Goal: Information Seeking & Learning: Learn about a topic

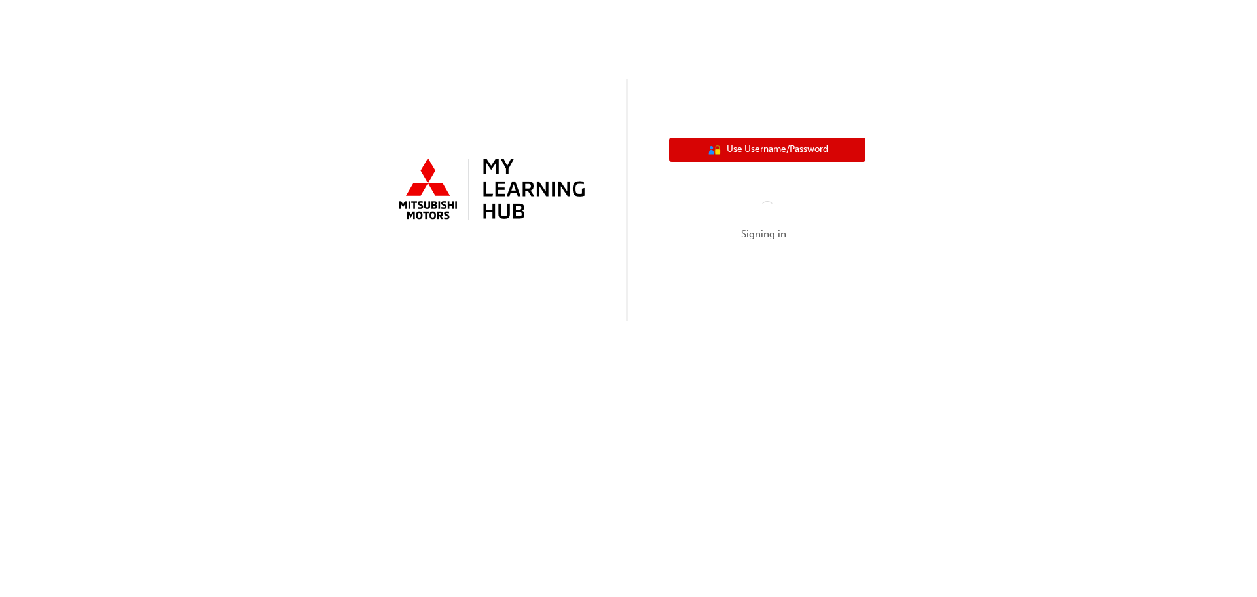
click at [799, 149] on span "Use Username/Password" at bounding box center [777, 149] width 101 height 15
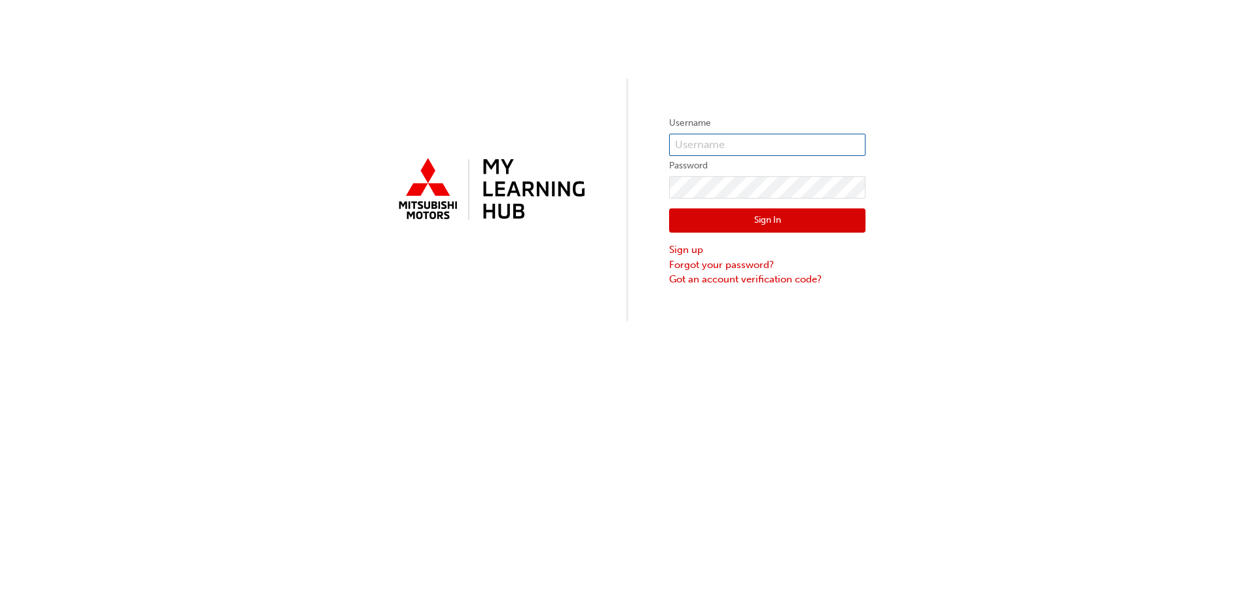
click at [746, 148] on input "text" at bounding box center [767, 145] width 196 height 22
type input "5377063"
click at [710, 221] on button "Sign In" at bounding box center [767, 220] width 196 height 25
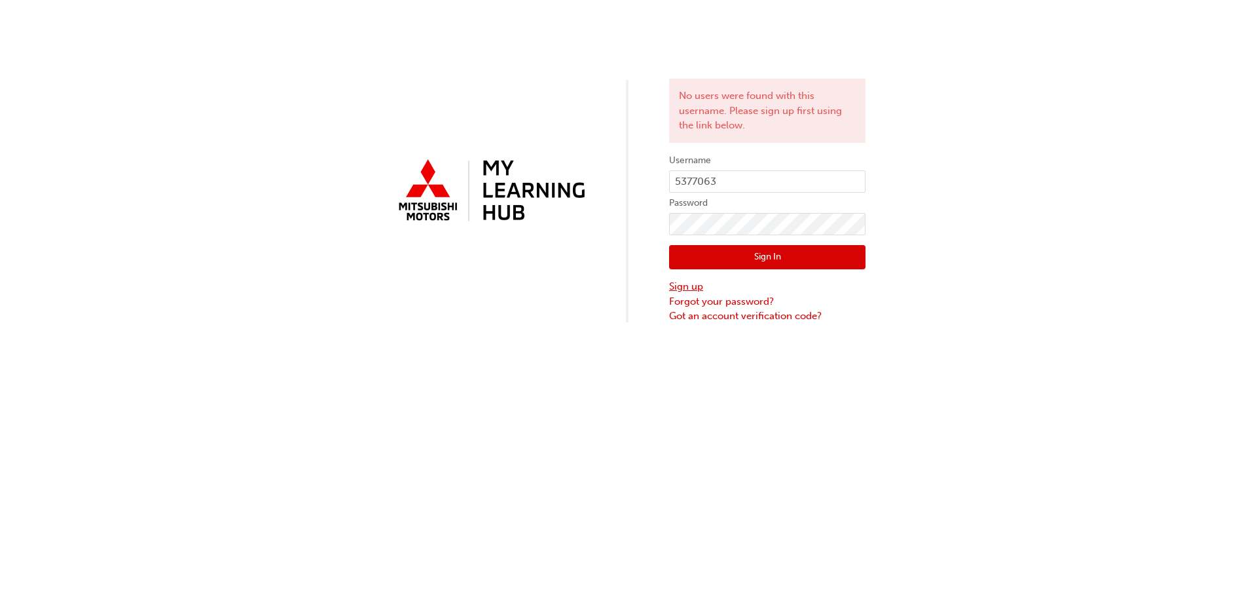
click at [689, 285] on link "Sign up" at bounding box center [767, 286] width 196 height 15
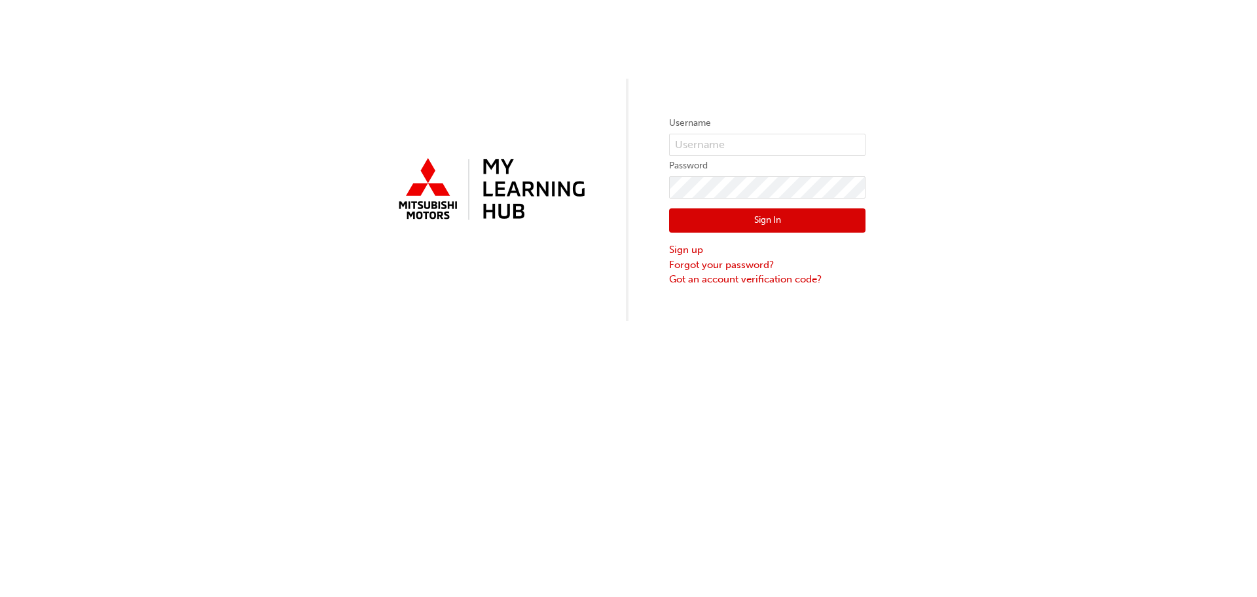
click at [723, 159] on label "Password" at bounding box center [767, 166] width 196 height 16
click at [723, 148] on input "text" at bounding box center [767, 145] width 196 height 22
drag, startPoint x: 714, startPoint y: 139, endPoint x: 688, endPoint y: 138, distance: 25.5
click at [688, 138] on input "text" at bounding box center [767, 145] width 196 height 22
type input "5377063"
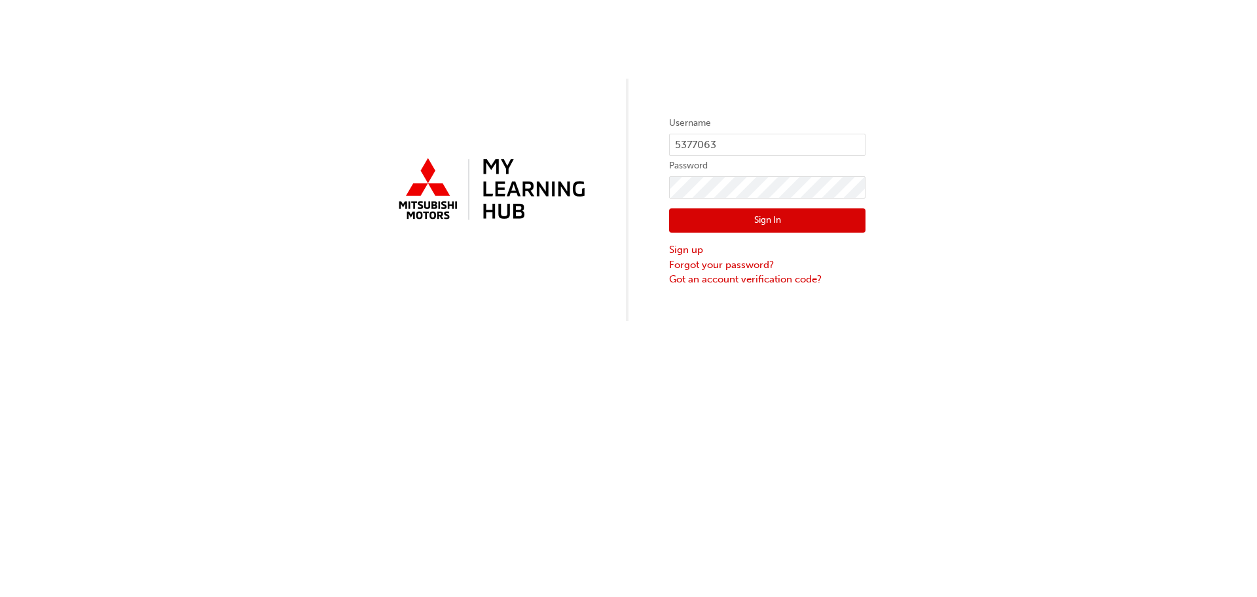
click at [741, 216] on button "Sign In" at bounding box center [767, 220] width 196 height 25
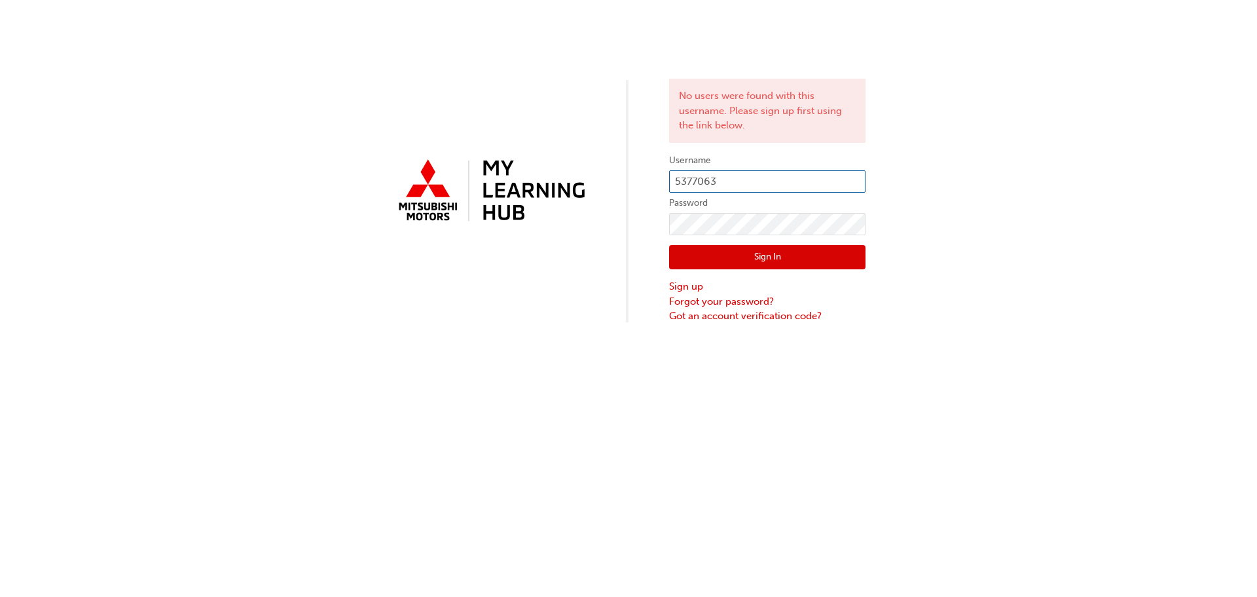
click at [682, 178] on input "5377063" at bounding box center [767, 181] width 196 height 22
click at [674, 177] on input "5377063" at bounding box center [767, 181] width 196 height 22
type input "0005377063"
click at [764, 251] on button "Sign In" at bounding box center [767, 257] width 196 height 25
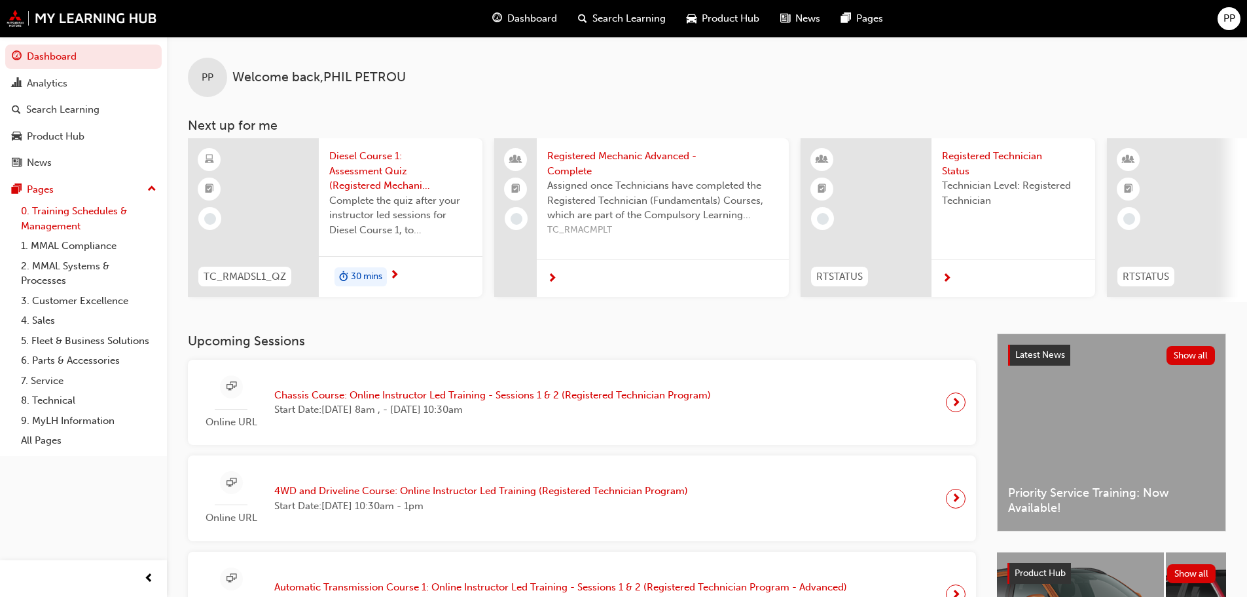
click at [110, 208] on link "0. Training Schedules & Management" at bounding box center [89, 218] width 146 height 35
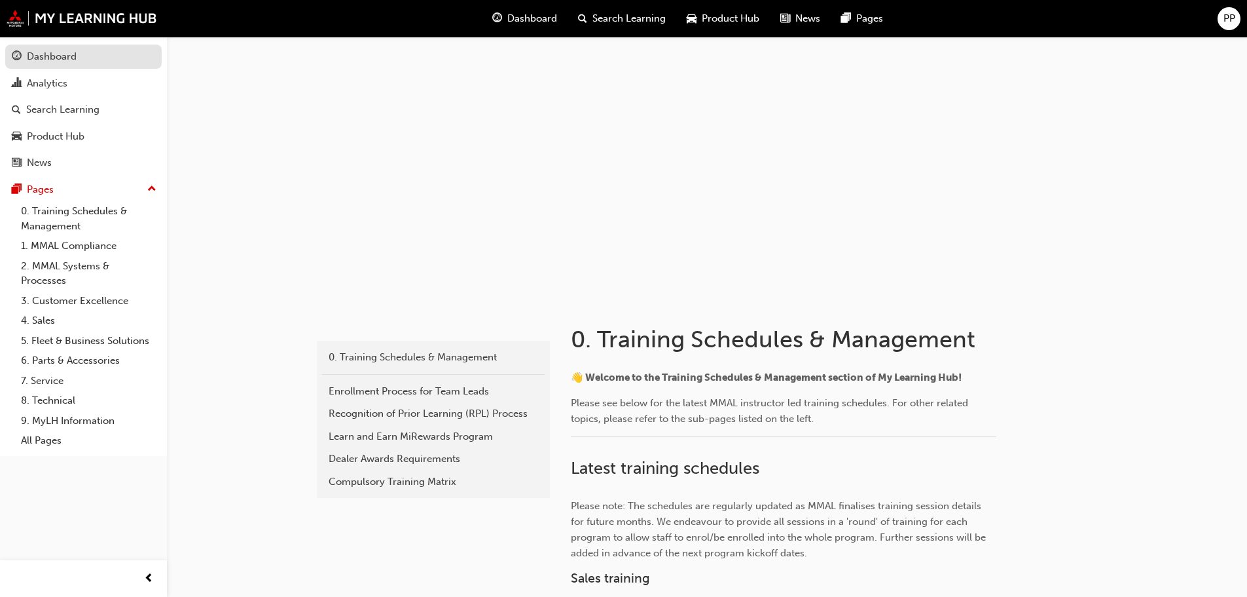
click at [48, 59] on div "Dashboard" at bounding box center [52, 56] width 50 height 15
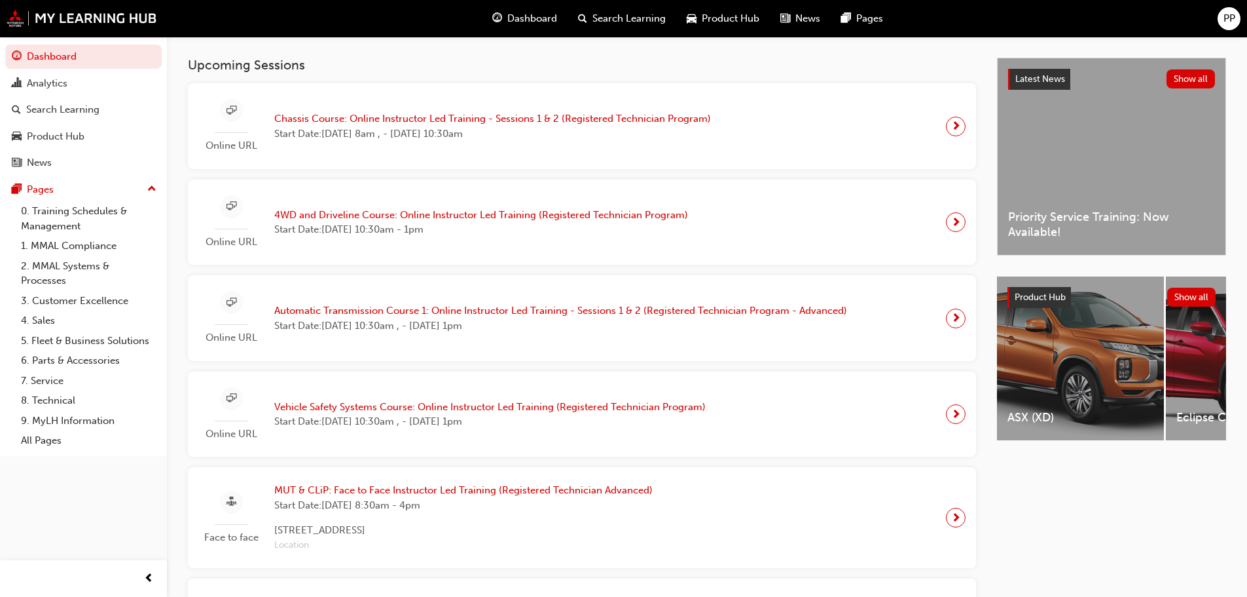
click at [1224, 18] on span "PP" at bounding box center [1230, 18] width 12 height 15
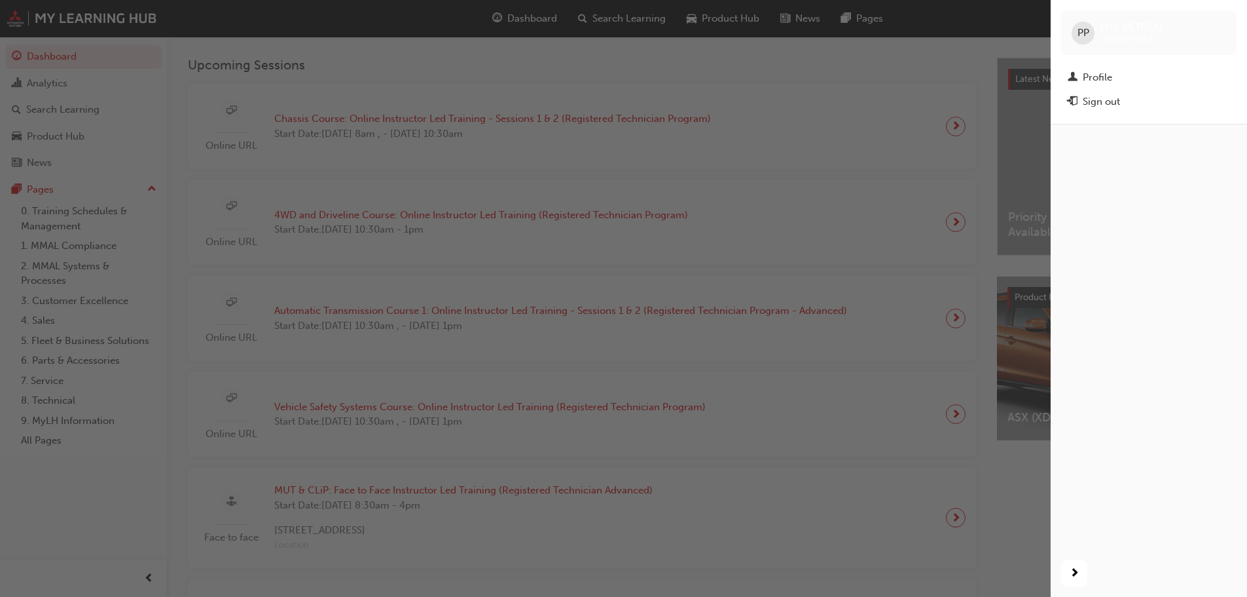
click at [1223, 18] on div "PP [PERSON_NAME] 0005377063" at bounding box center [1148, 32] width 175 height 45
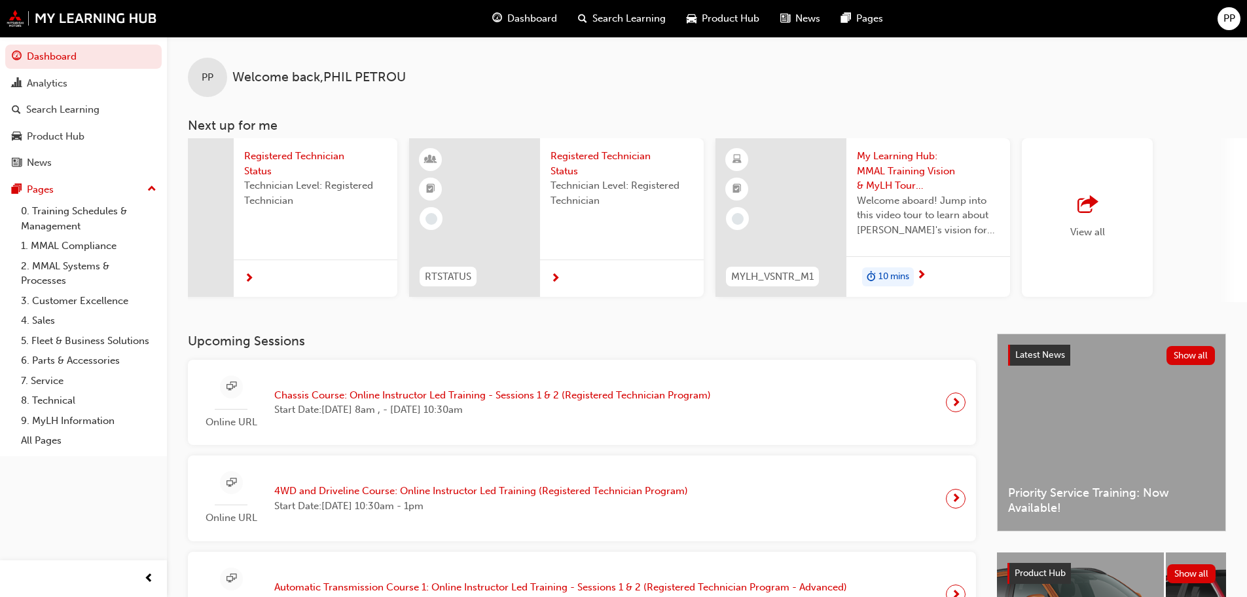
scroll to position [0, 777]
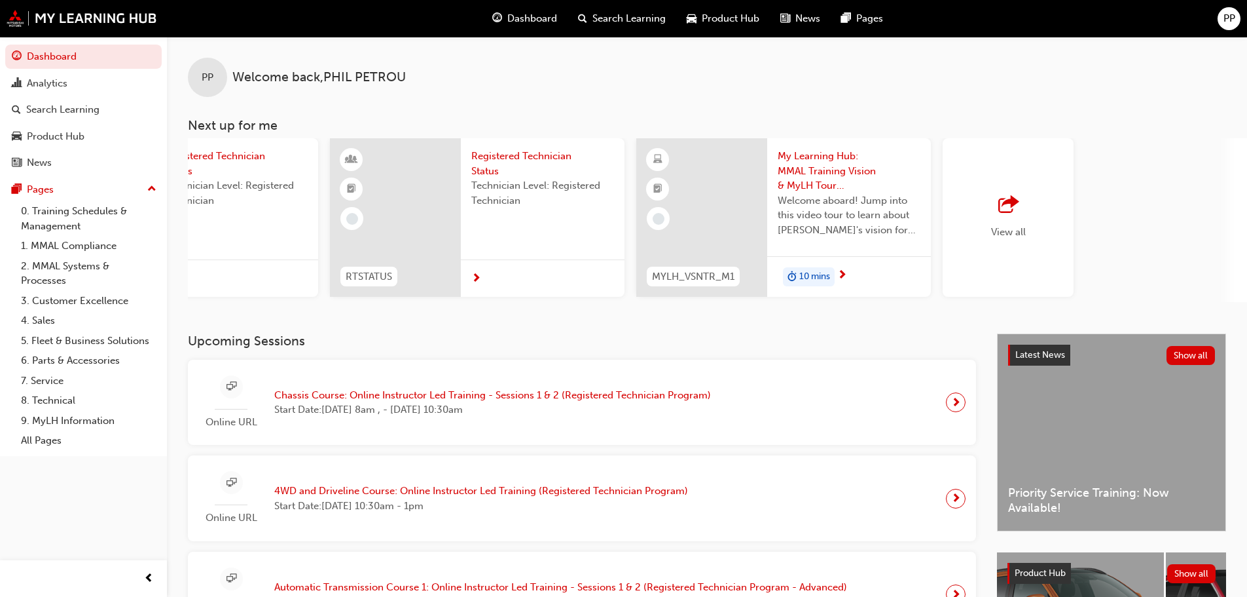
click at [1012, 168] on div "View all" at bounding box center [1008, 217] width 131 height 158
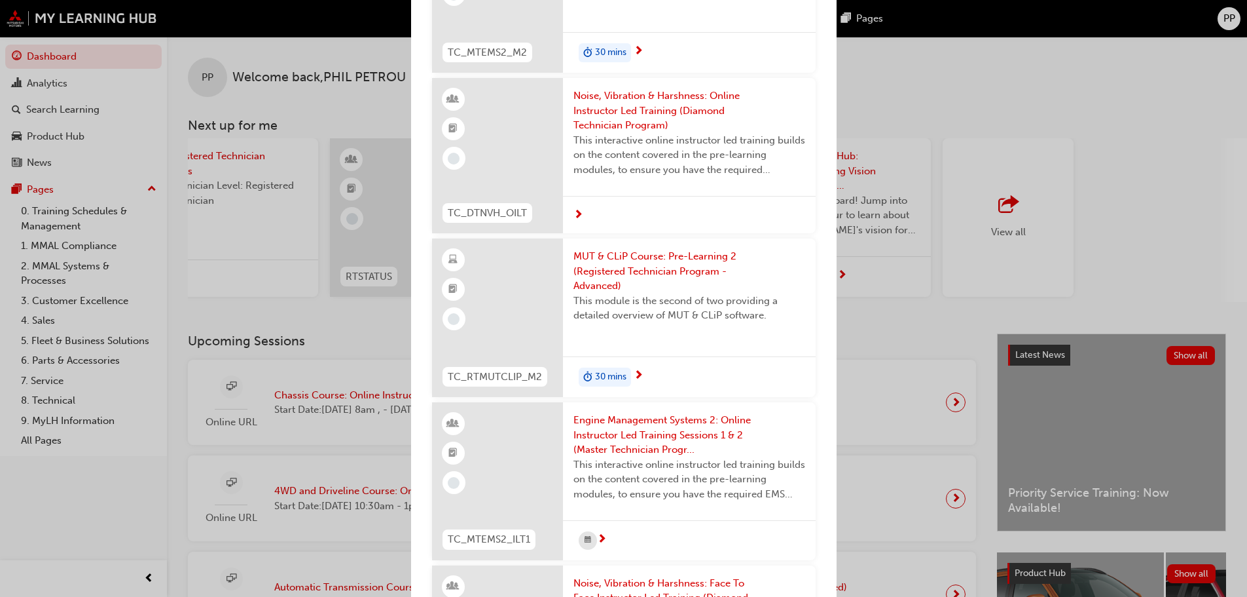
scroll to position [3012, 0]
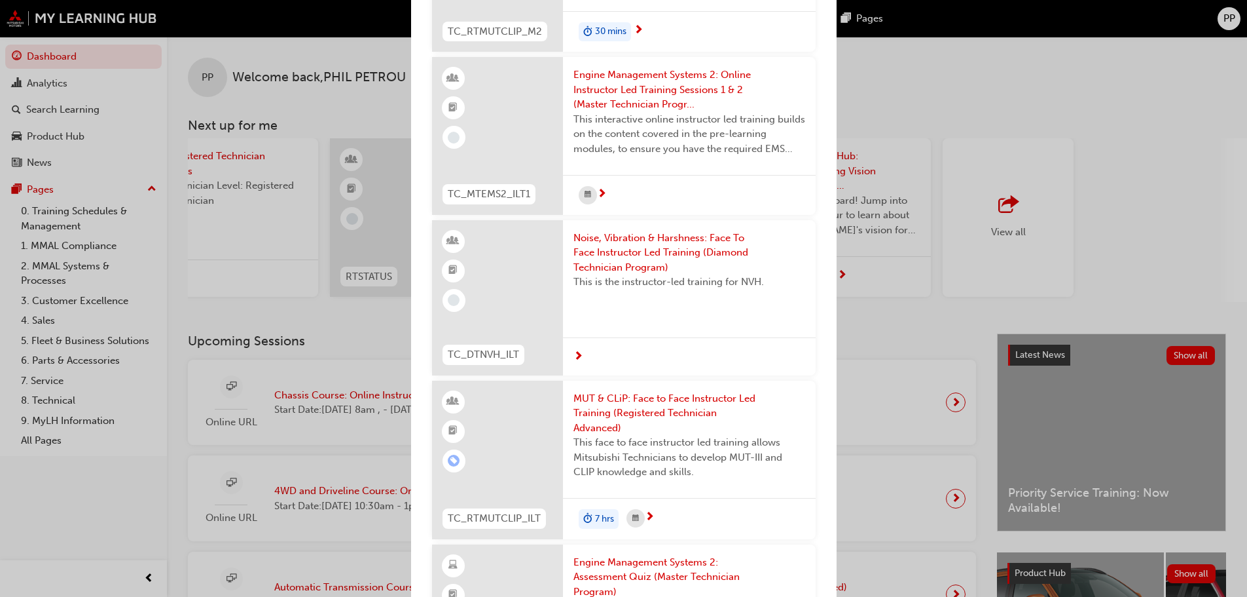
click at [1034, 86] on div "Next up for me TC_RMADSL1_QZ Diesel Course 1: Assessment Quiz (Registered Mecha…" at bounding box center [623, 298] width 1247 height 597
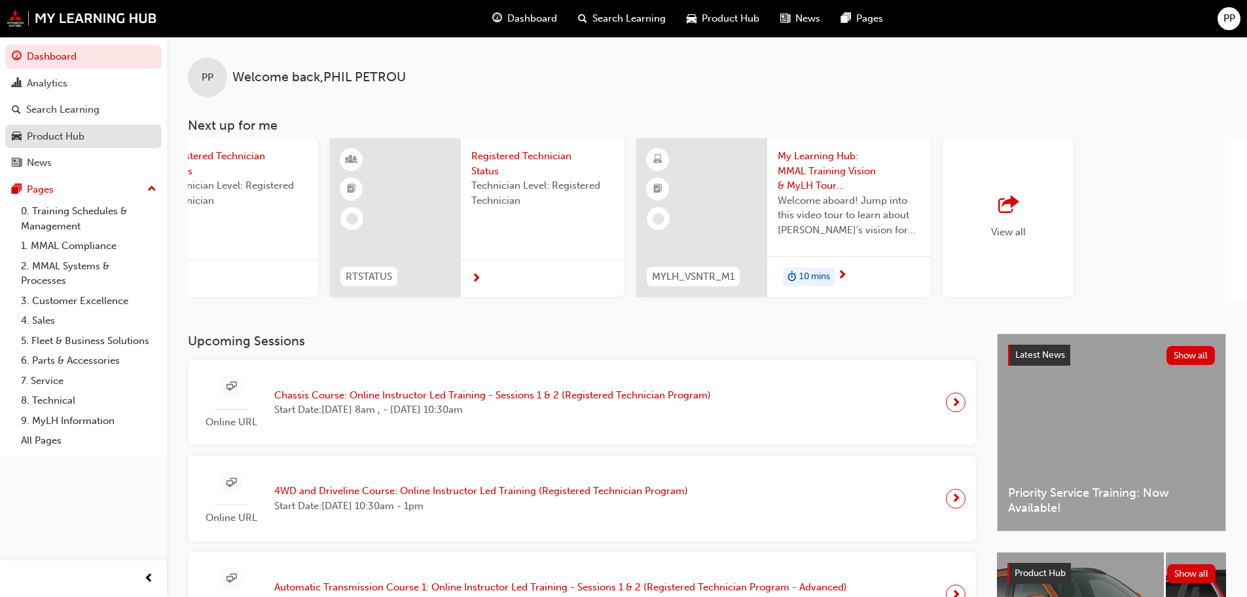
click at [24, 146] on link "Product Hub" at bounding box center [83, 136] width 156 height 24
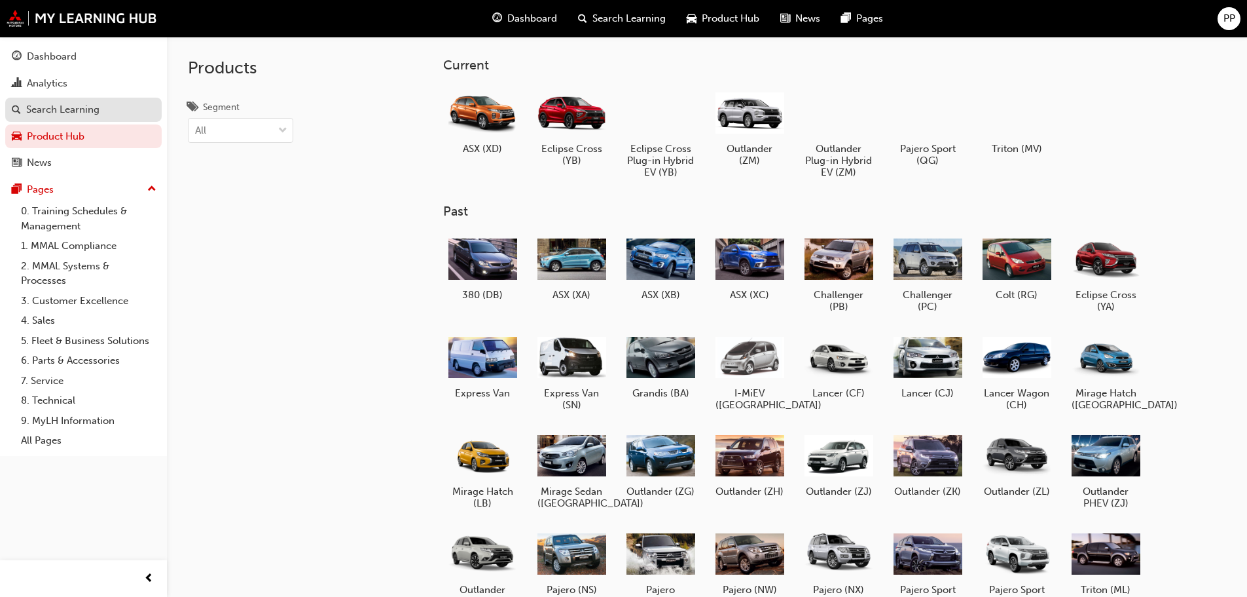
click at [54, 117] on div "Search Learning" at bounding box center [62, 109] width 73 height 15
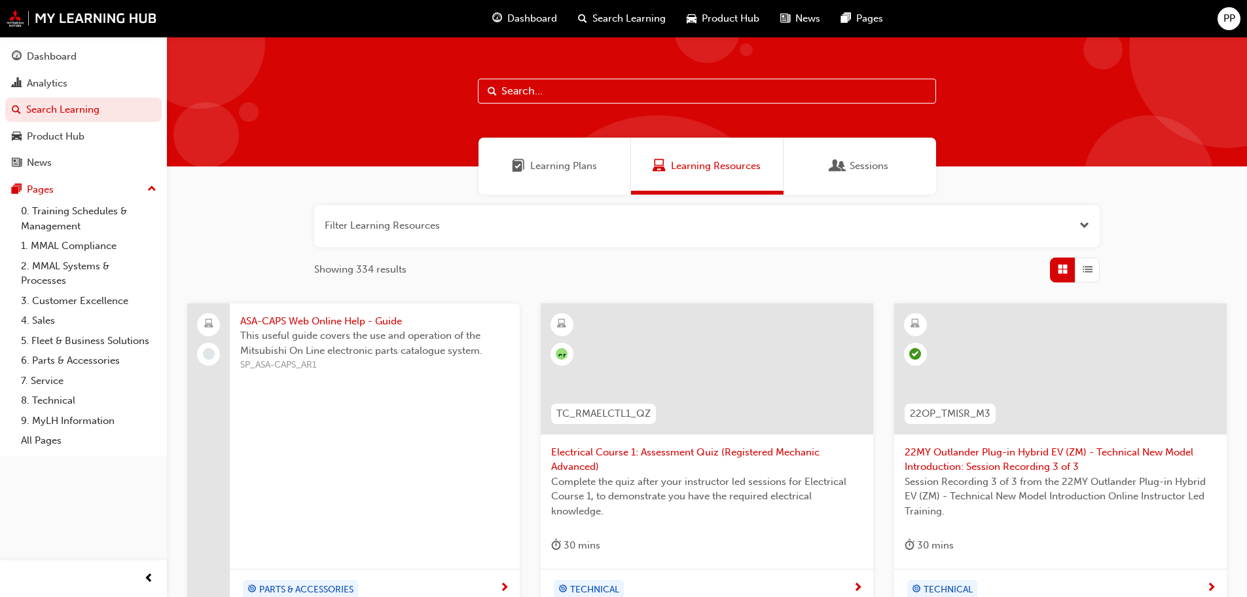
click at [566, 179] on div "Learning Plans" at bounding box center [555, 166] width 153 height 57
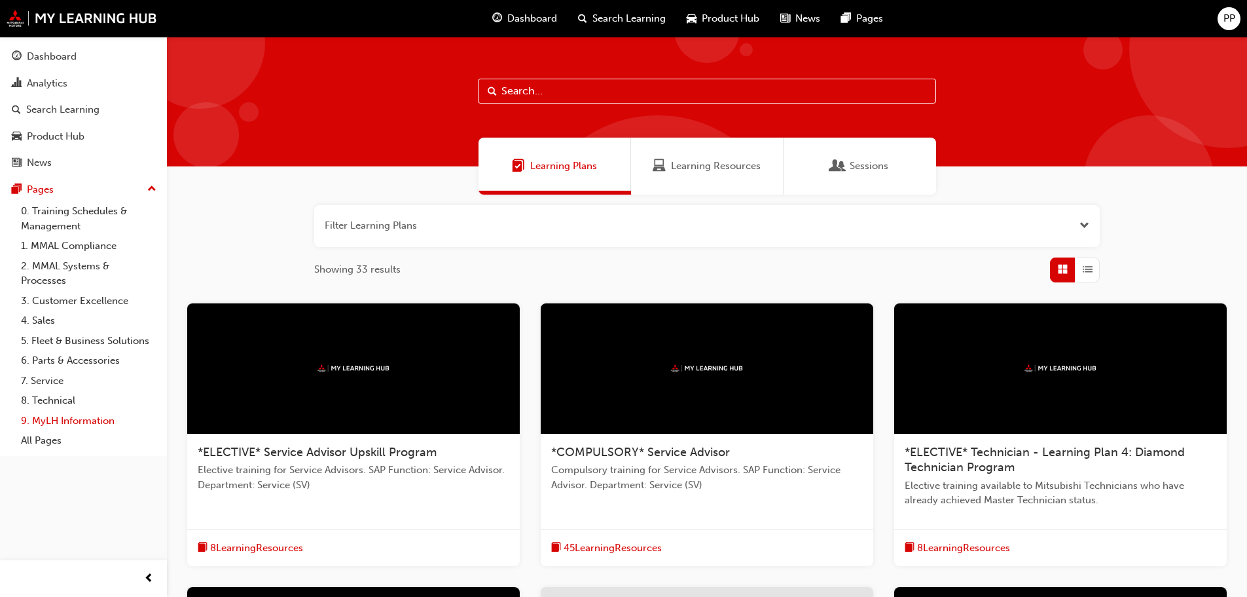
click at [81, 420] on link "9. MyLH Information" at bounding box center [89, 421] width 146 height 20
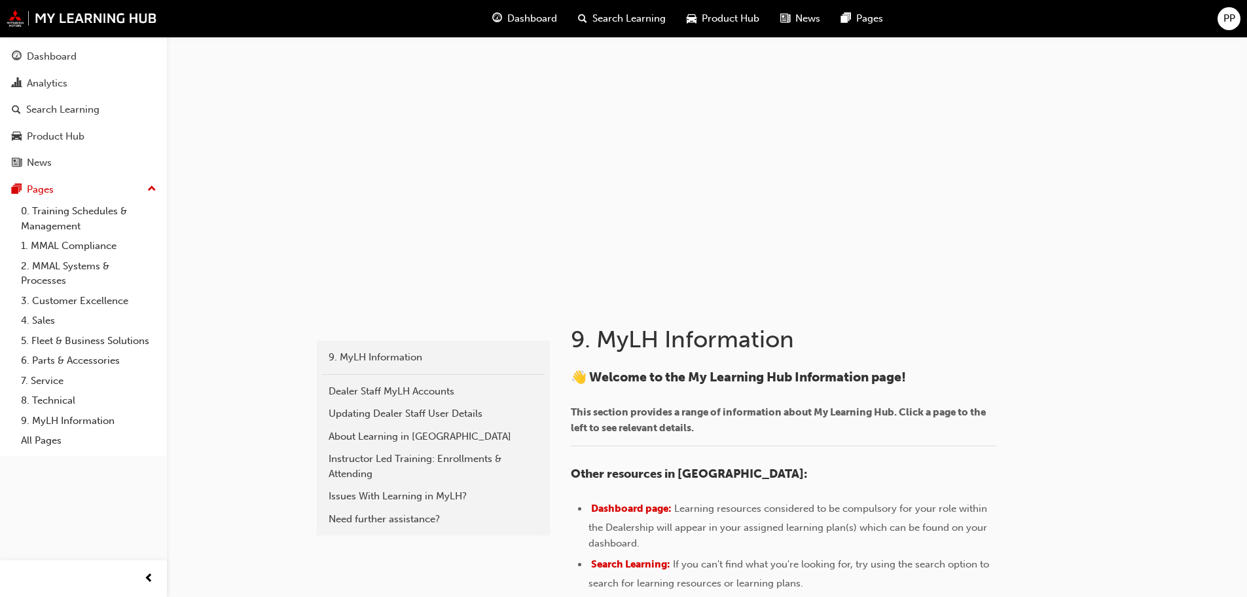
click at [1230, 14] on span "PP" at bounding box center [1230, 18] width 12 height 15
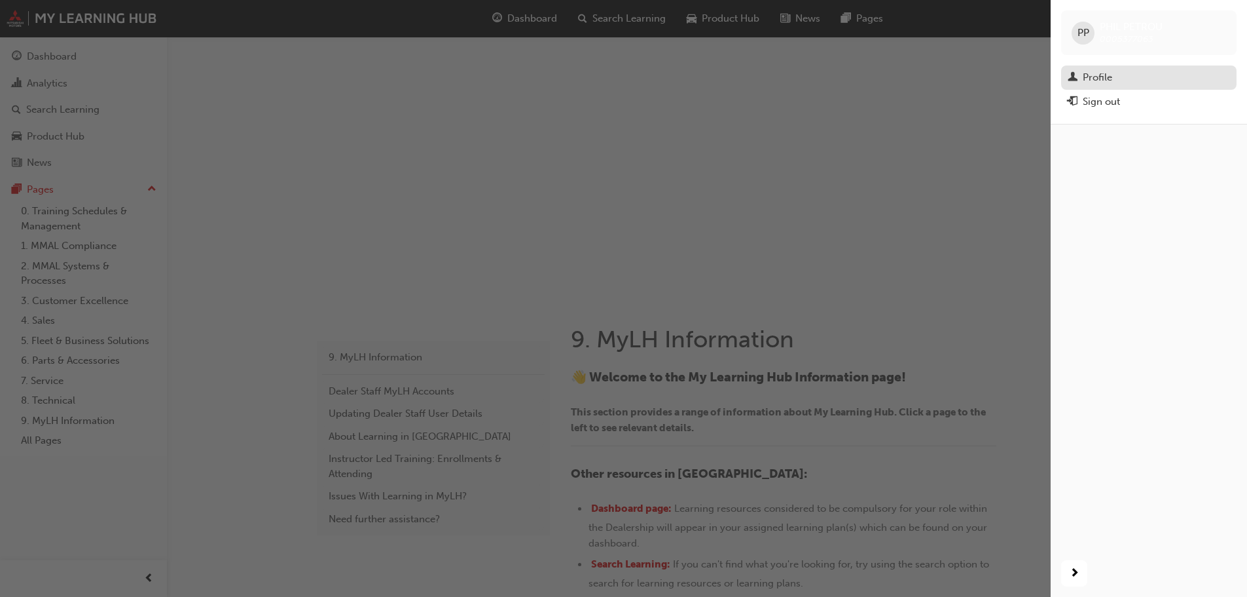
click at [1077, 72] on span "man-icon" at bounding box center [1073, 78] width 10 height 12
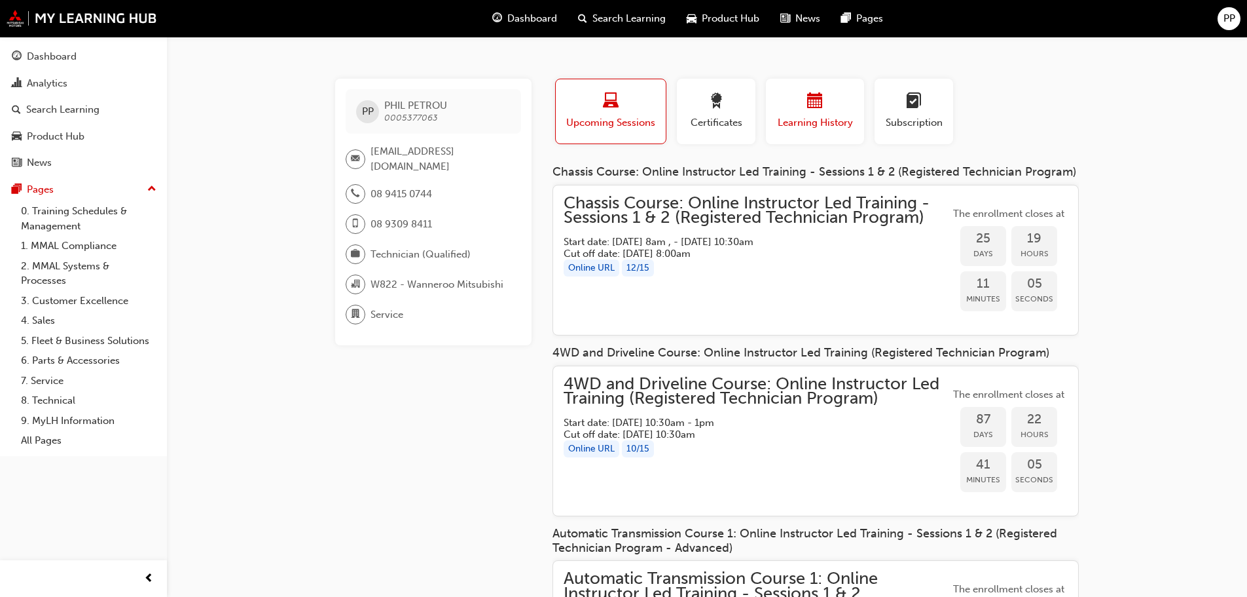
click at [841, 118] on span "Learning History" at bounding box center [815, 122] width 79 height 15
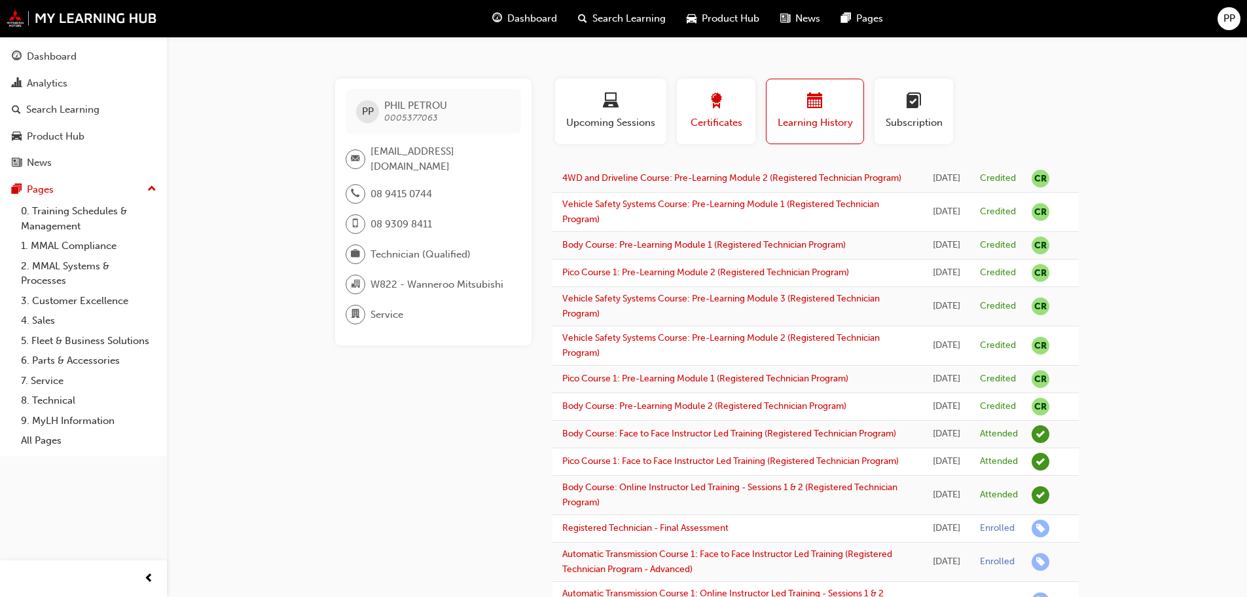
click at [754, 120] on button "Certificates" at bounding box center [716, 111] width 79 height 65
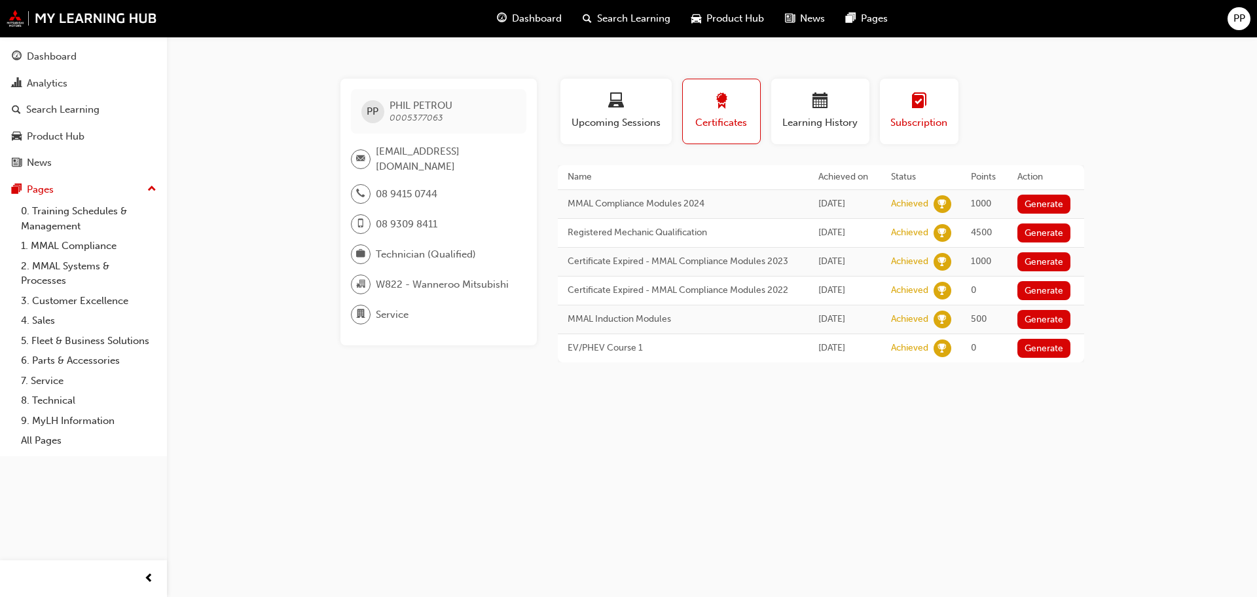
click at [922, 120] on span "Subscription" at bounding box center [919, 122] width 59 height 15
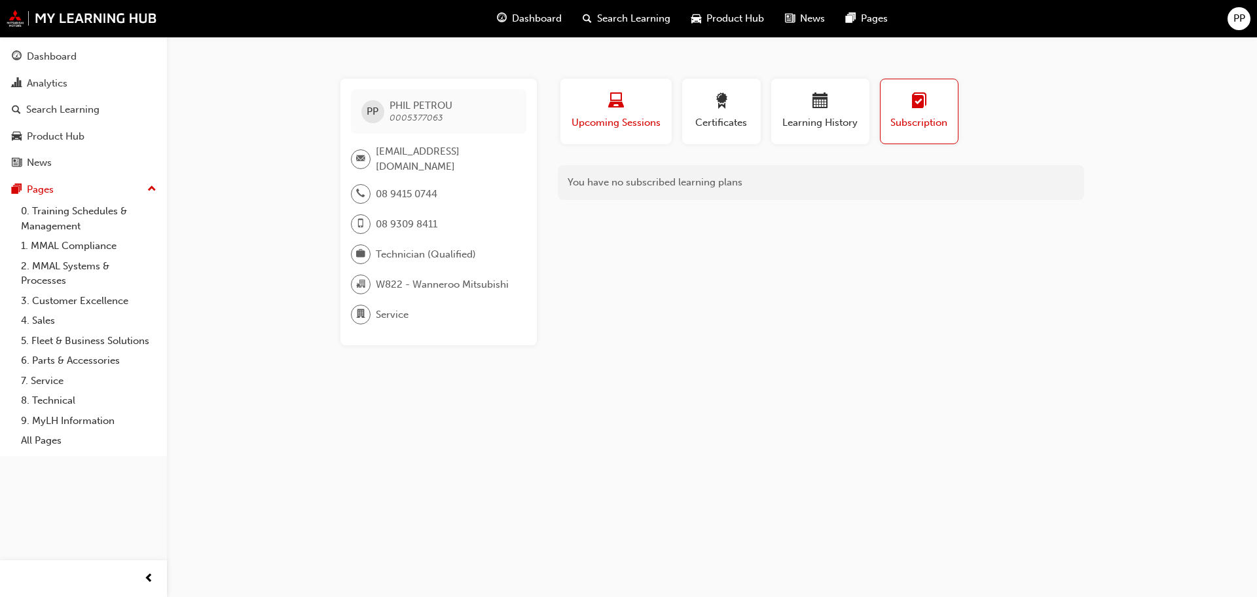
click at [652, 130] on button "Upcoming Sessions" at bounding box center [615, 111] width 111 height 65
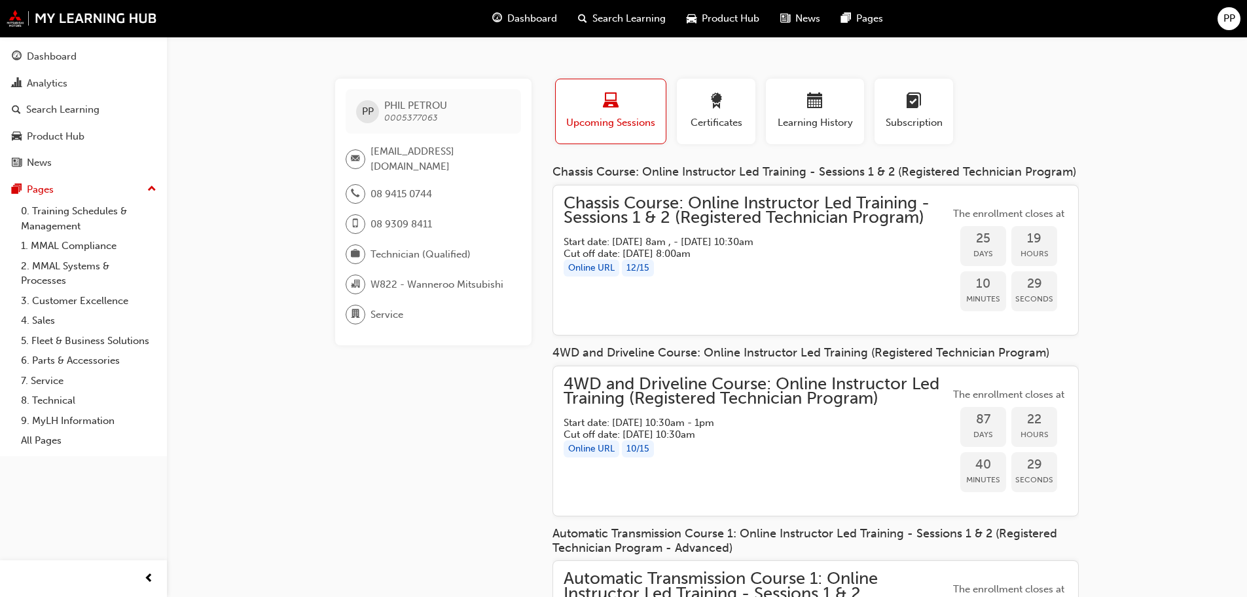
click at [388, 318] on span "Service" at bounding box center [387, 314] width 33 height 15
click at [52, 52] on div "Dashboard" at bounding box center [52, 56] width 50 height 15
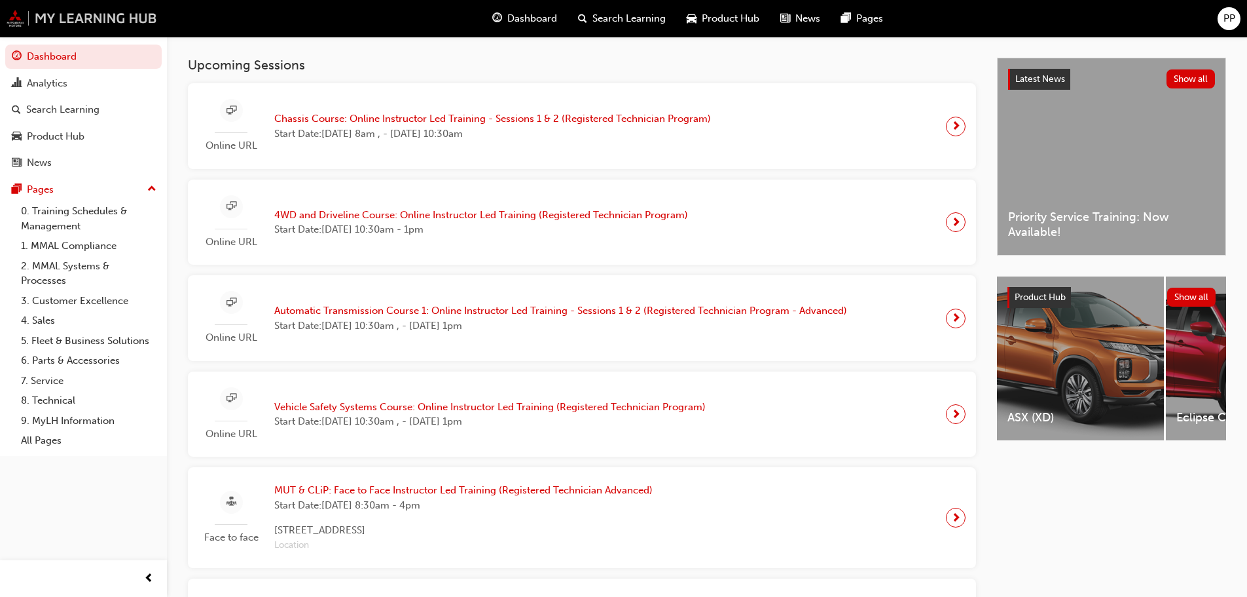
click at [72, 16] on img at bounding box center [82, 18] width 151 height 17
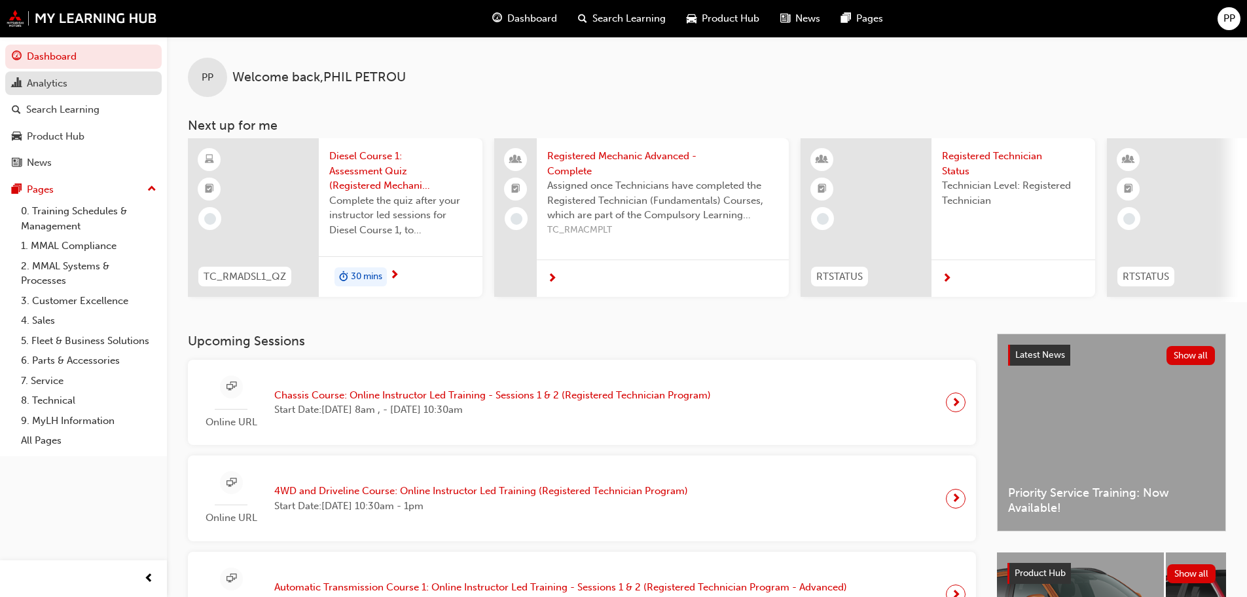
click at [60, 85] on div "Analytics" at bounding box center [47, 83] width 41 height 15
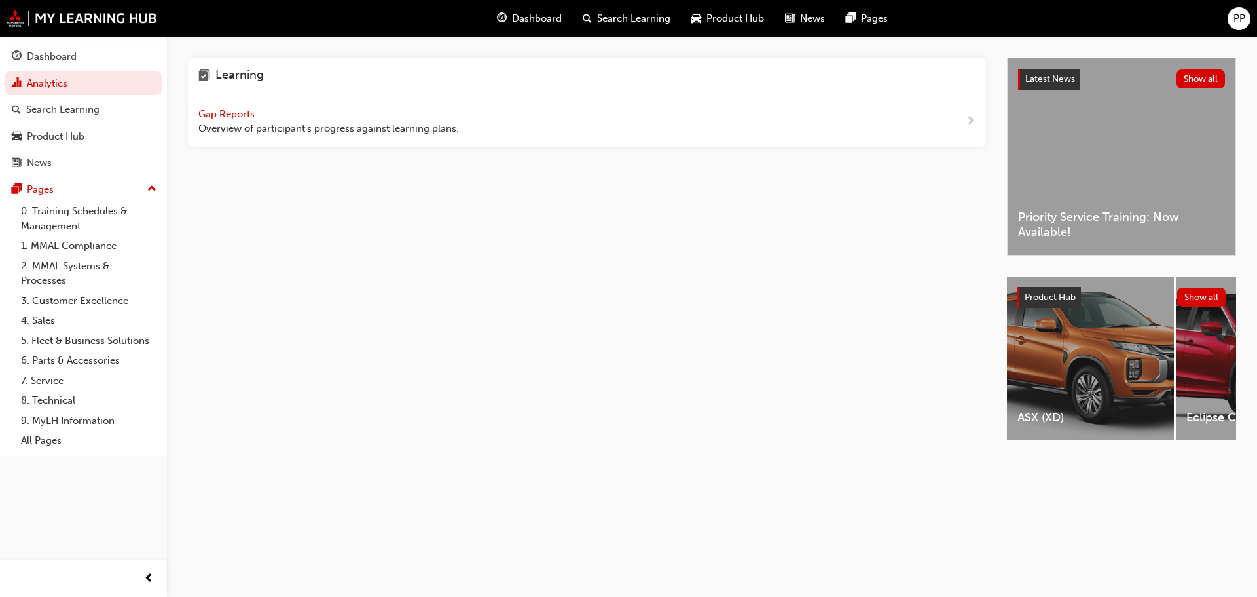
click at [234, 114] on span "Gap Reports" at bounding box center [227, 114] width 59 height 12
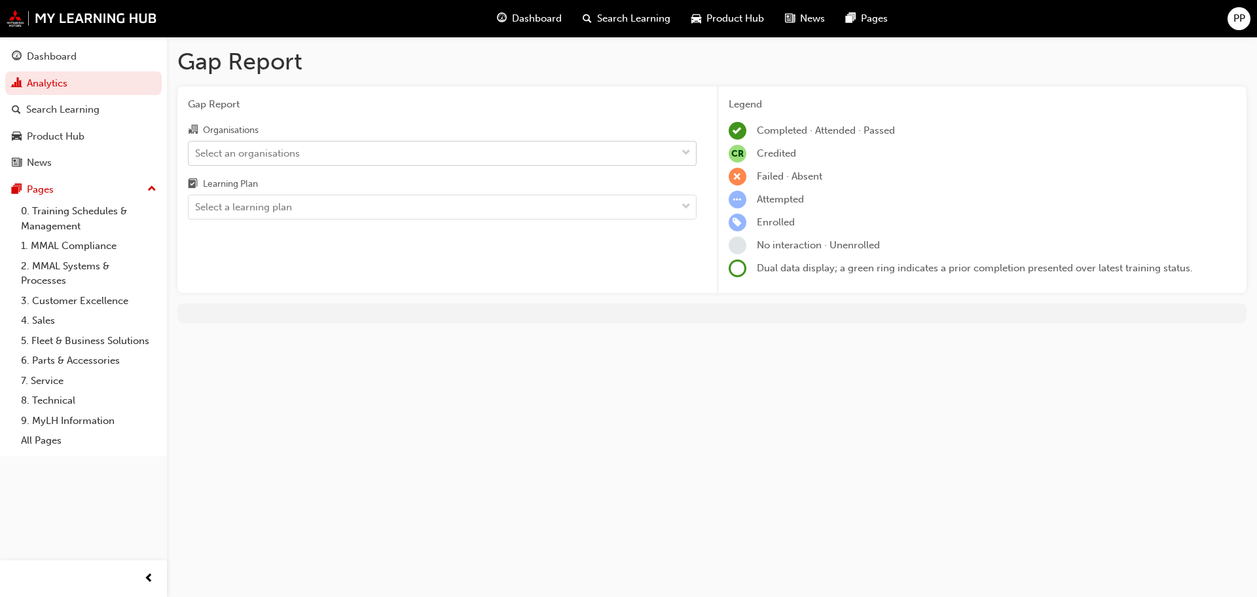
click at [266, 150] on div "Select an organisations" at bounding box center [247, 152] width 105 height 15
click at [196, 150] on input "Organisations Select an organisations" at bounding box center [195, 152] width 1 height 11
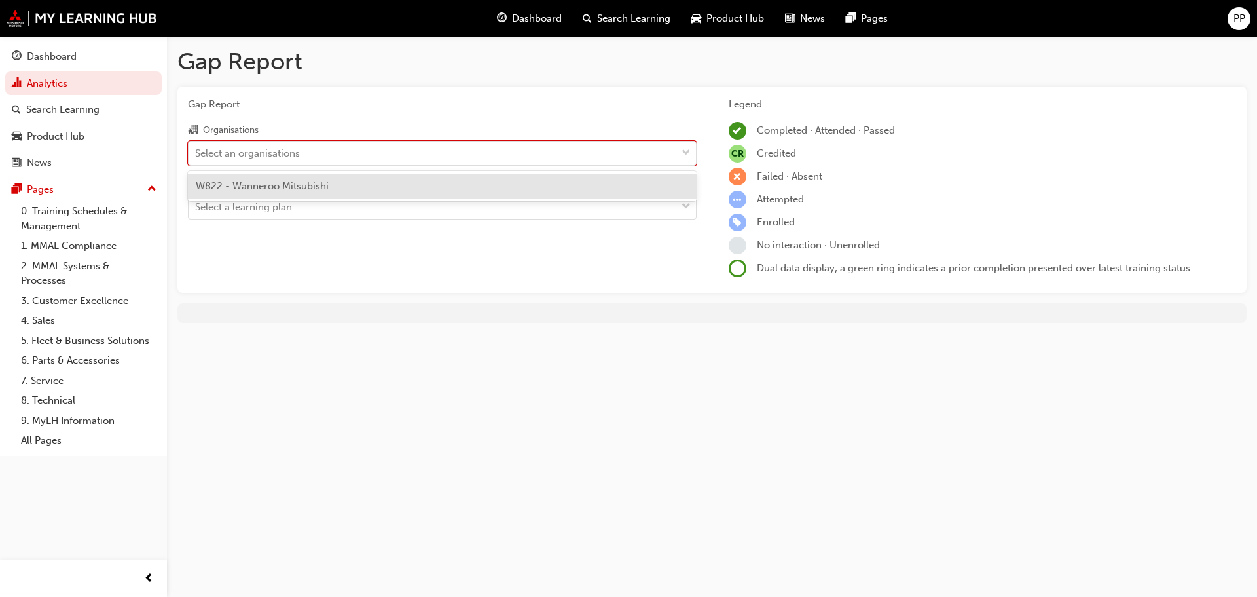
click at [276, 185] on span "W822 - Wanneroo Mitsubishi" at bounding box center [262, 186] width 133 height 12
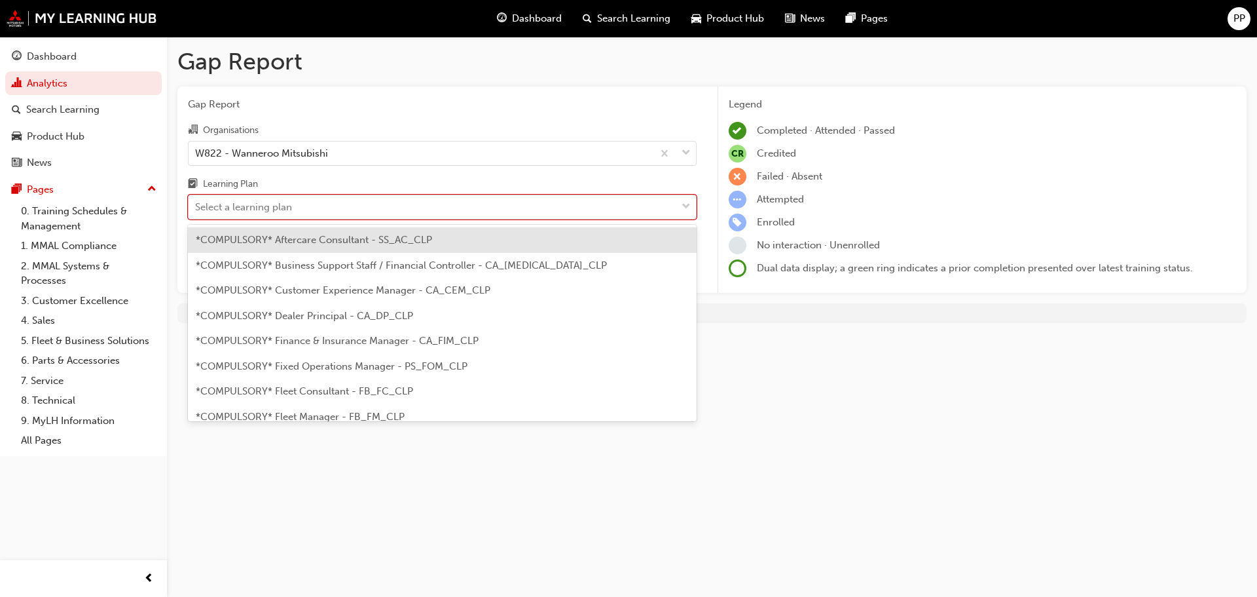
click at [277, 210] on div "Select a learning plan" at bounding box center [243, 207] width 97 height 15
click at [196, 210] on input "Learning Plan option *COMPULSORY* Aftercare Consultant - SS_AC_CLP focused, 1 o…" at bounding box center [195, 206] width 1 height 11
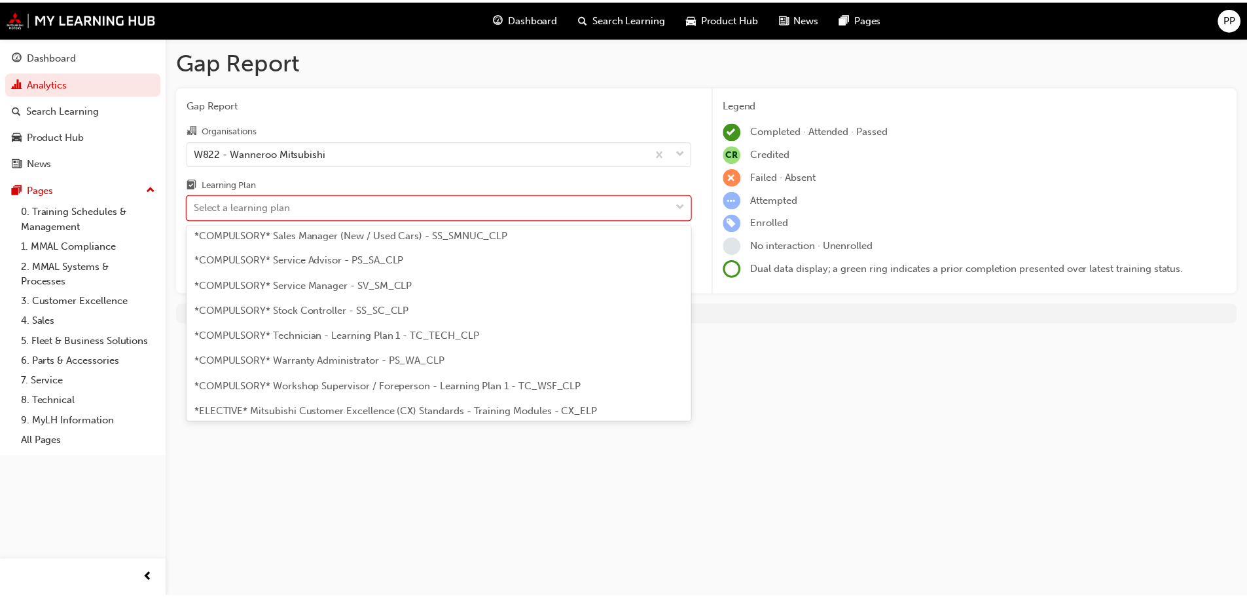
scroll to position [458, 0]
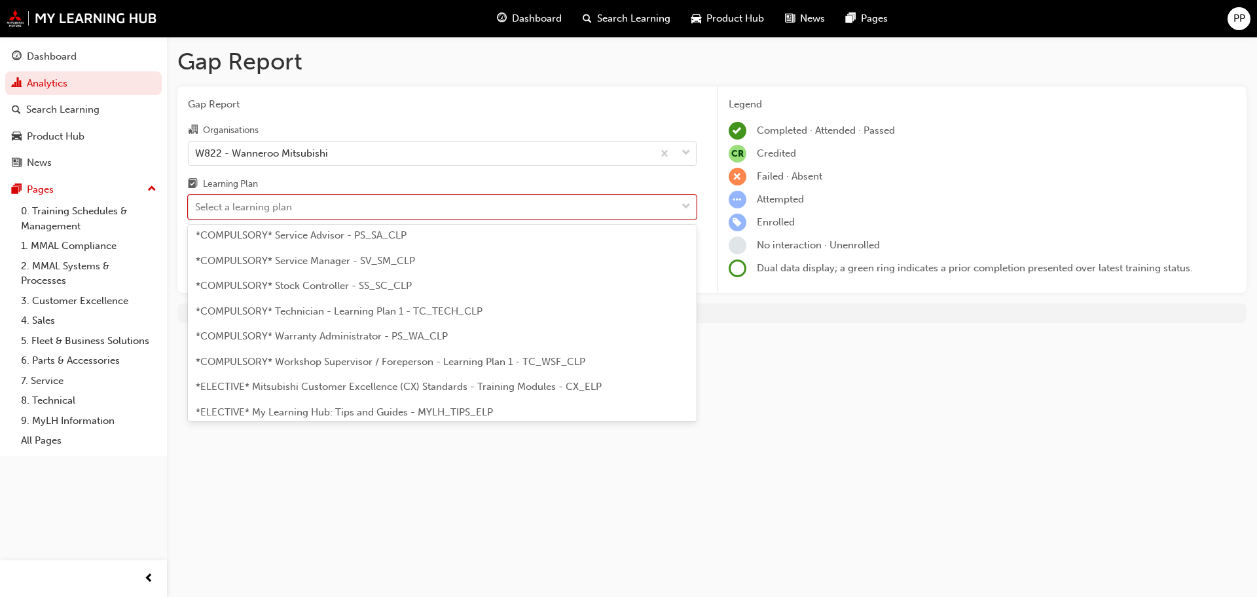
click at [415, 310] on span "*COMPULSORY* Technician - Learning Plan 1 - TC_TECH_CLP" at bounding box center [339, 311] width 287 height 12
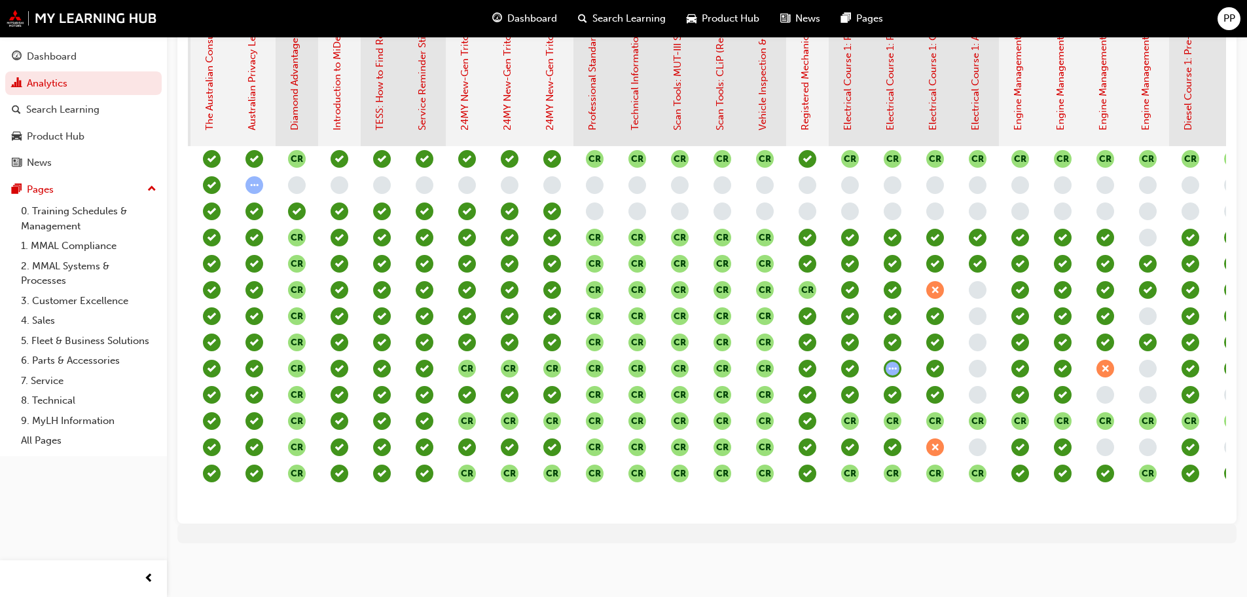
scroll to position [0, 451]
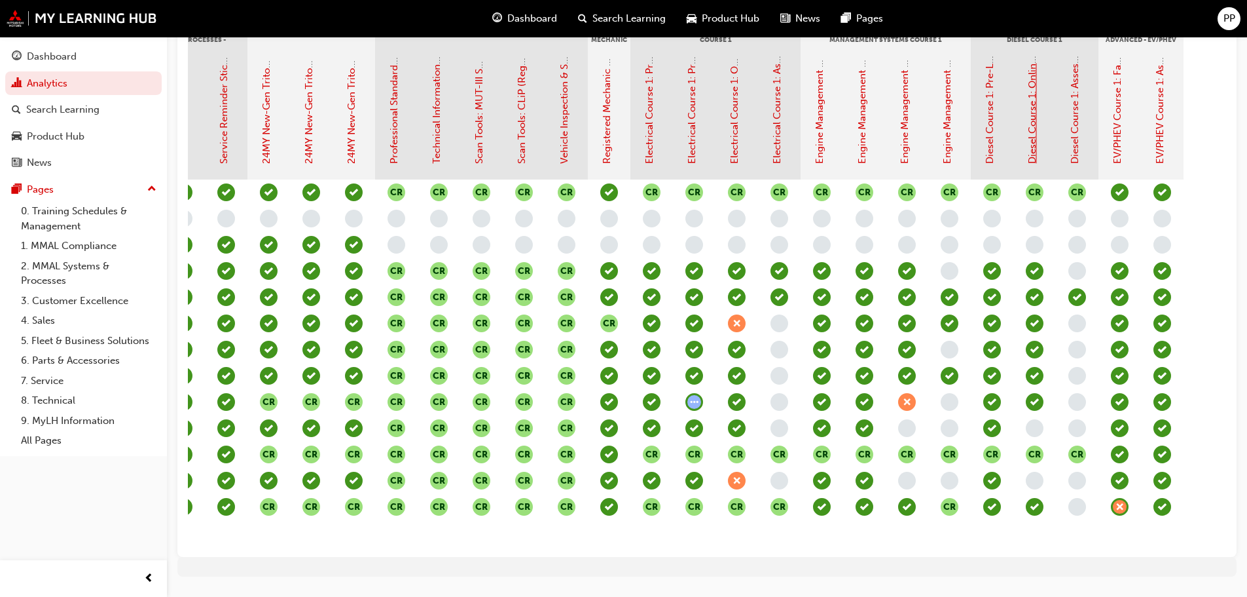
scroll to position [306, 0]
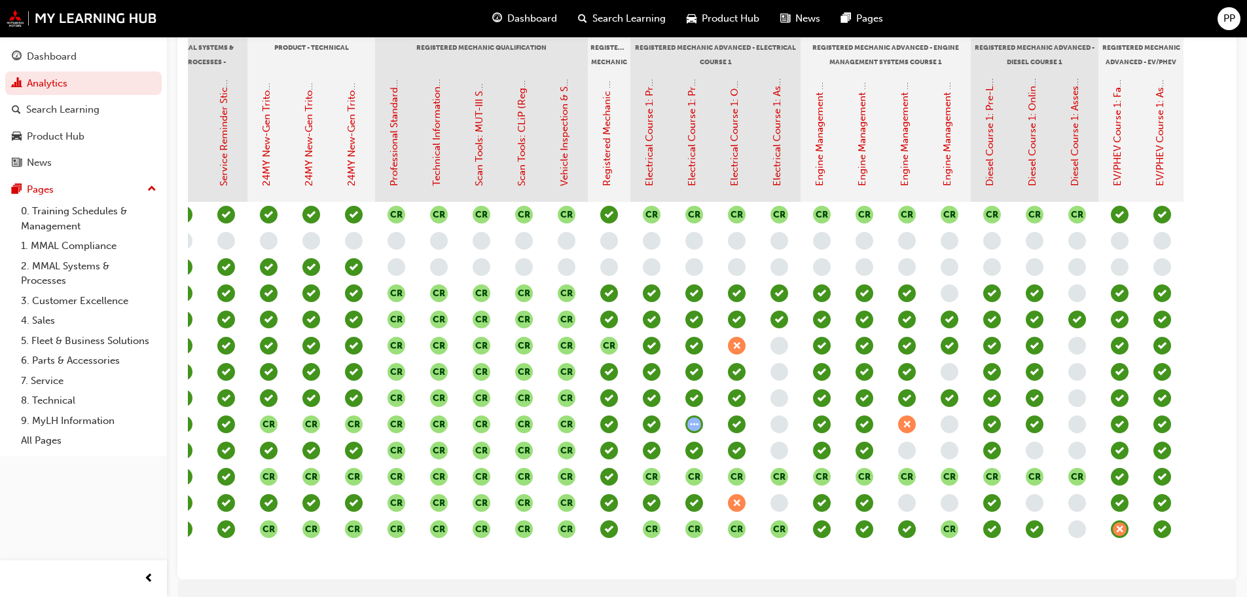
click at [1035, 527] on span "learningRecordVerb_ATTEND-icon" at bounding box center [1035, 529] width 18 height 18
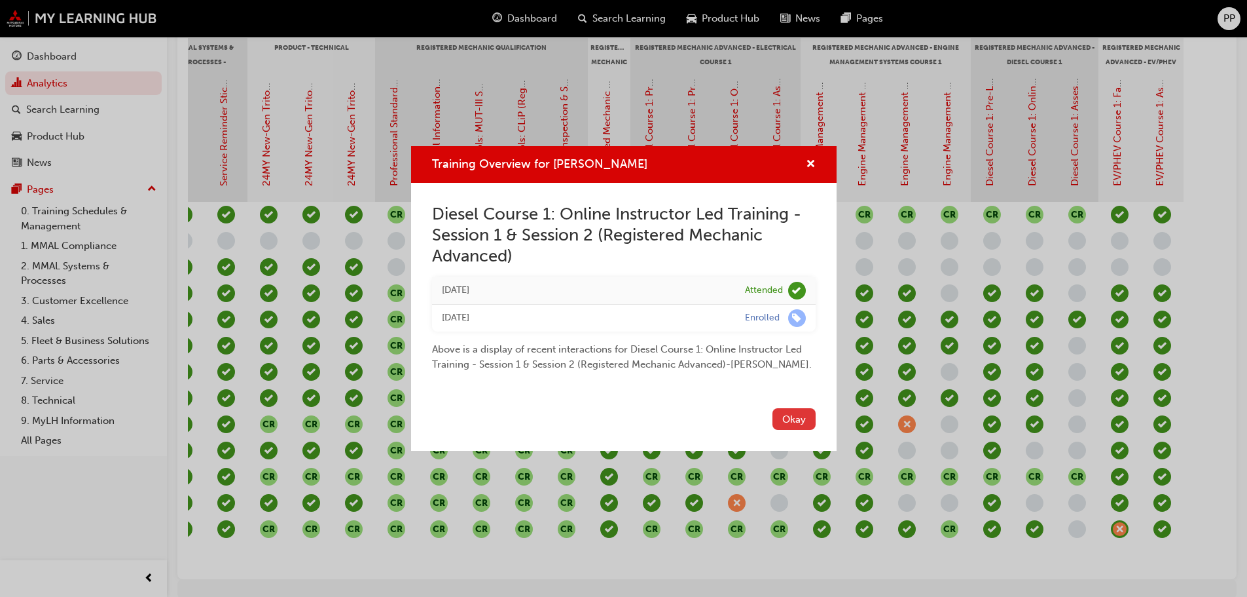
click at [803, 420] on button "Okay" at bounding box center [794, 419] width 43 height 22
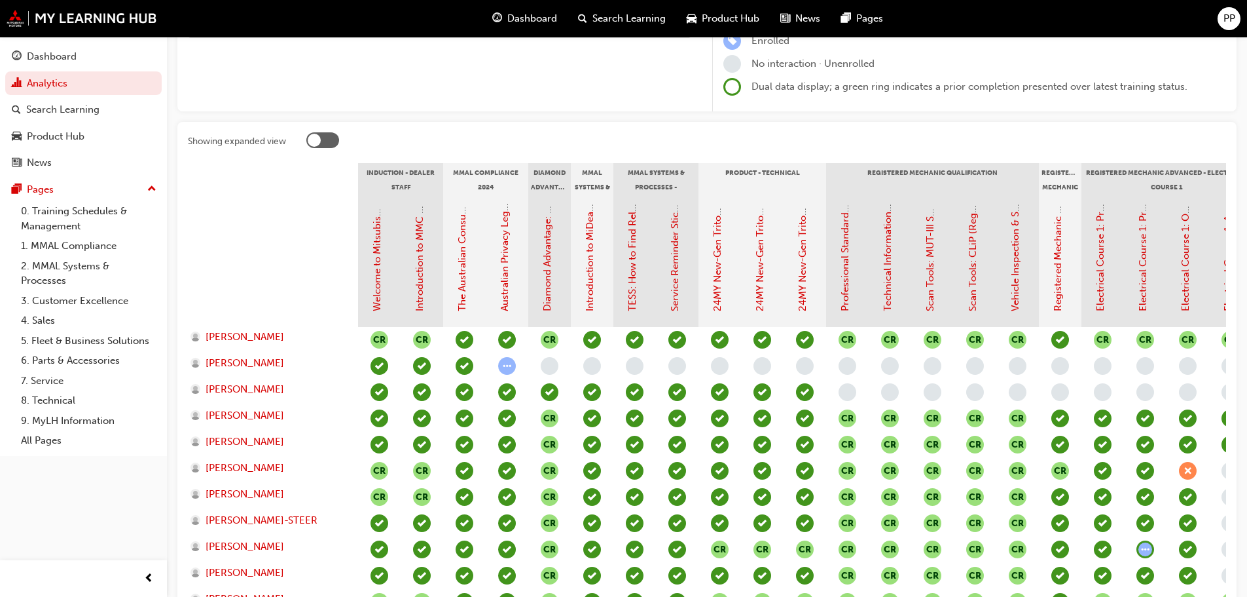
scroll to position [0, 0]
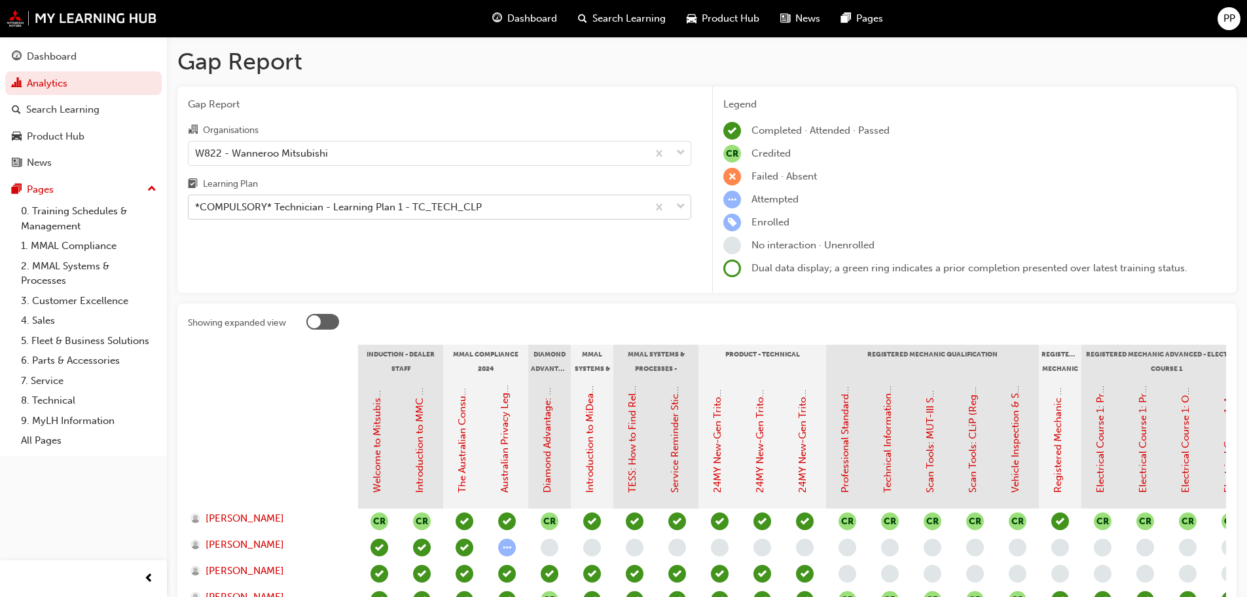
click at [638, 206] on div "*COMPULSORY* Technician - Learning Plan 1 - TC_TECH_CLP" at bounding box center [418, 207] width 459 height 23
click at [196, 206] on input "Learning Plan *COMPULSORY* Technician - Learning Plan 1 - TC_TECH_CLP" at bounding box center [195, 206] width 1 height 11
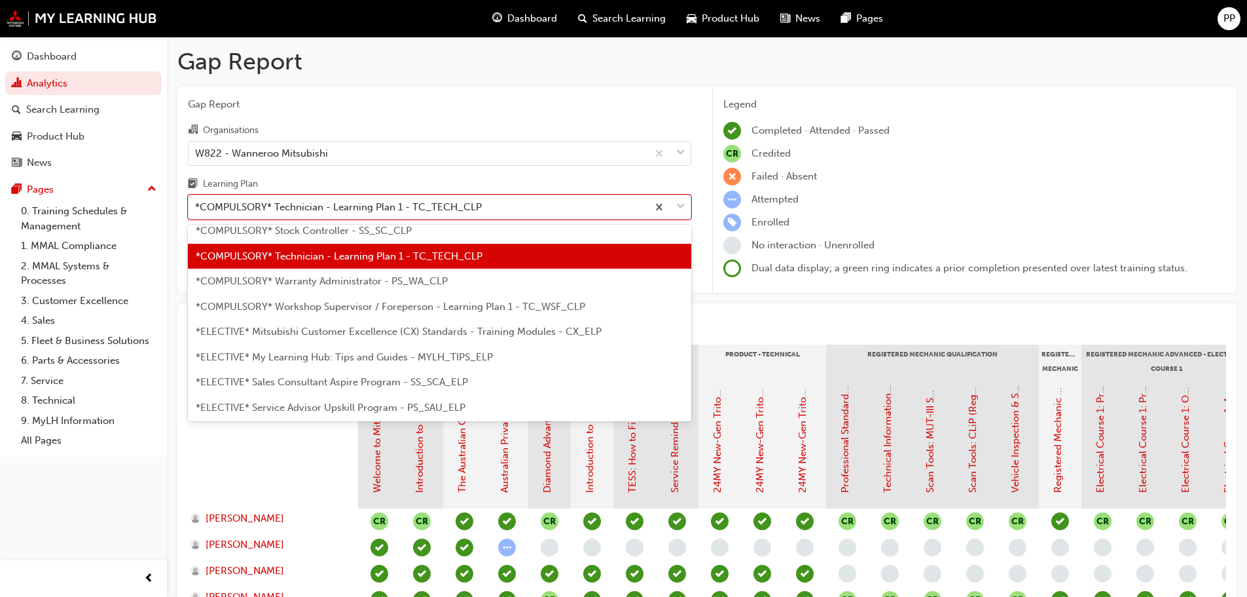
scroll to position [632, 0]
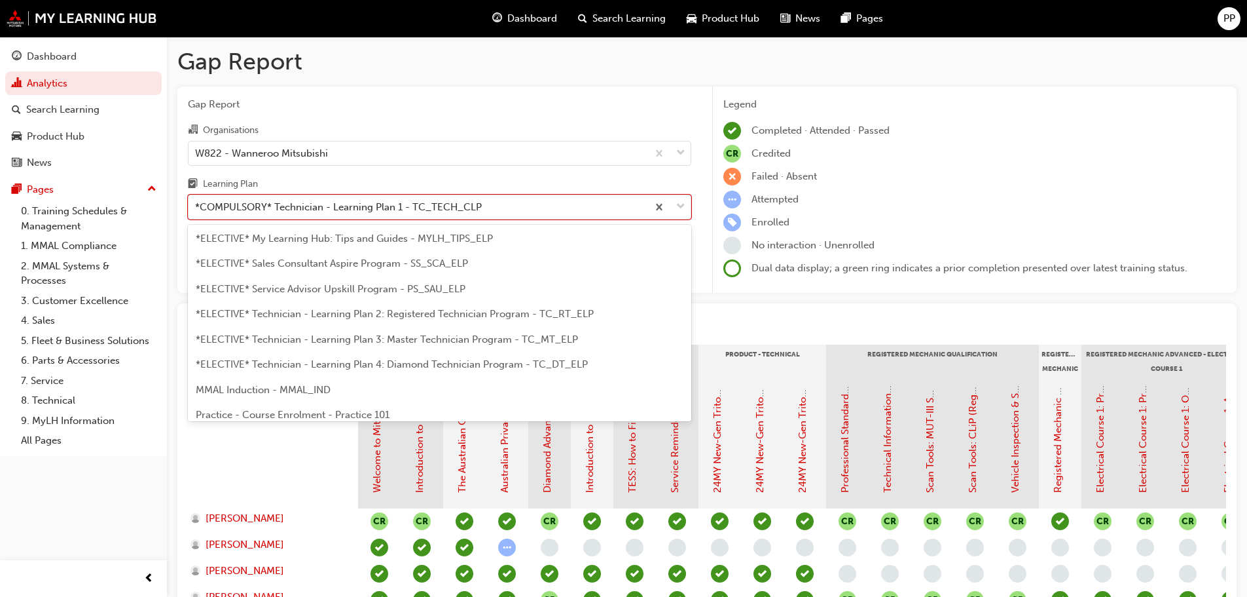
click at [425, 312] on span "*ELECTIVE* Technician - Learning Plan 2: Registered Technician Program - TC_RT_…" at bounding box center [395, 314] width 398 height 12
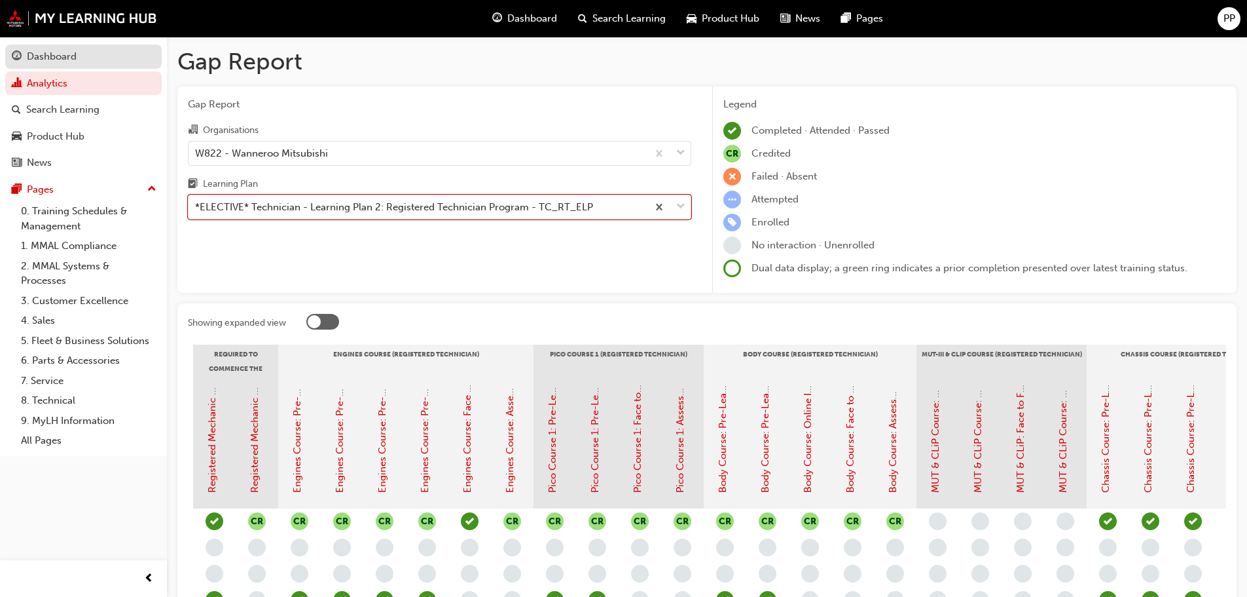
click at [55, 53] on div "Dashboard" at bounding box center [52, 56] width 50 height 15
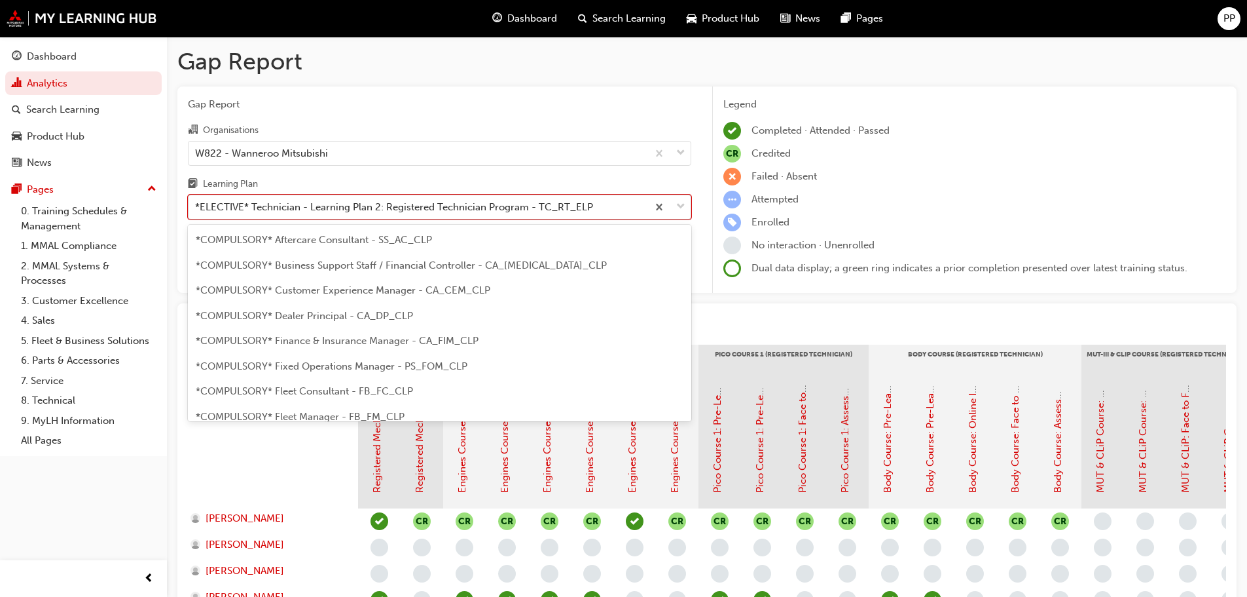
click at [468, 208] on div "*ELECTIVE* Technician - Learning Plan 2: Registered Technician Program - TC_RT_…" at bounding box center [394, 207] width 398 height 15
click at [196, 208] on input "Learning Plan option *ELECTIVE* Technician - Learning Plan 2: Registered Techni…" at bounding box center [195, 206] width 1 height 11
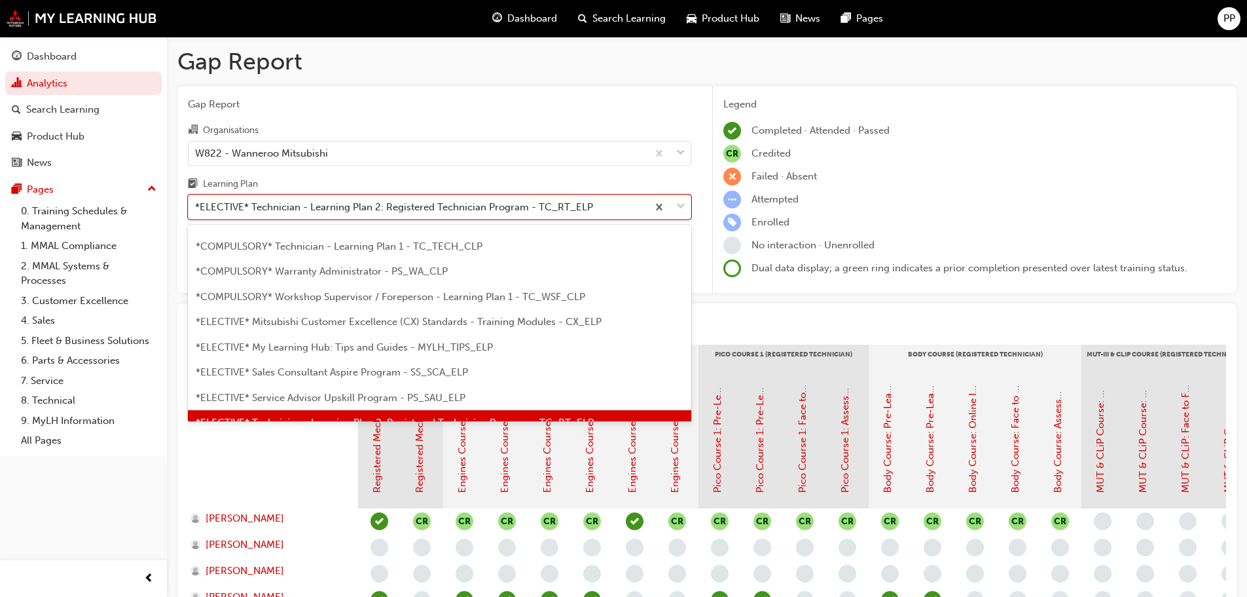
scroll to position [524, 0]
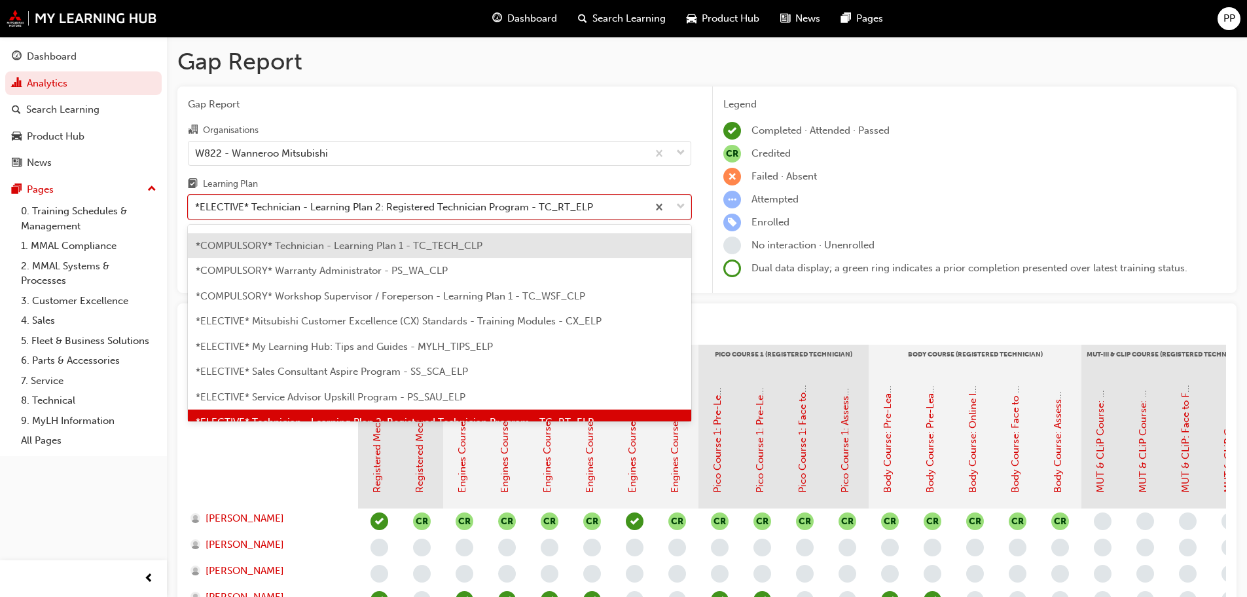
click at [405, 252] on div "*COMPULSORY* Technician - Learning Plan 1 - TC_TECH_CLP" at bounding box center [440, 246] width 504 height 26
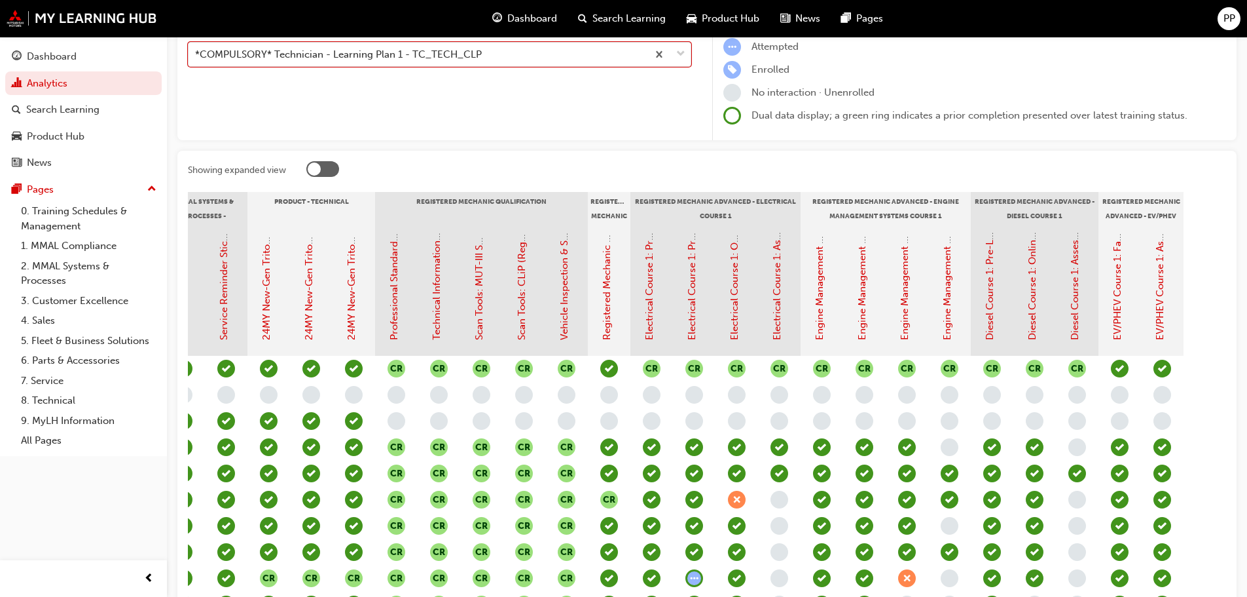
scroll to position [372, 0]
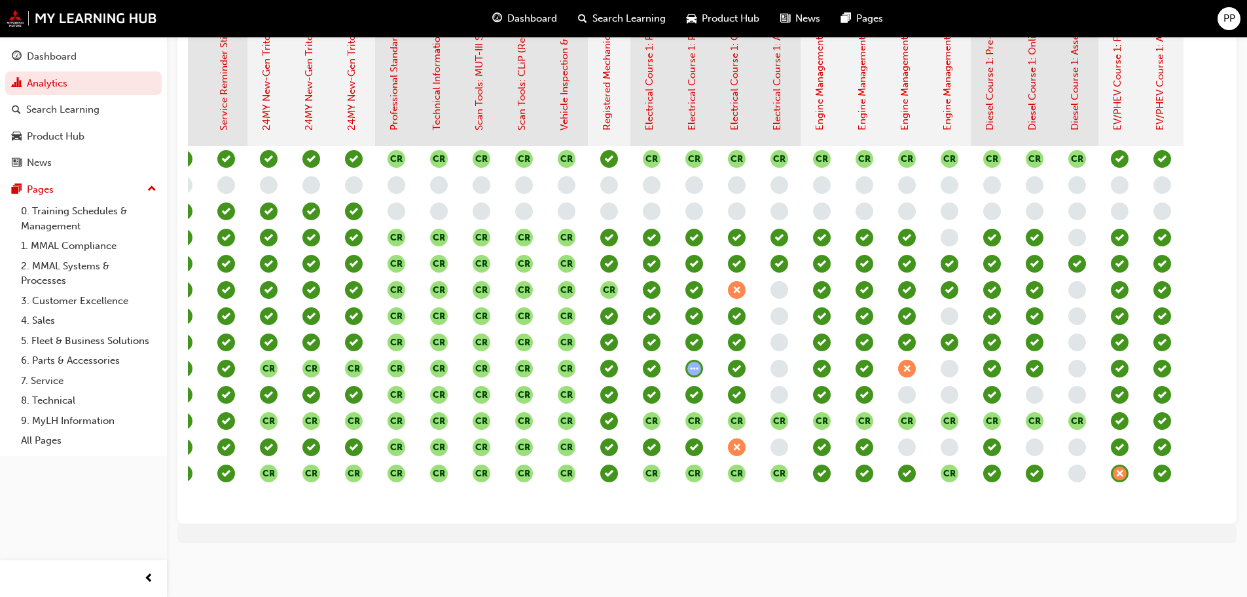
click at [1074, 464] on span "learningRecordVerb_NONE-icon" at bounding box center [1078, 473] width 18 height 18
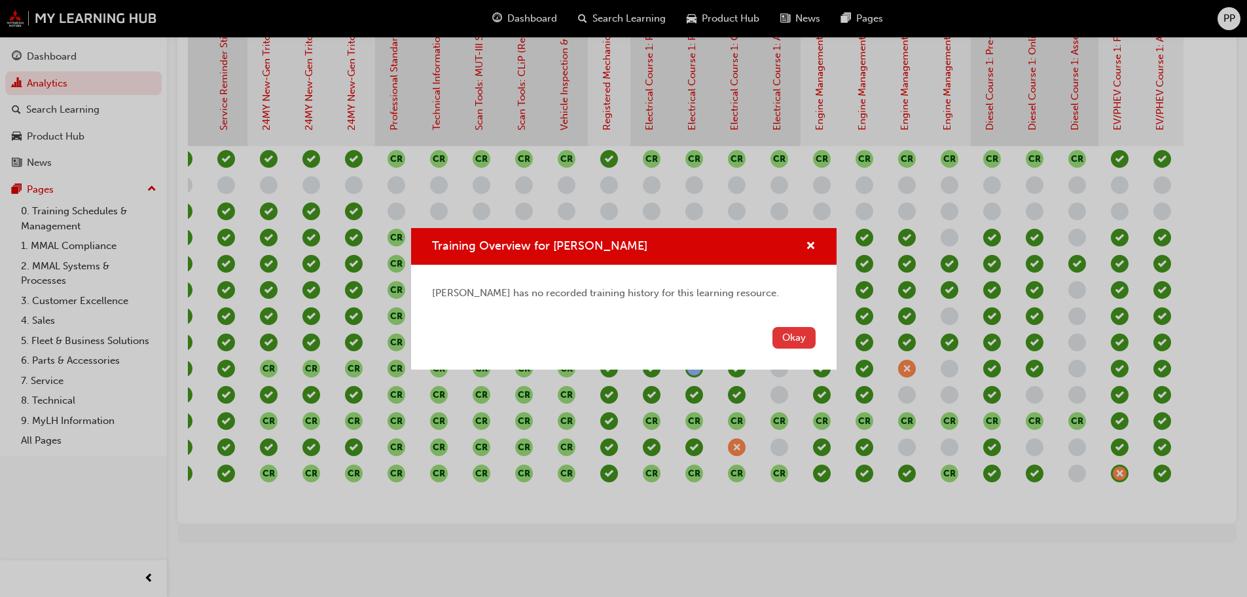
click at [794, 334] on button "Okay" at bounding box center [794, 338] width 43 height 22
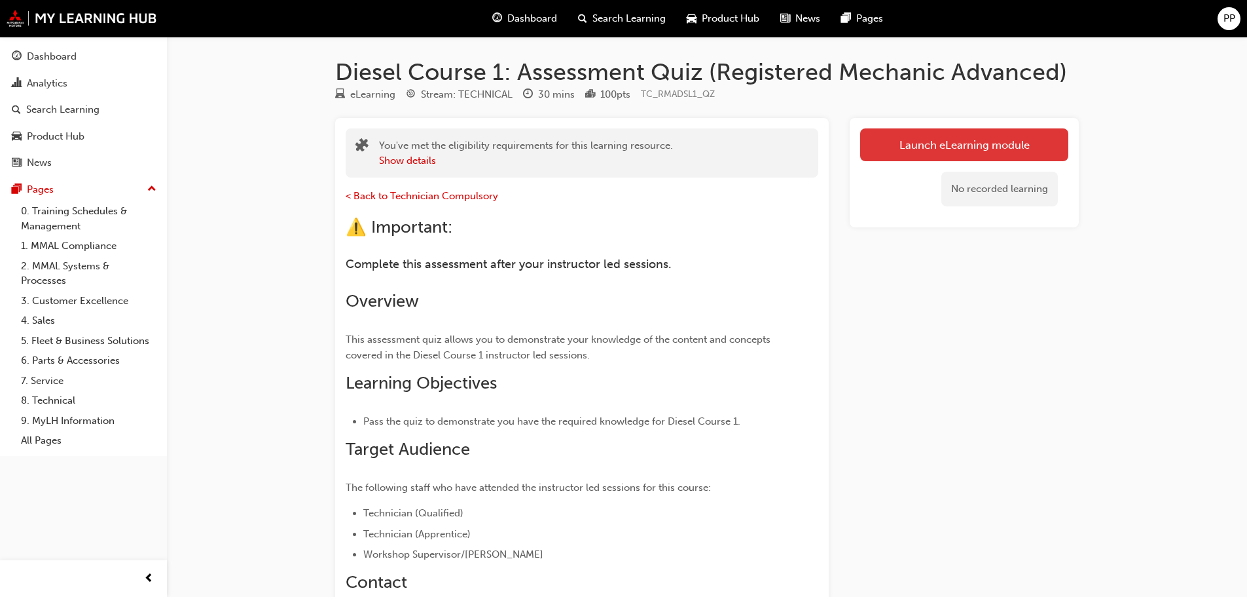
click at [929, 145] on link "Launch eLearning module" at bounding box center [964, 144] width 208 height 33
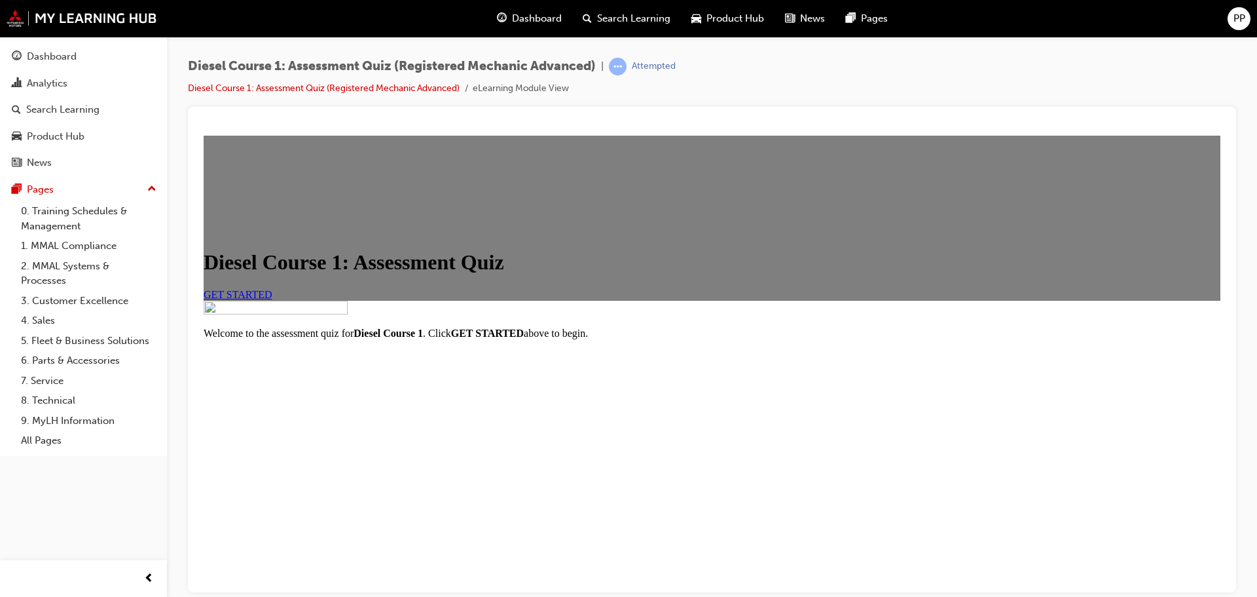
click at [272, 299] on span "GET STARTED" at bounding box center [238, 293] width 69 height 11
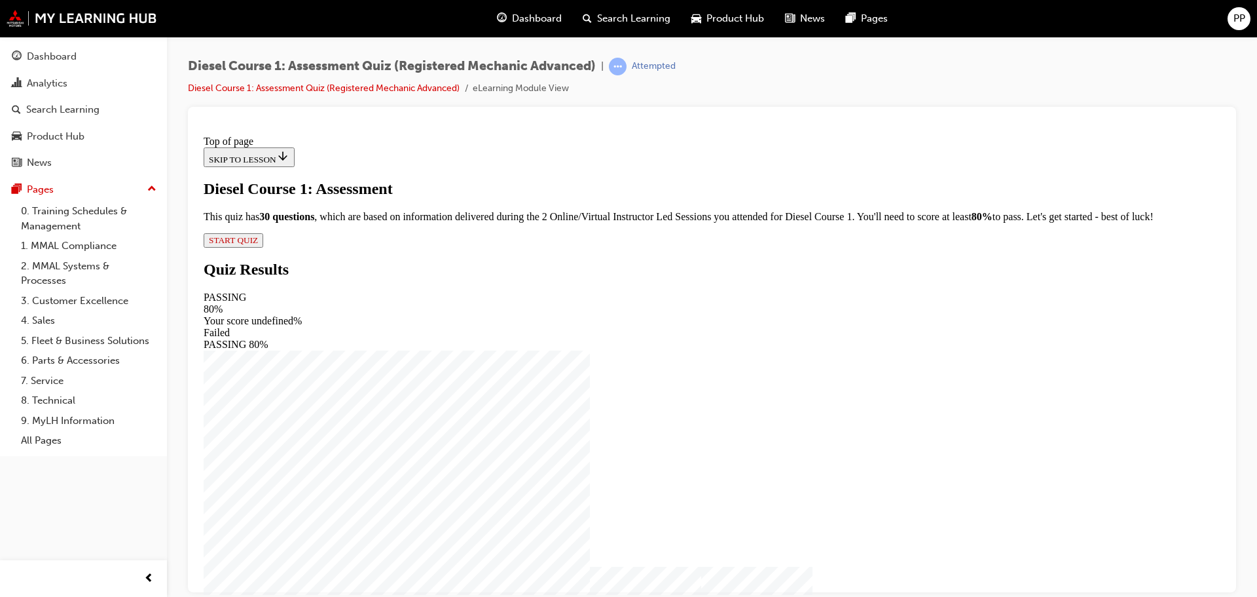
click at [258, 244] on span "START QUIZ" at bounding box center [233, 239] width 49 height 10
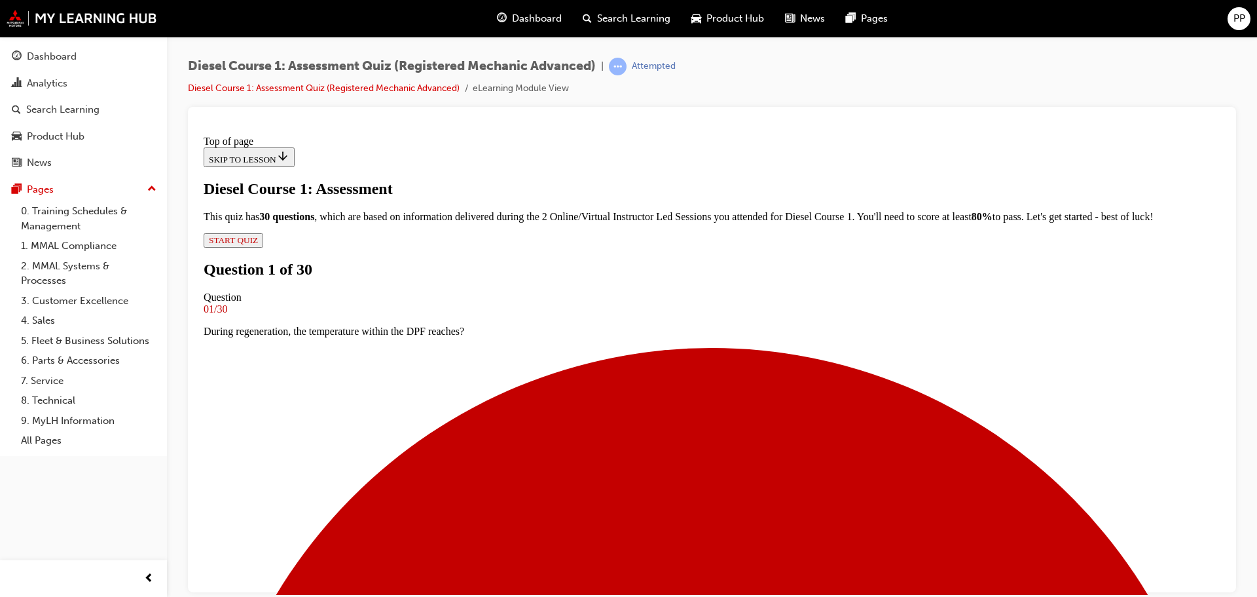
scroll to position [67, 0]
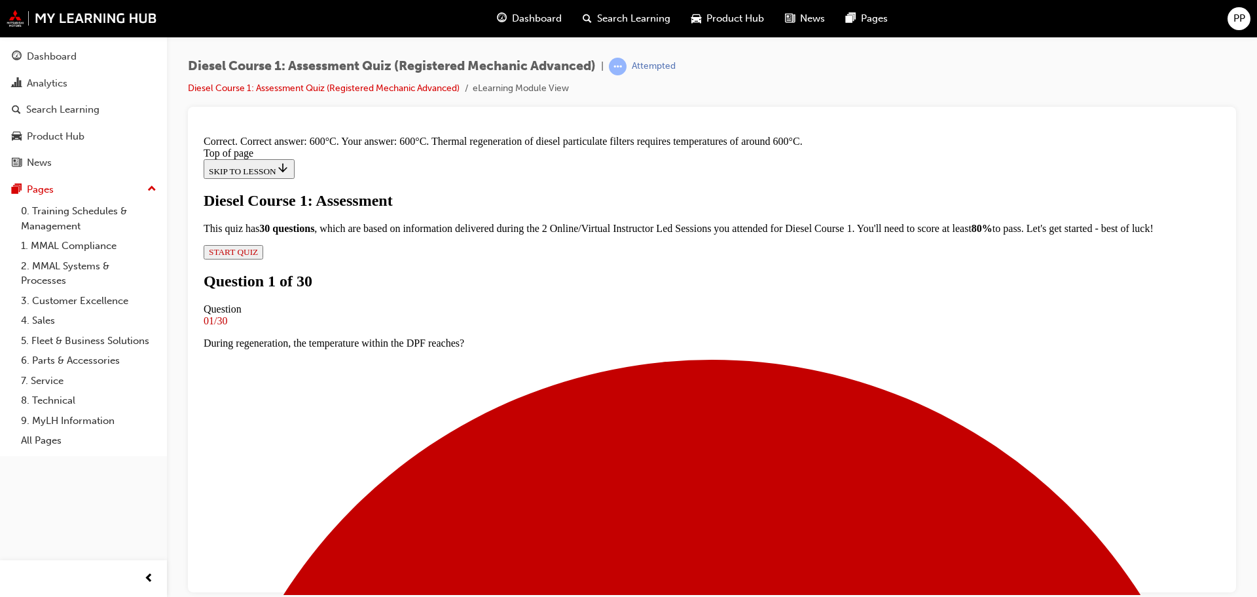
scroll to position [265, 0]
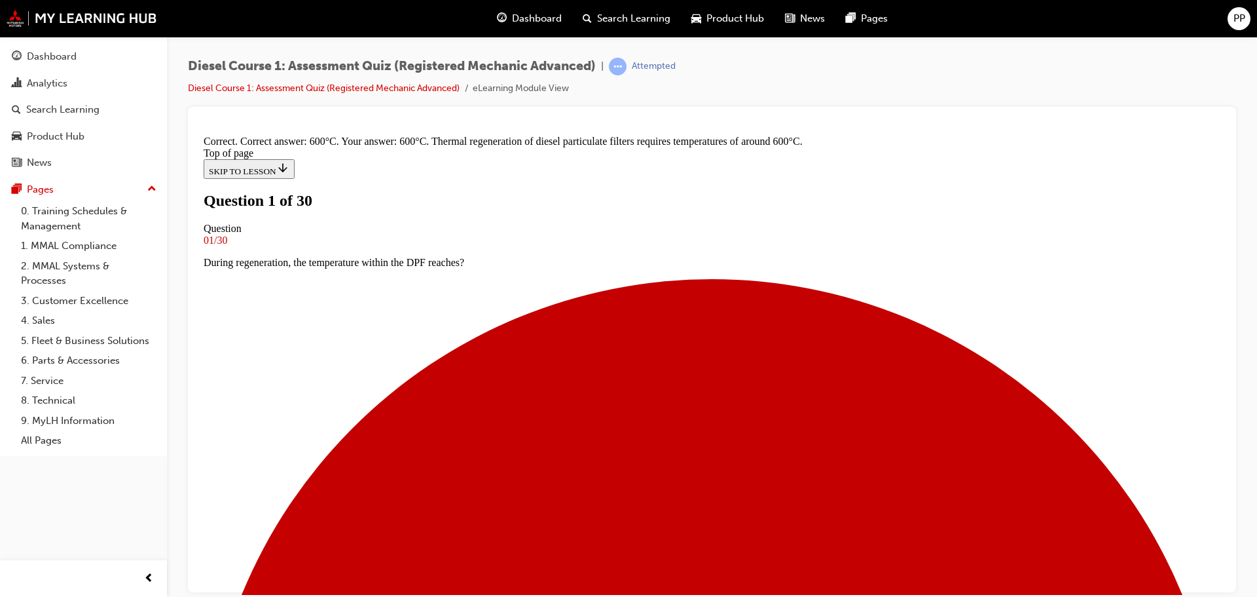
scroll to position [133, 0]
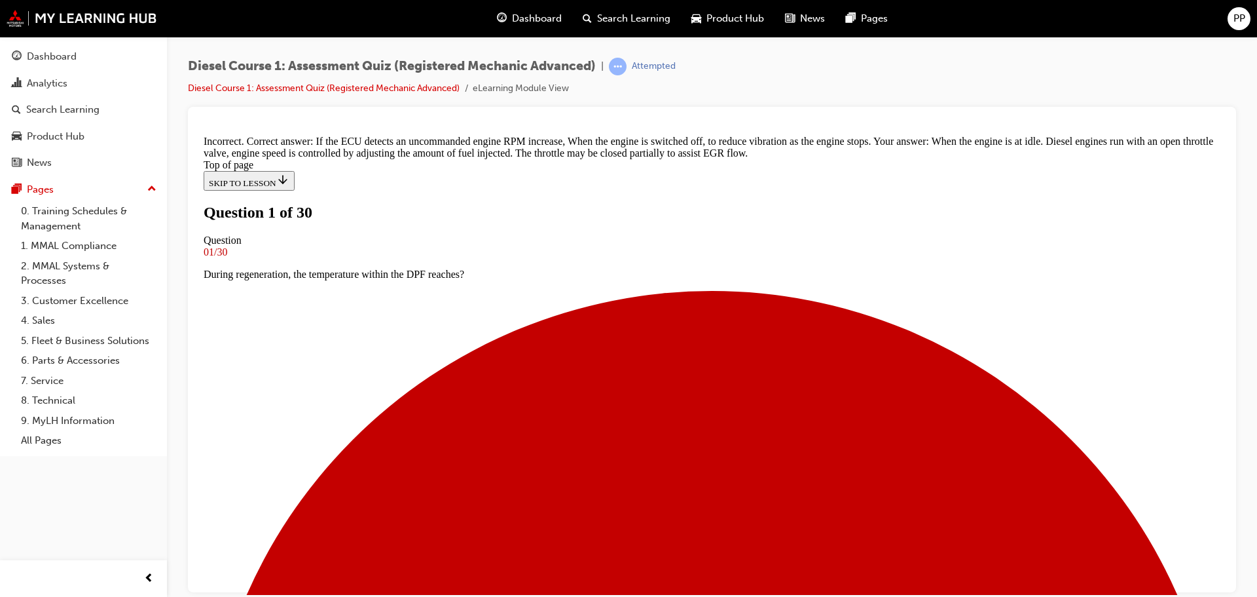
scroll to position [293, 0]
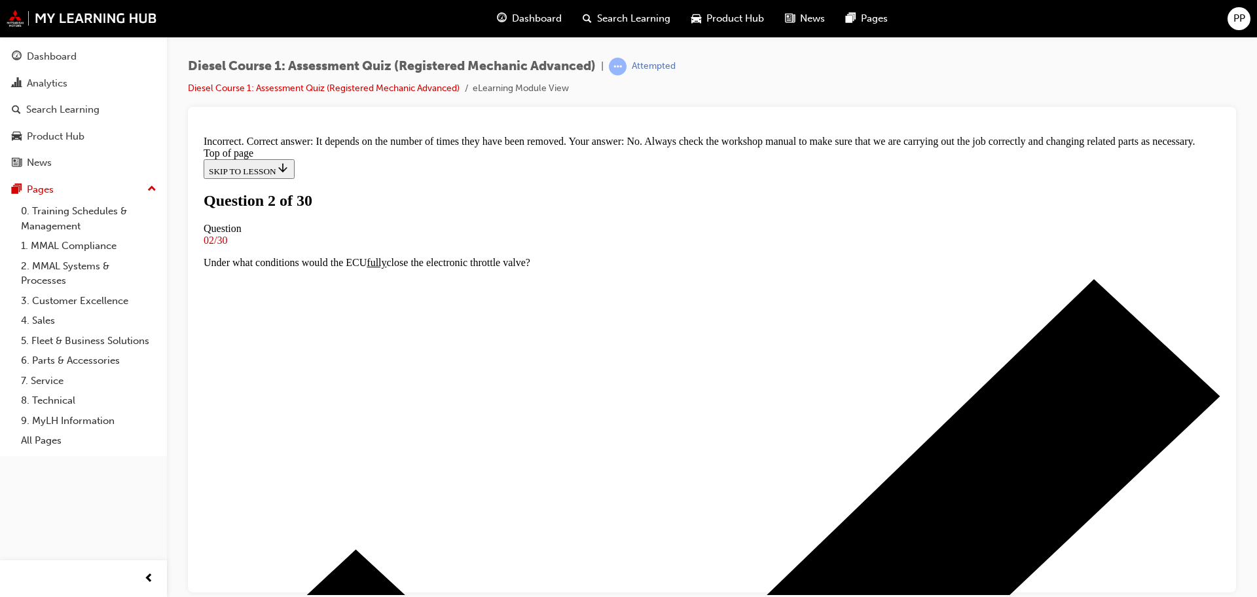
scroll to position [200, 0]
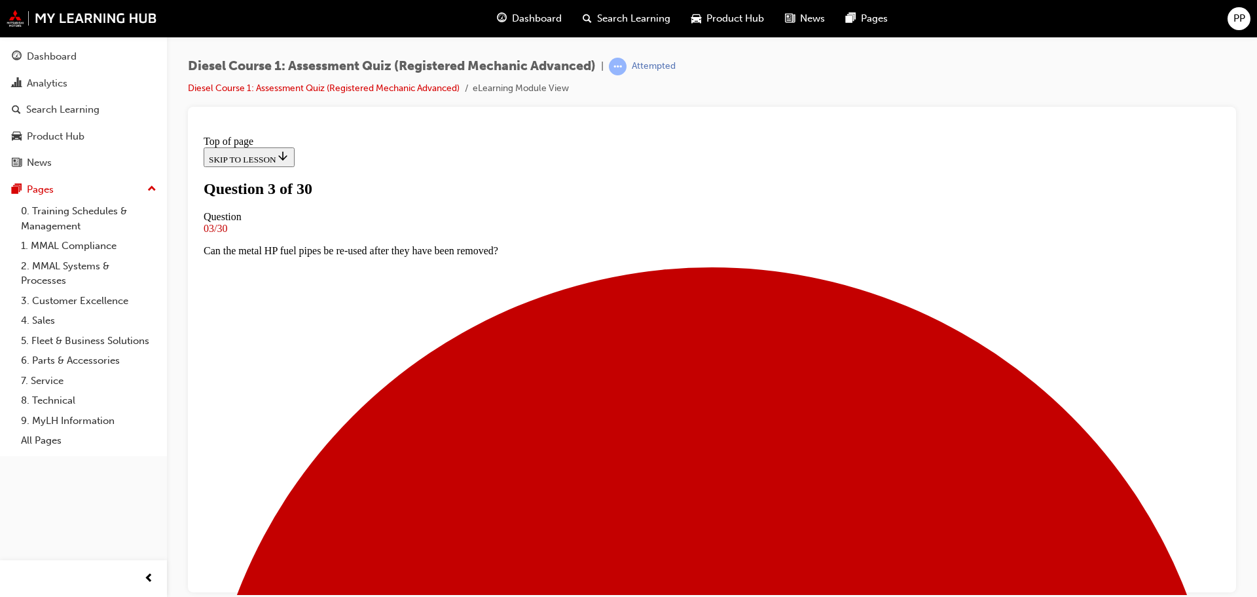
scroll to position [2, 0]
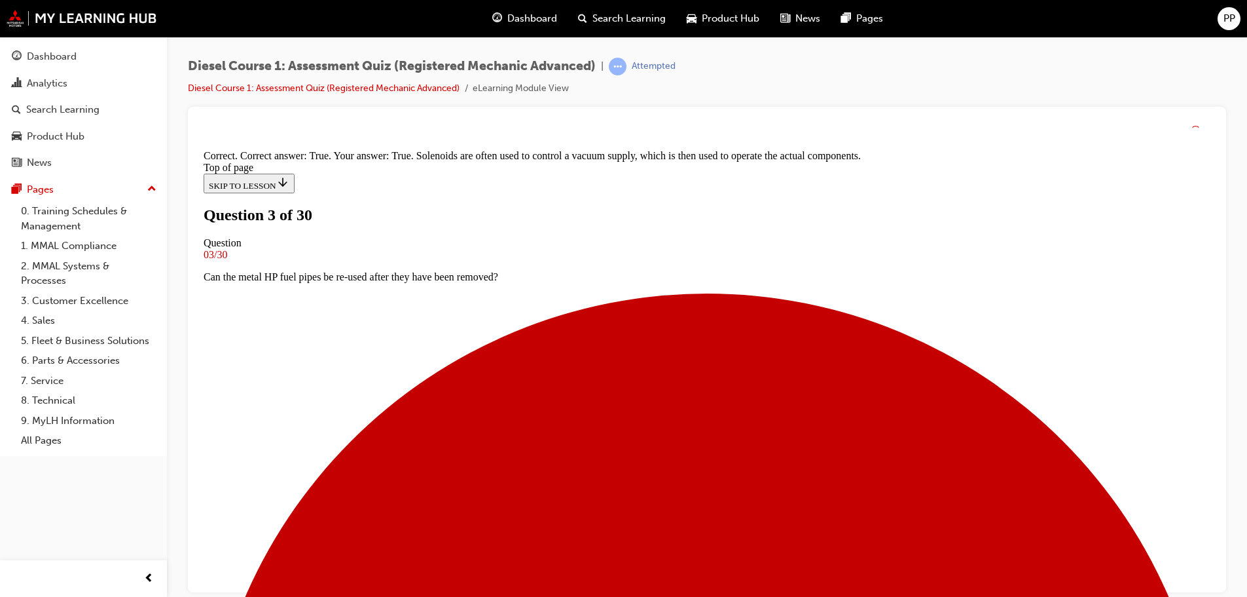
scroll to position [183, 0]
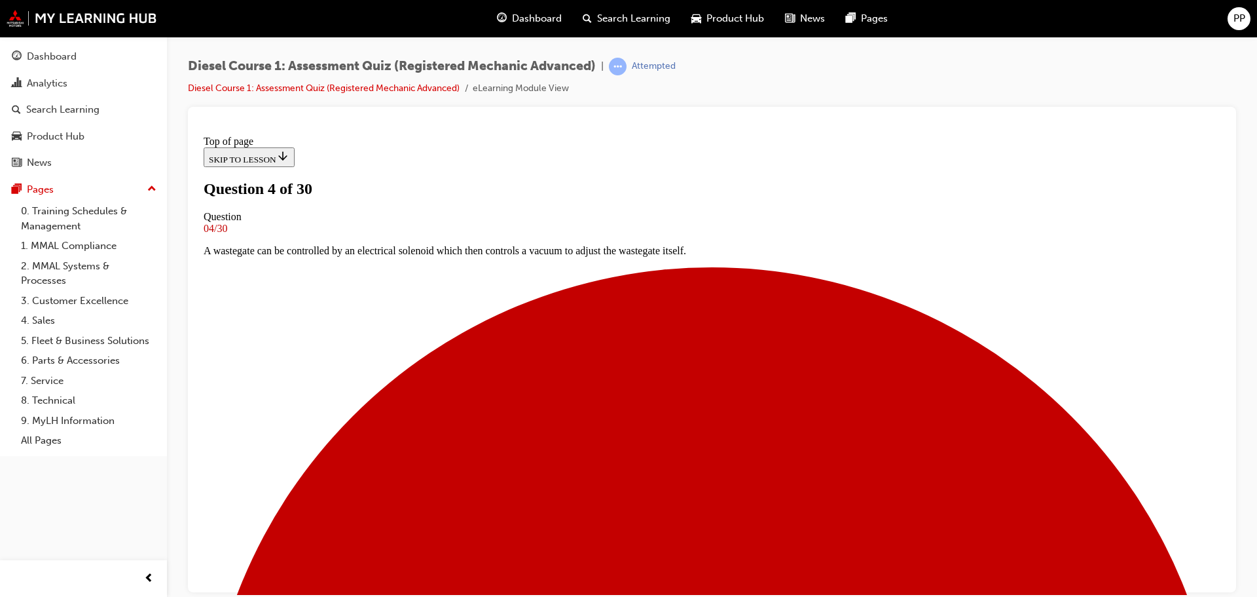
scroll to position [67, 0]
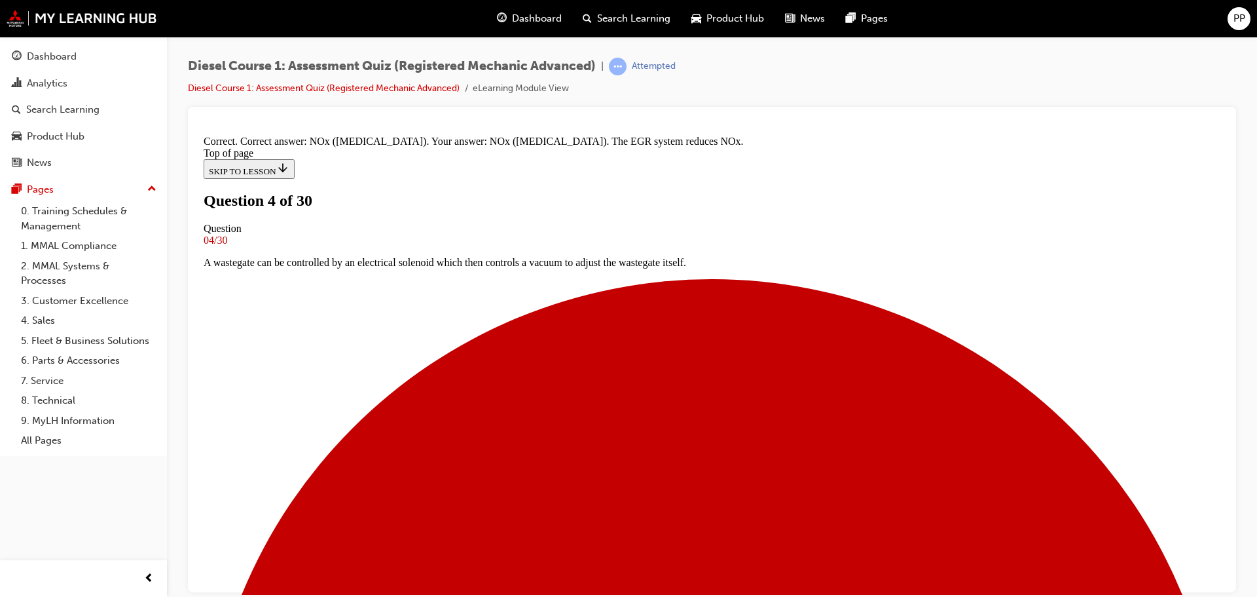
scroll to position [249, 0]
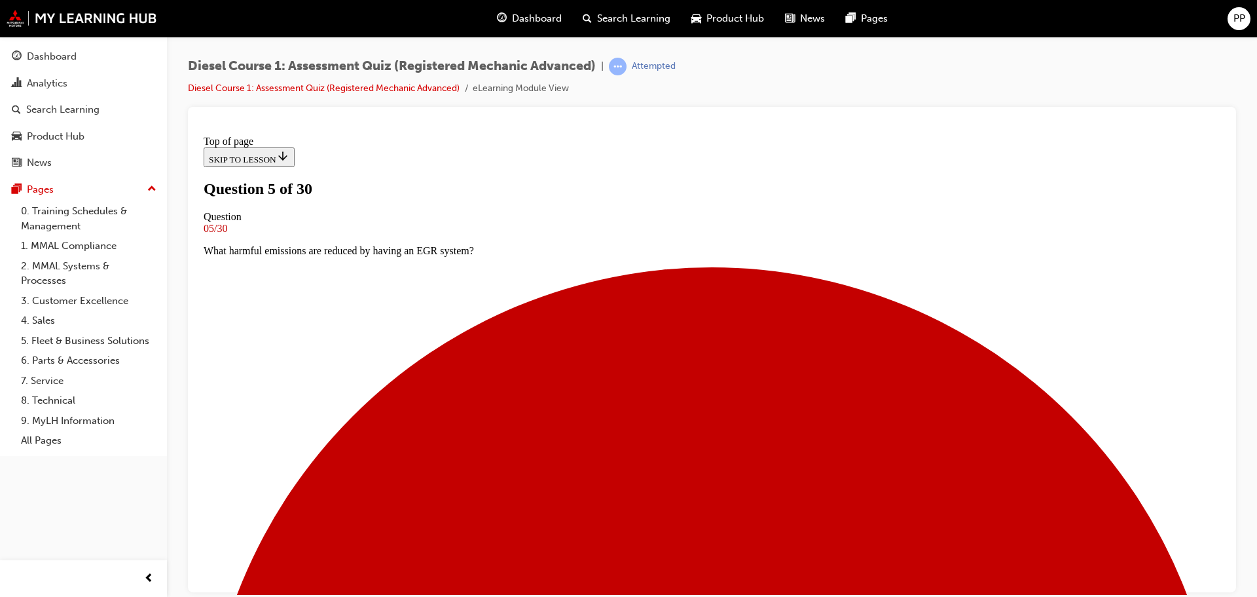
scroll to position [133, 0]
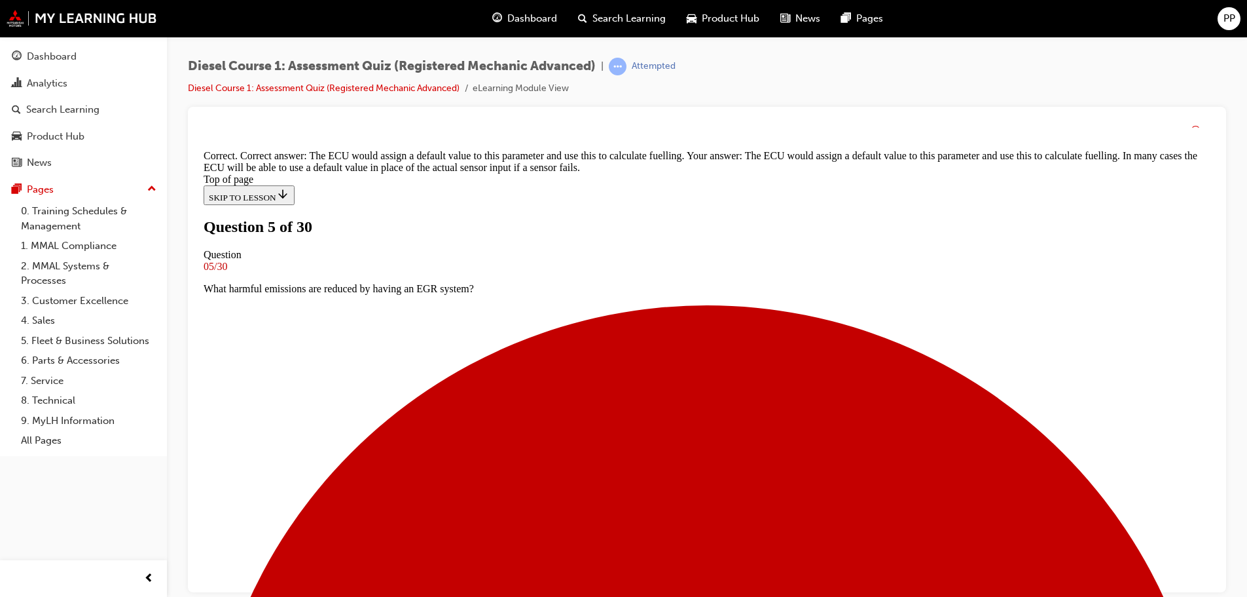
scroll to position [327, 0]
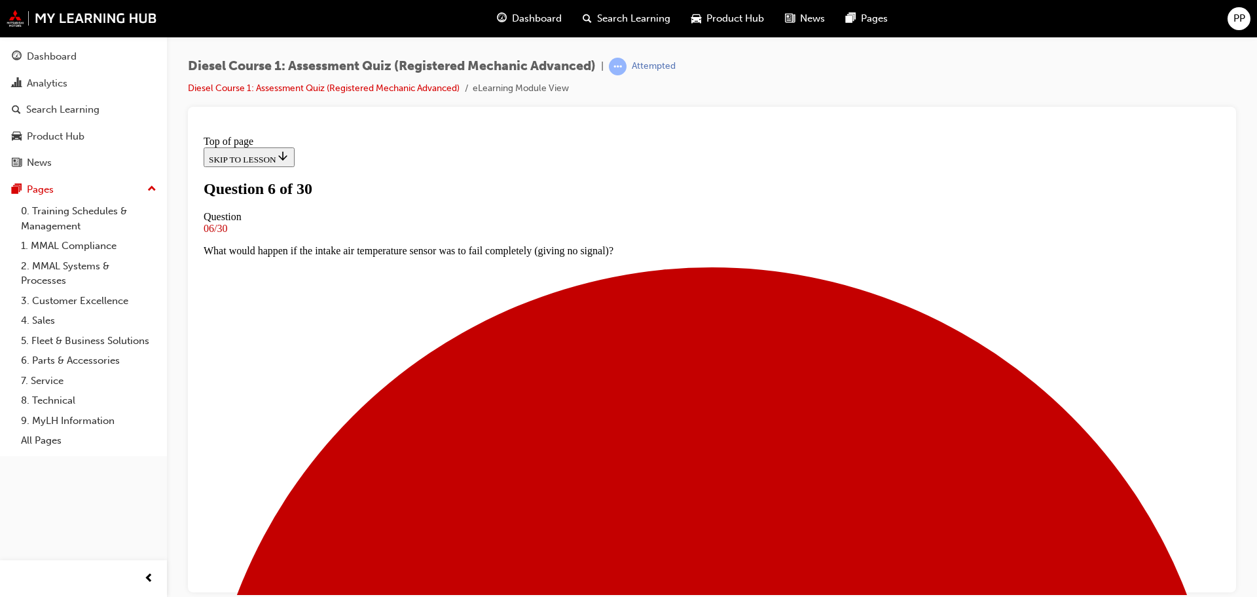
scroll to position [67, 0]
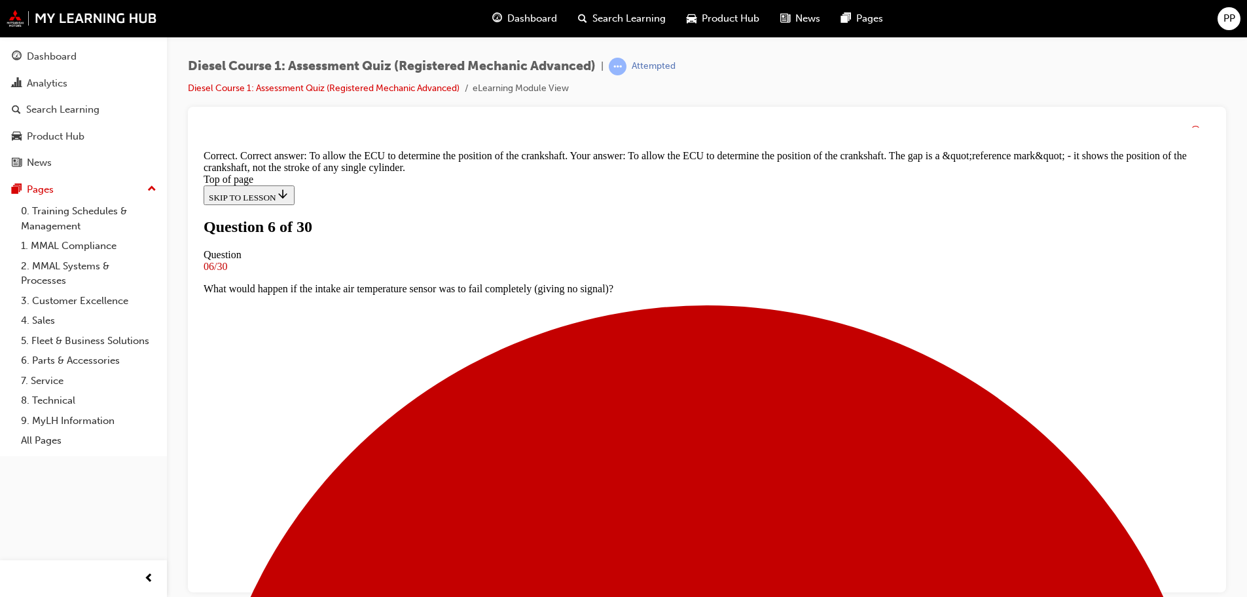
scroll to position [278, 0]
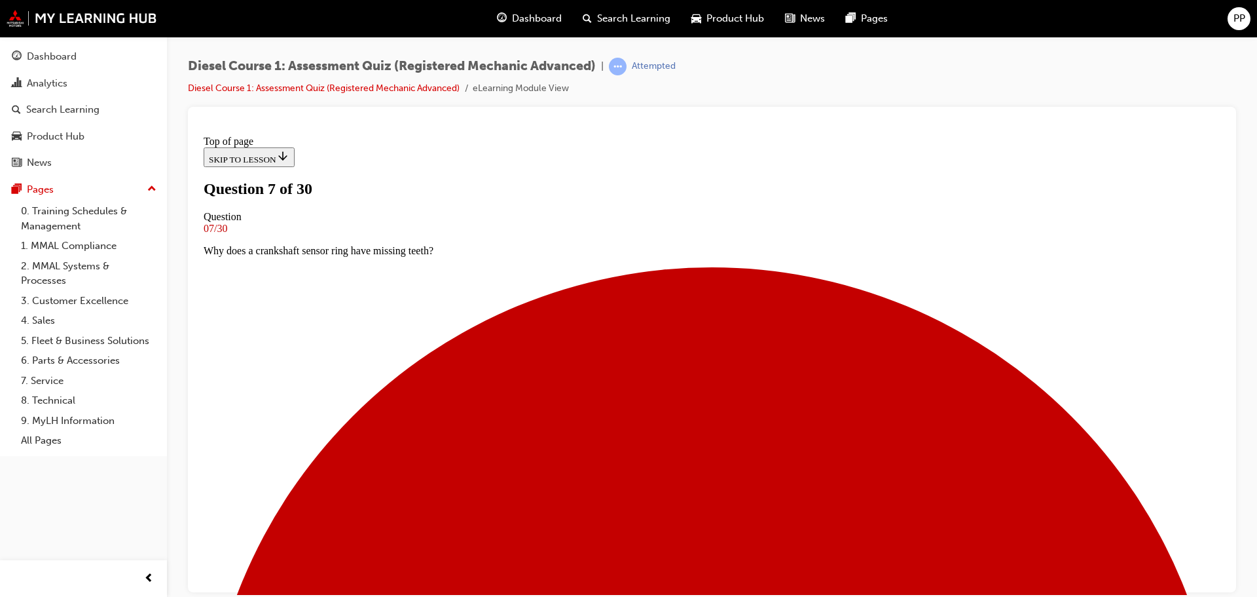
scroll to position [126, 0]
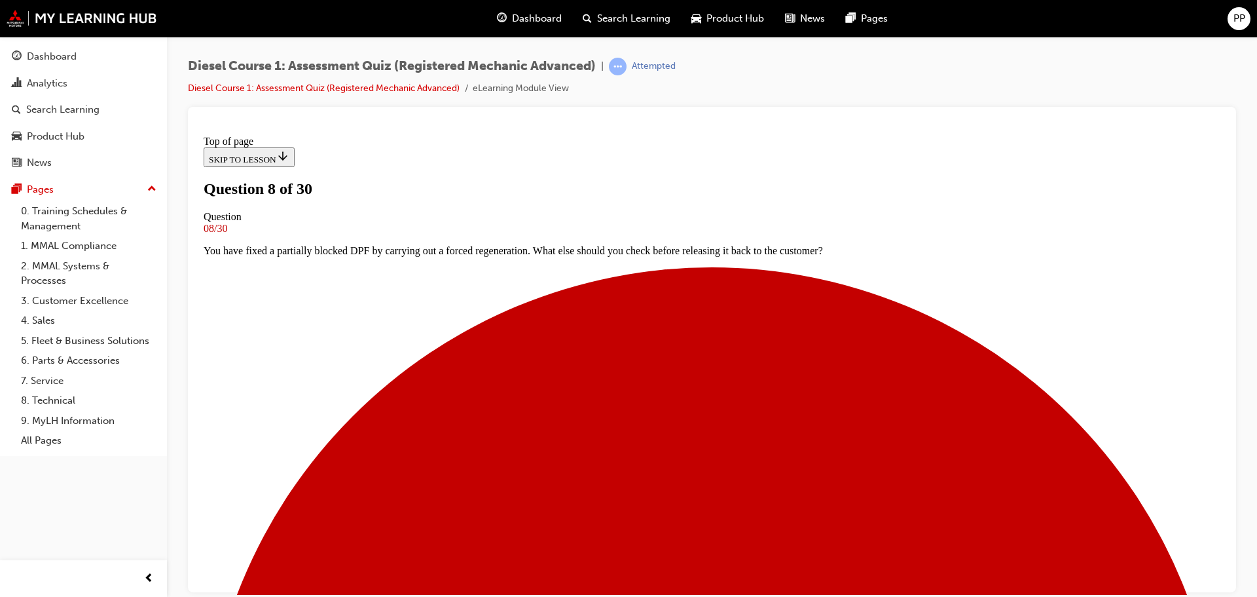
scroll to position [133, 0]
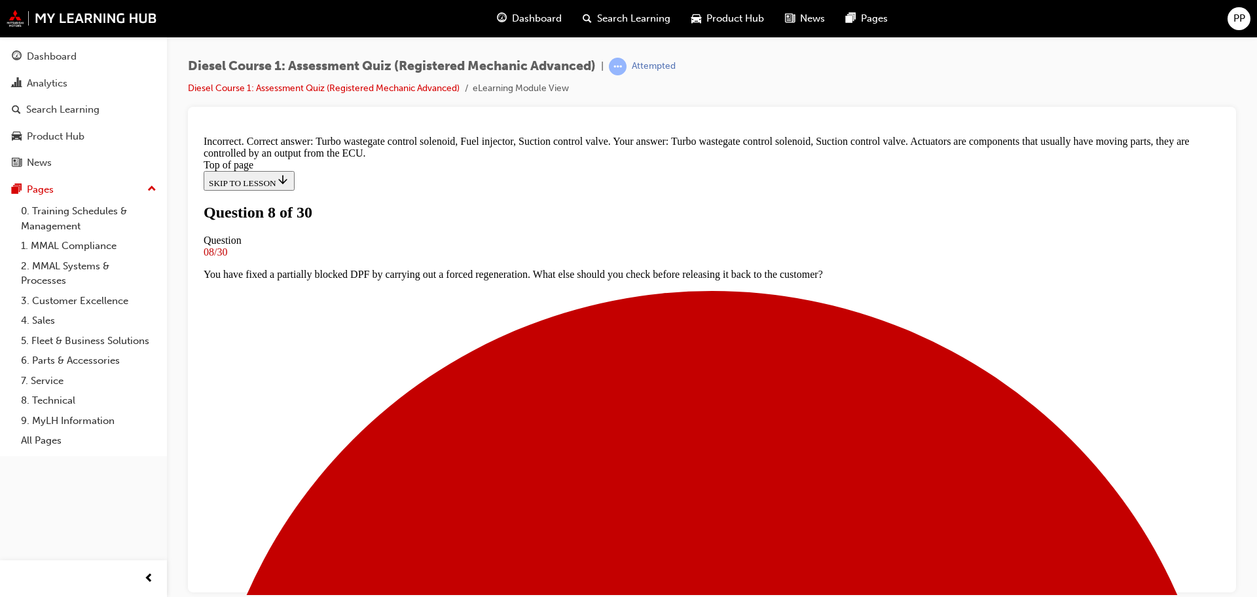
scroll to position [222, 0]
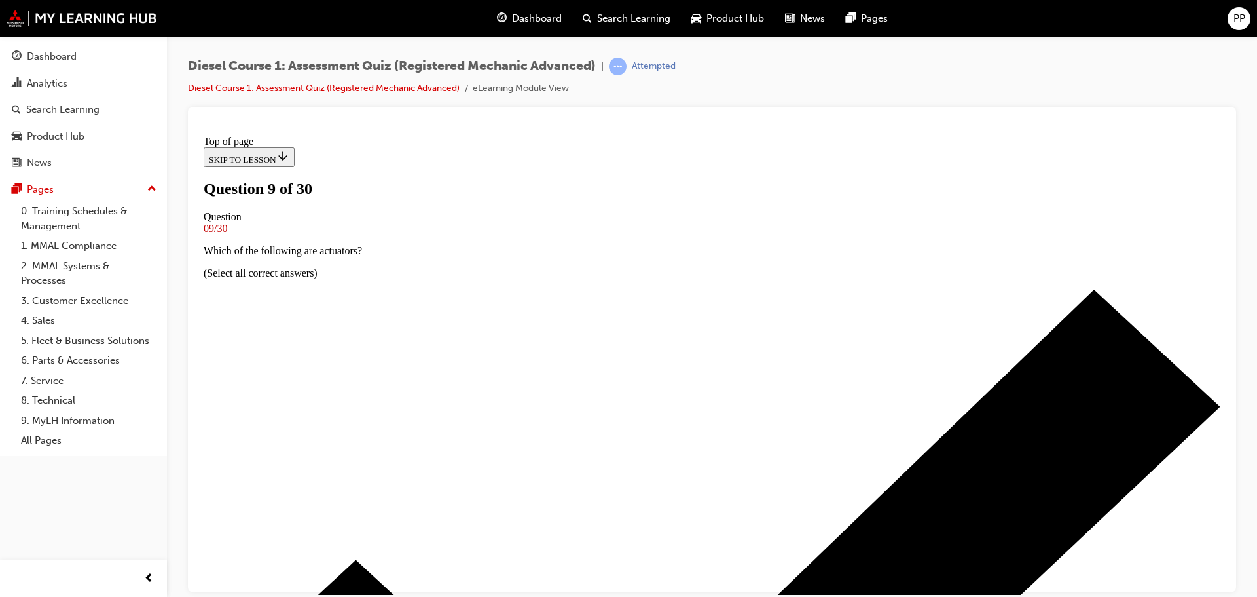
scroll to position [67, 0]
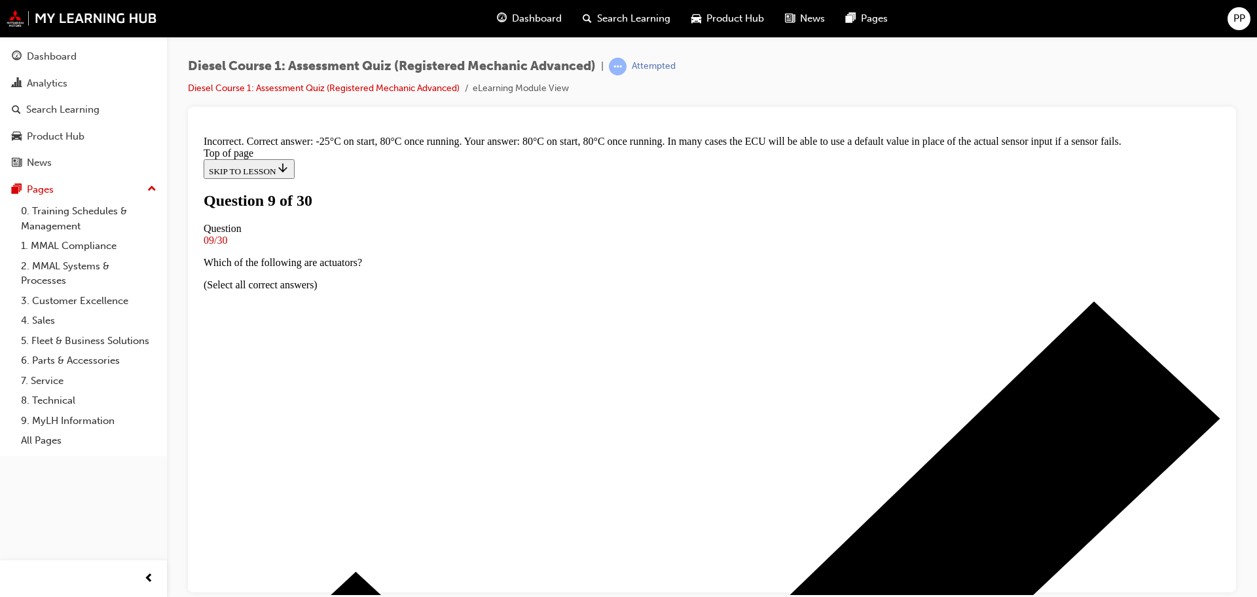
scroll to position [222, 0]
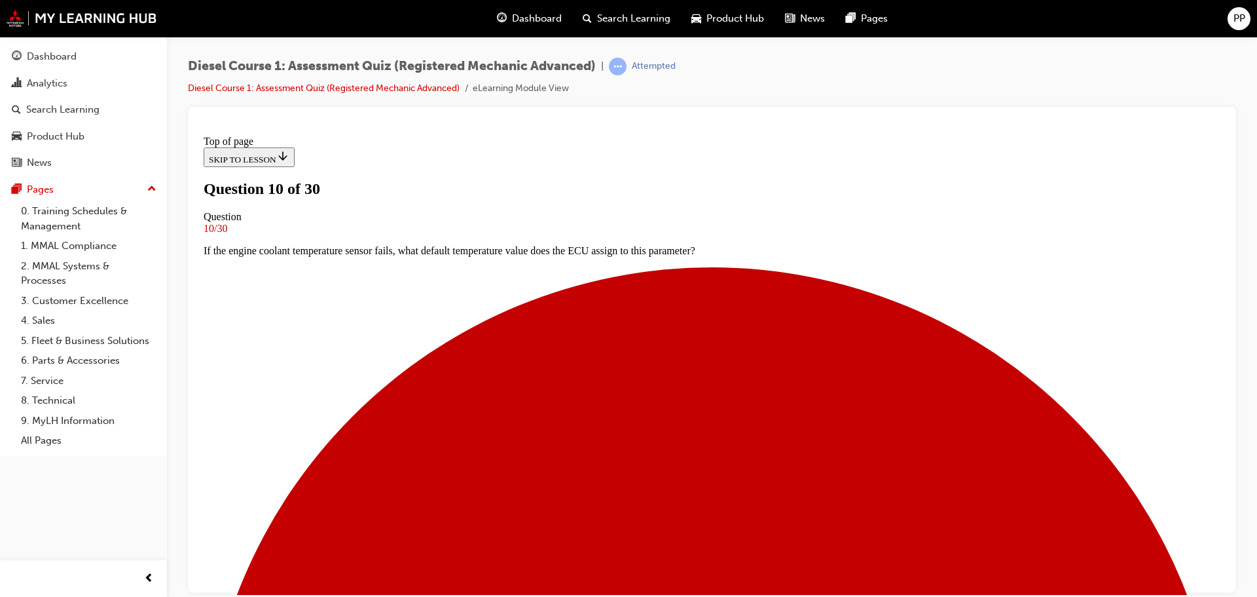
scroll to position [67, 0]
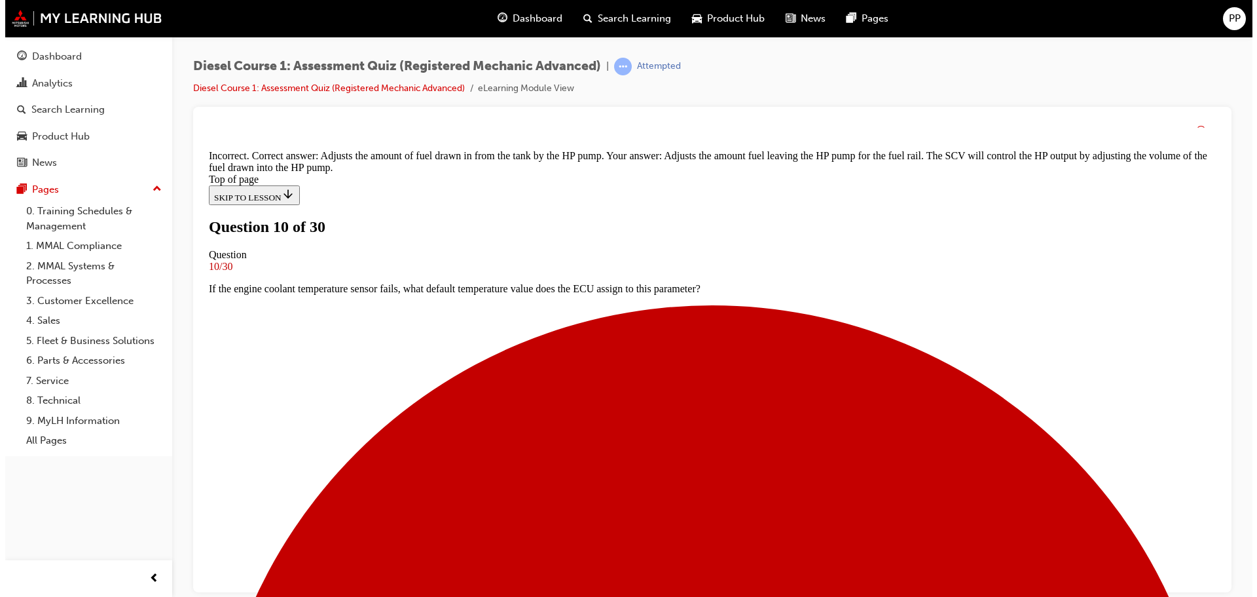
scroll to position [278, 0]
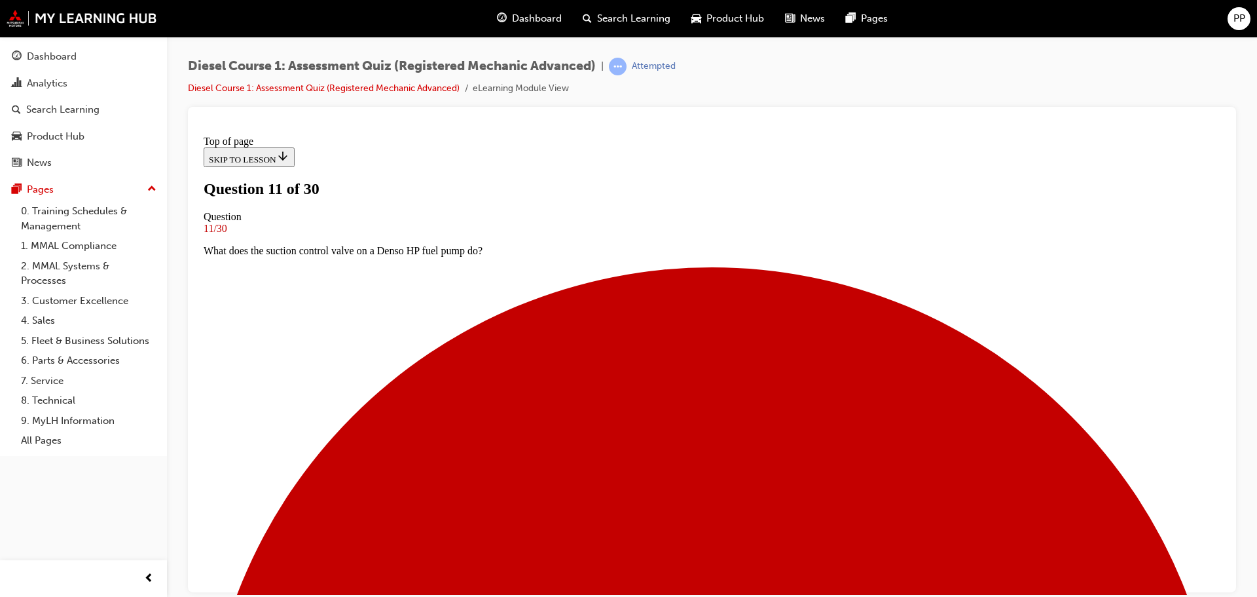
scroll to position [2, 0]
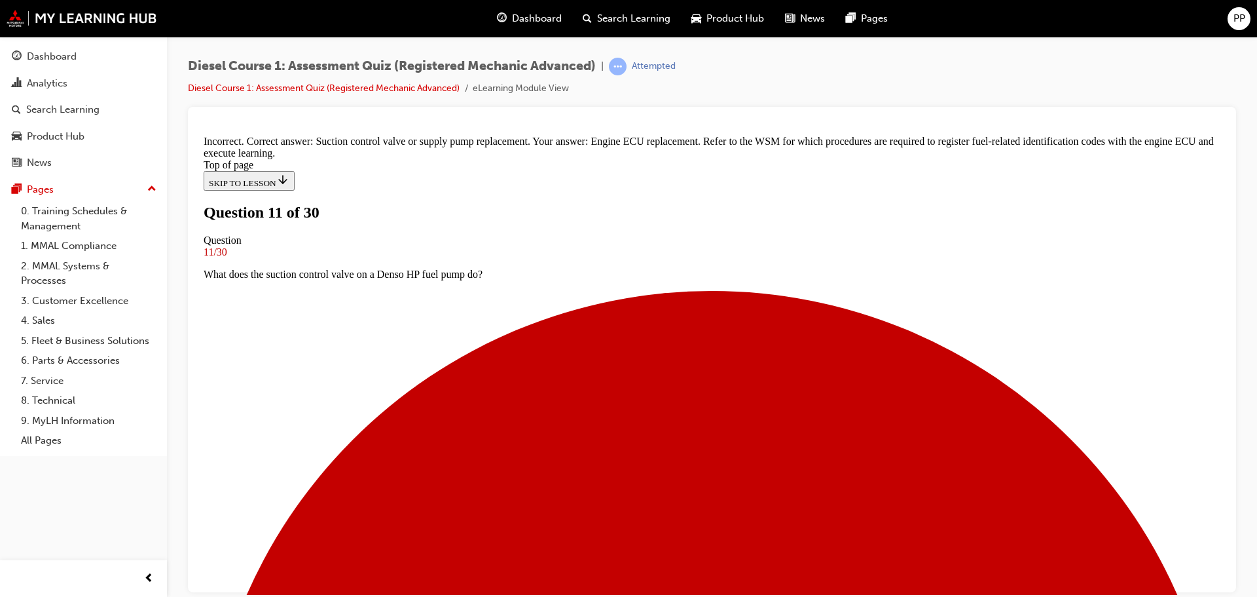
scroll to position [265, 0]
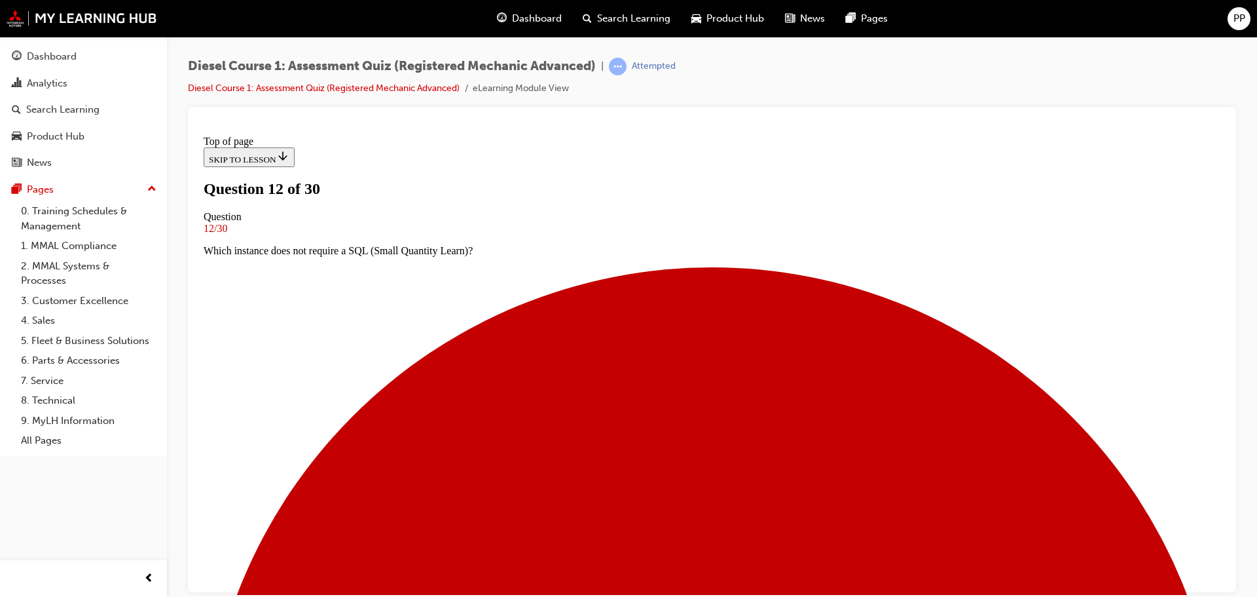
scroll to position [133, 0]
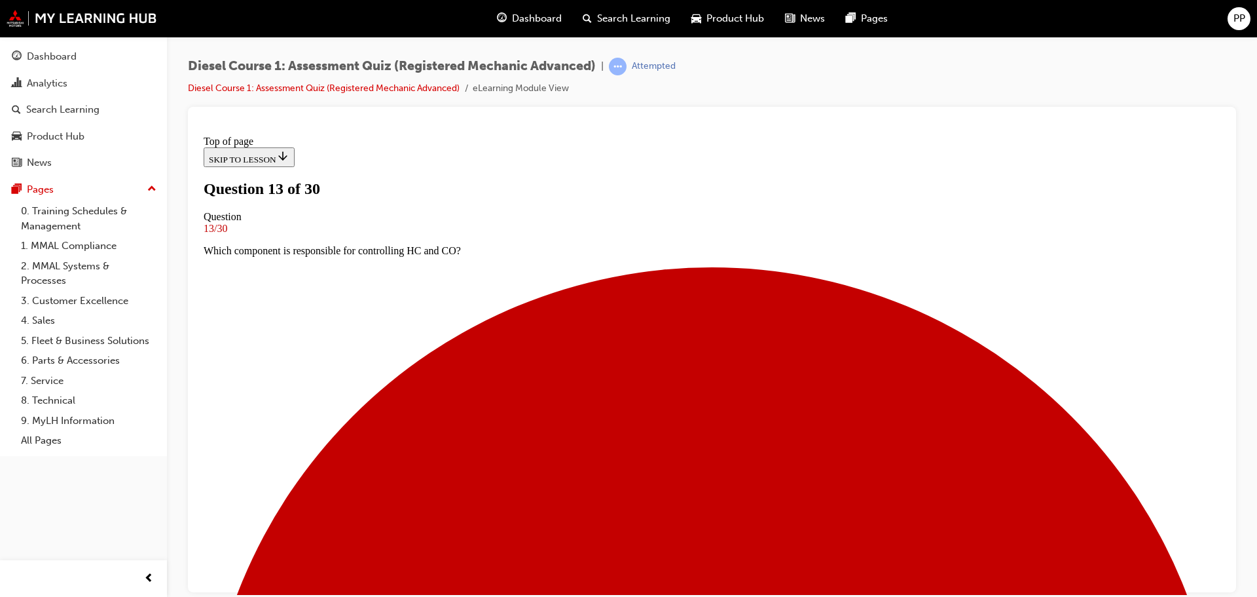
scroll to position [67, 0]
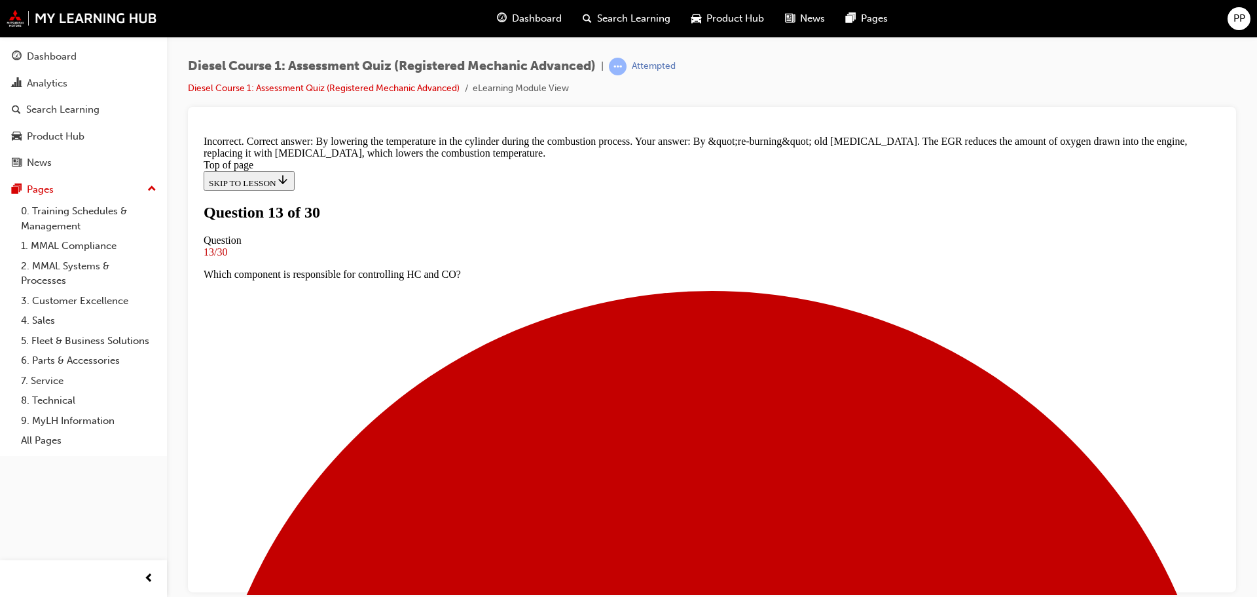
scroll to position [147, 0]
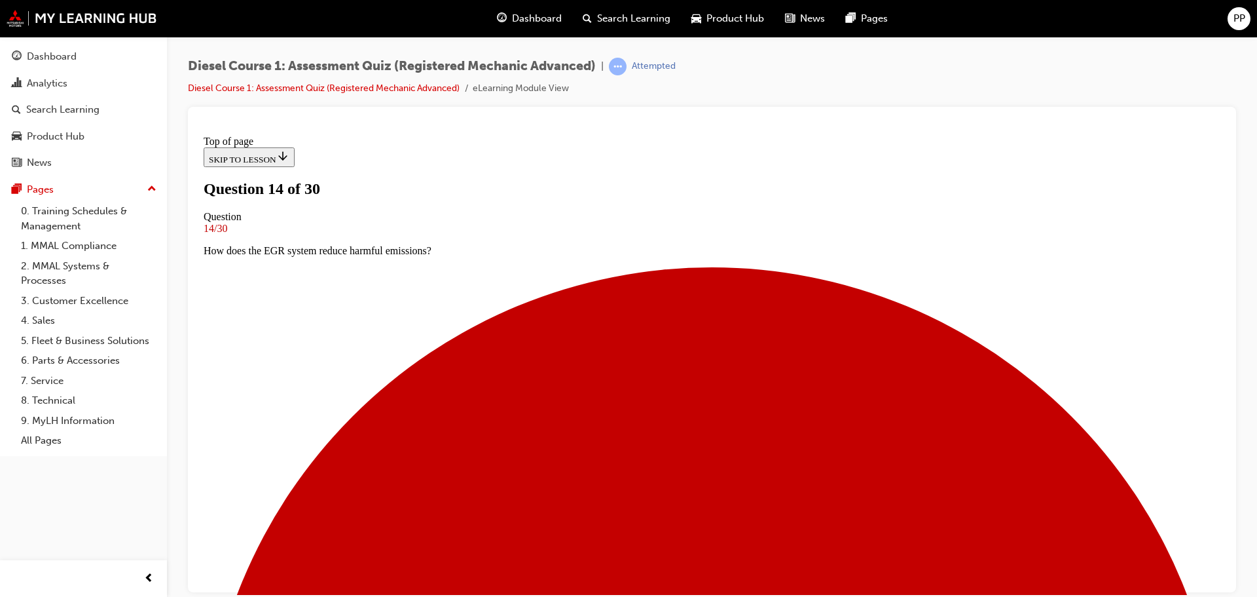
scroll to position [2, 0]
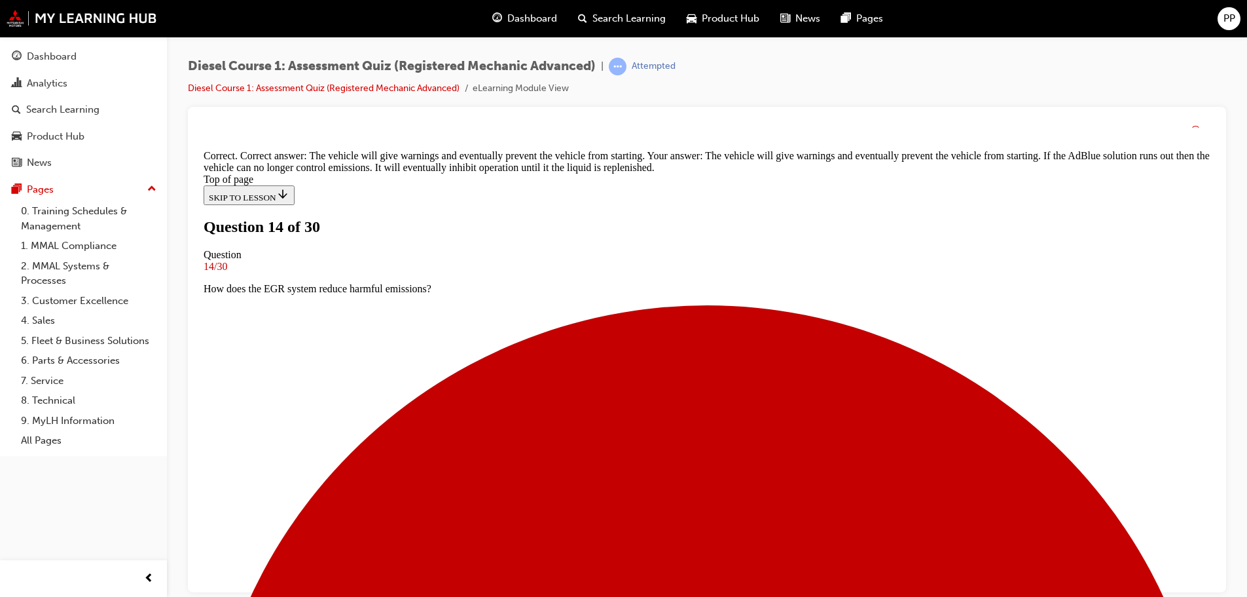
scroll to position [226, 0]
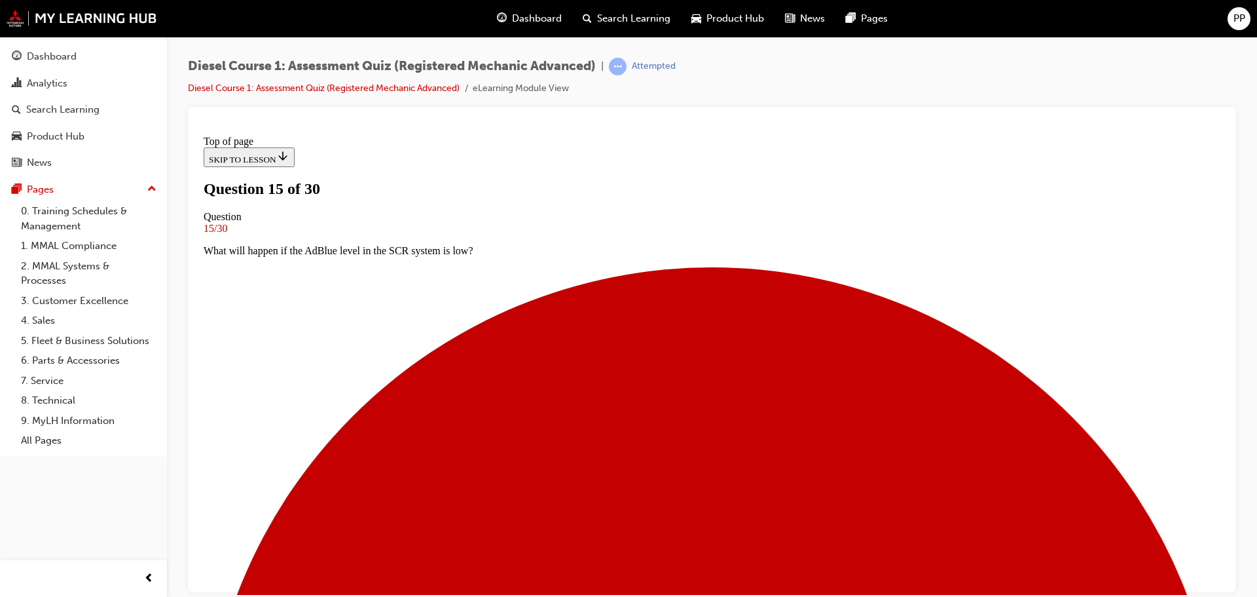
scroll to position [67, 0]
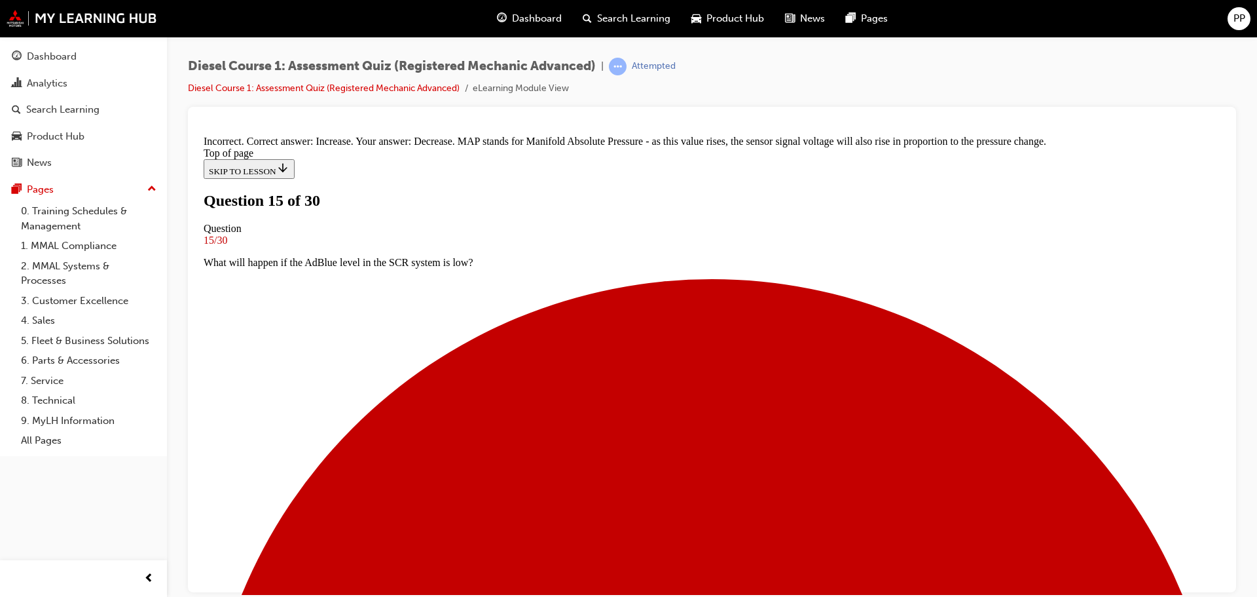
scroll to position [265, 0]
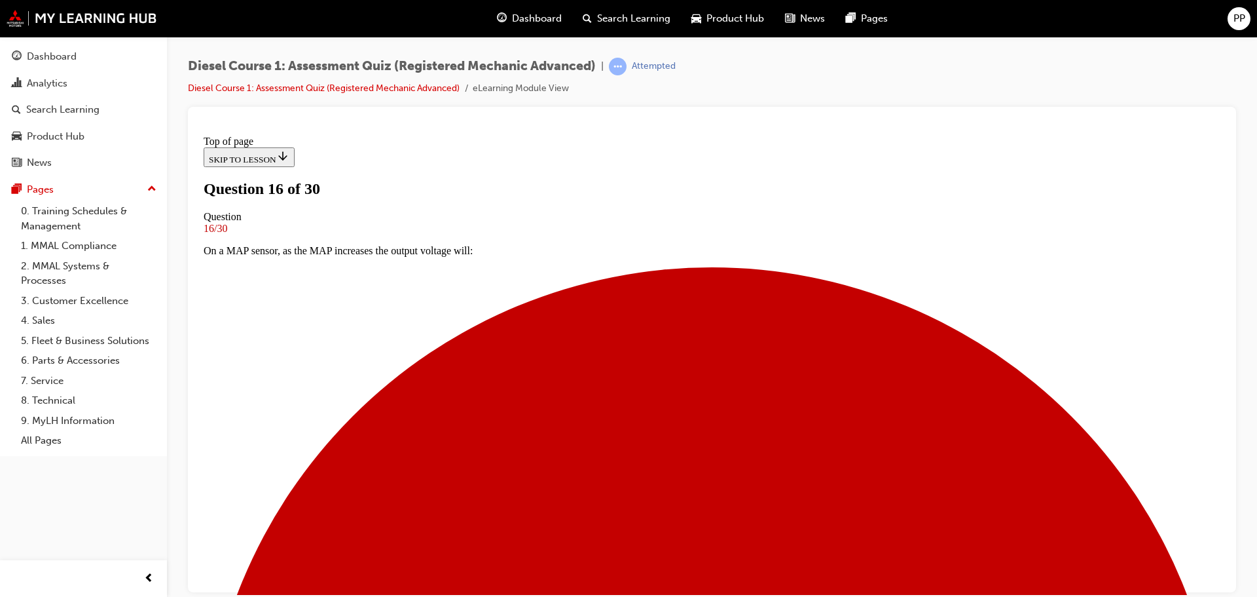
scroll to position [67, 0]
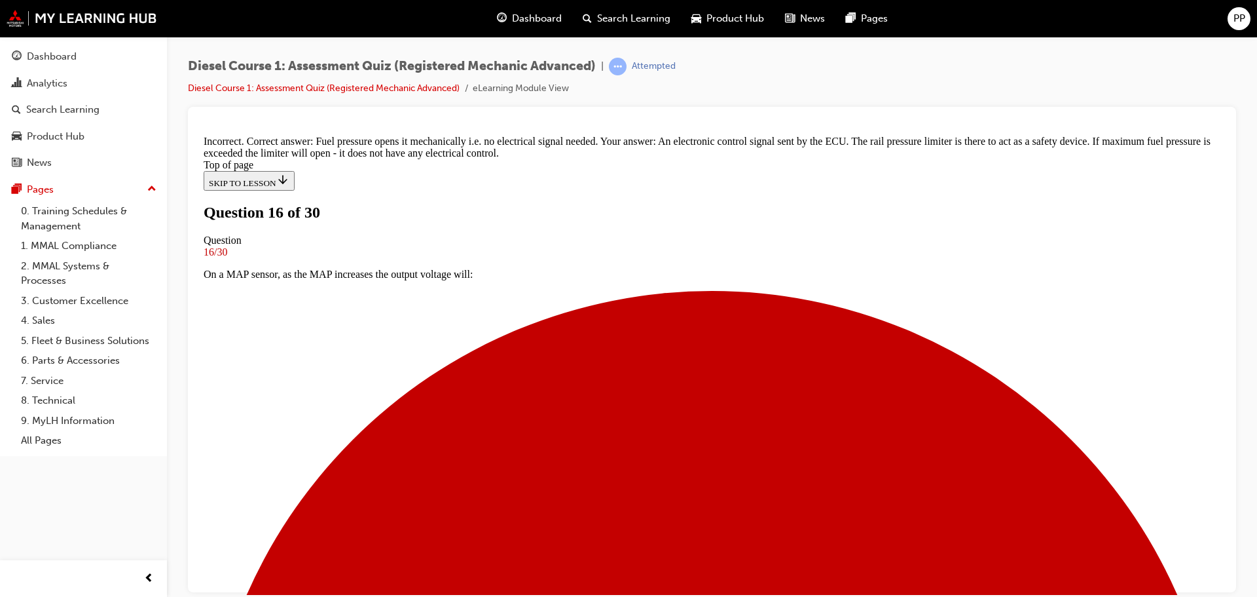
scroll to position [306, 0]
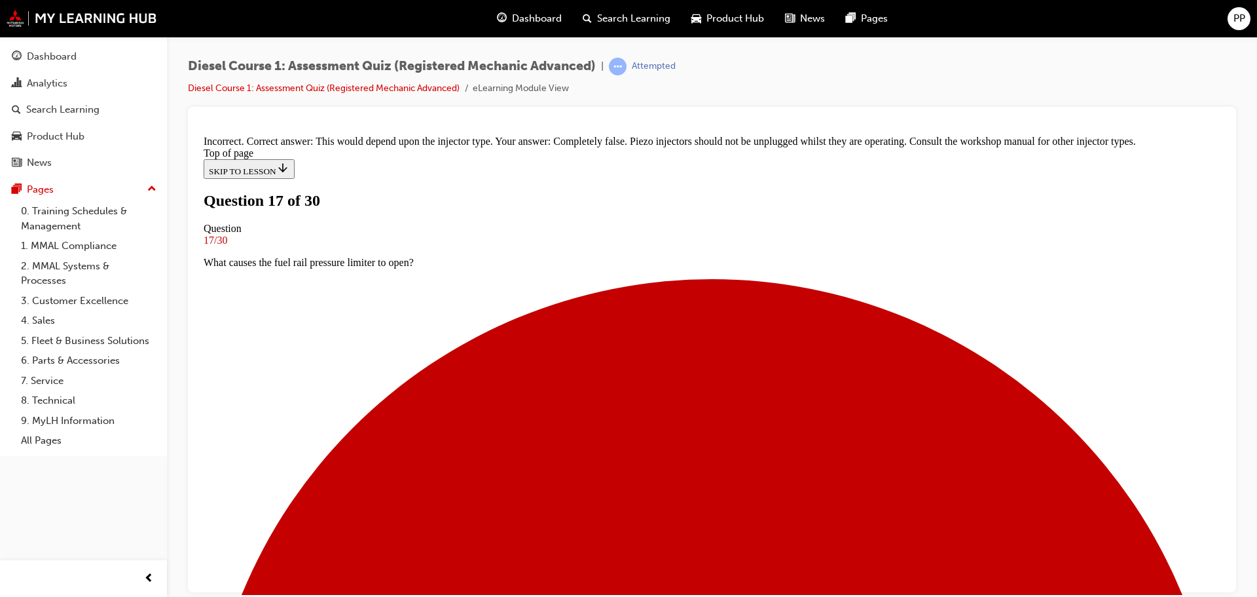
scroll to position [147, 0]
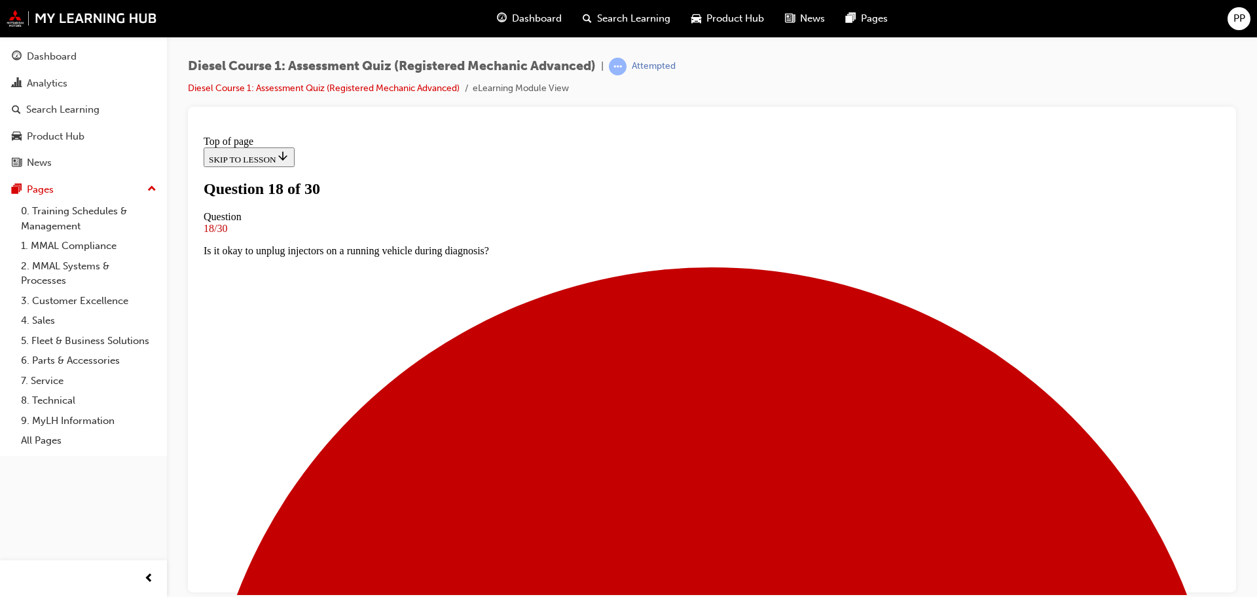
scroll to position [2, 0]
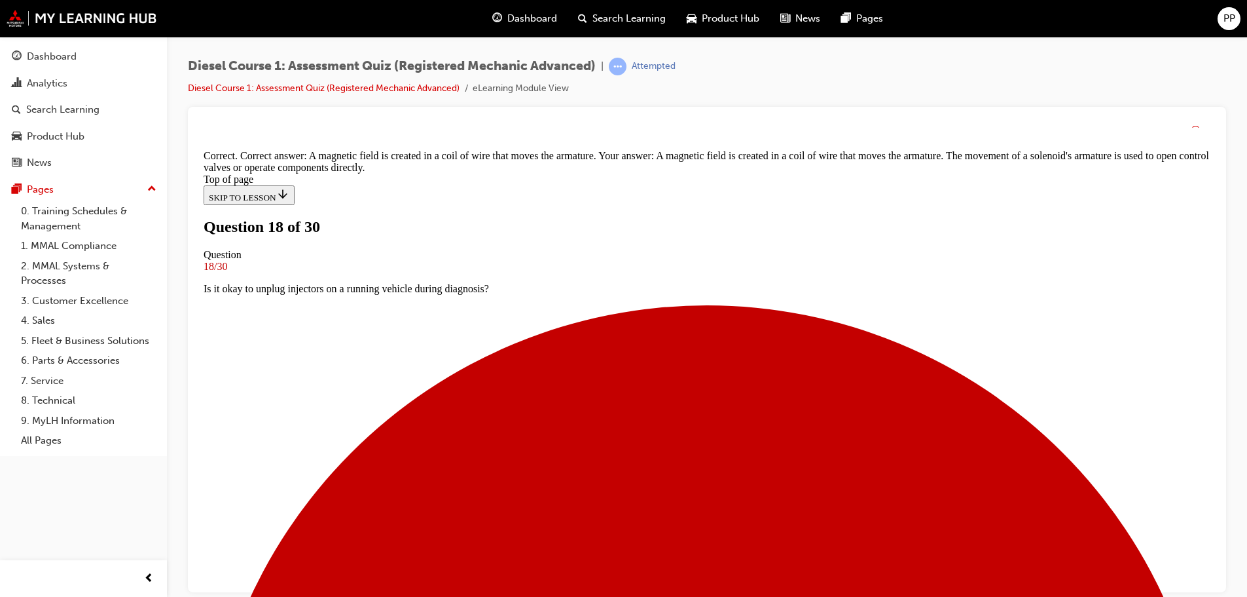
scroll to position [226, 0]
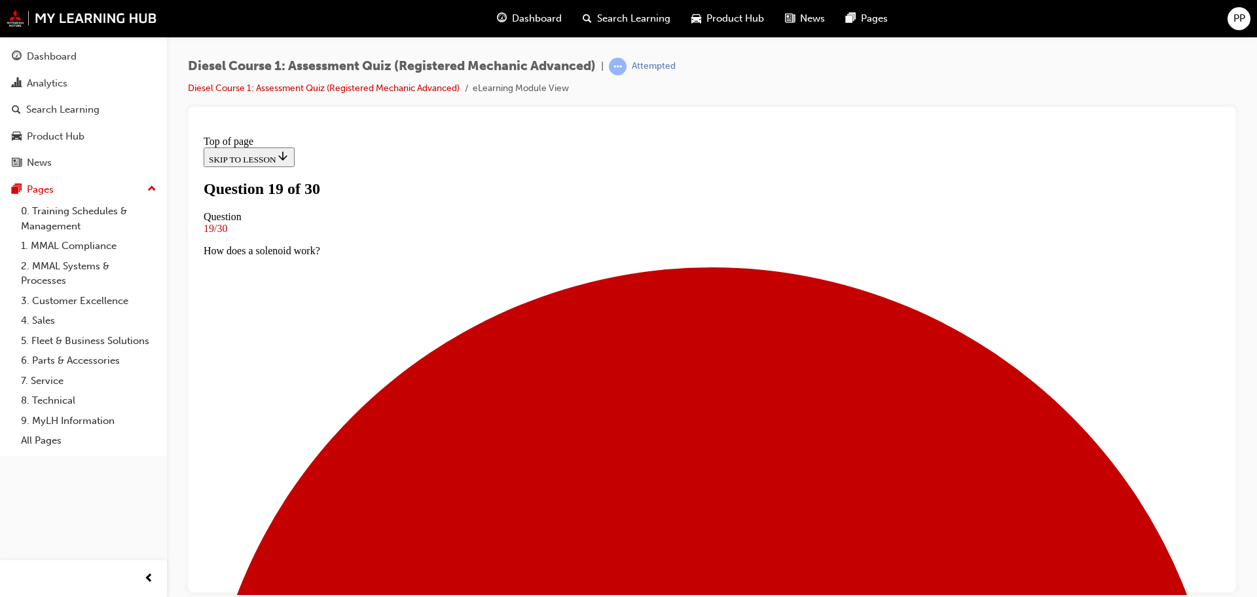
scroll to position [67, 0]
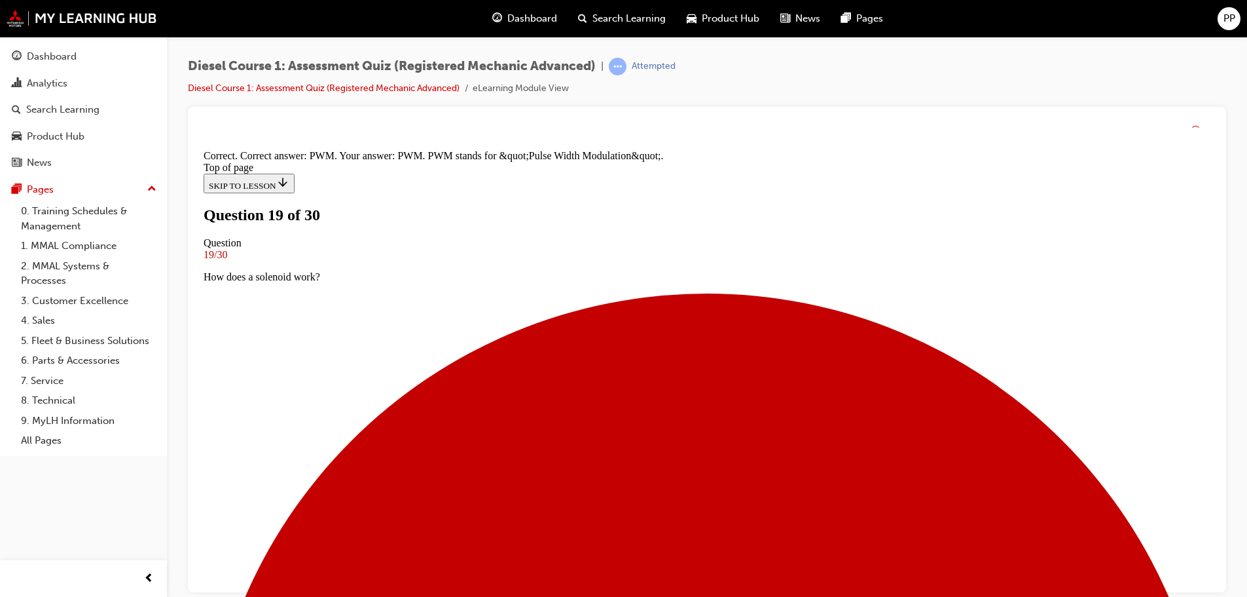
scroll to position [272, 0]
drag, startPoint x: 697, startPoint y: 553, endPoint x: 697, endPoint y: 559, distance: 6.6
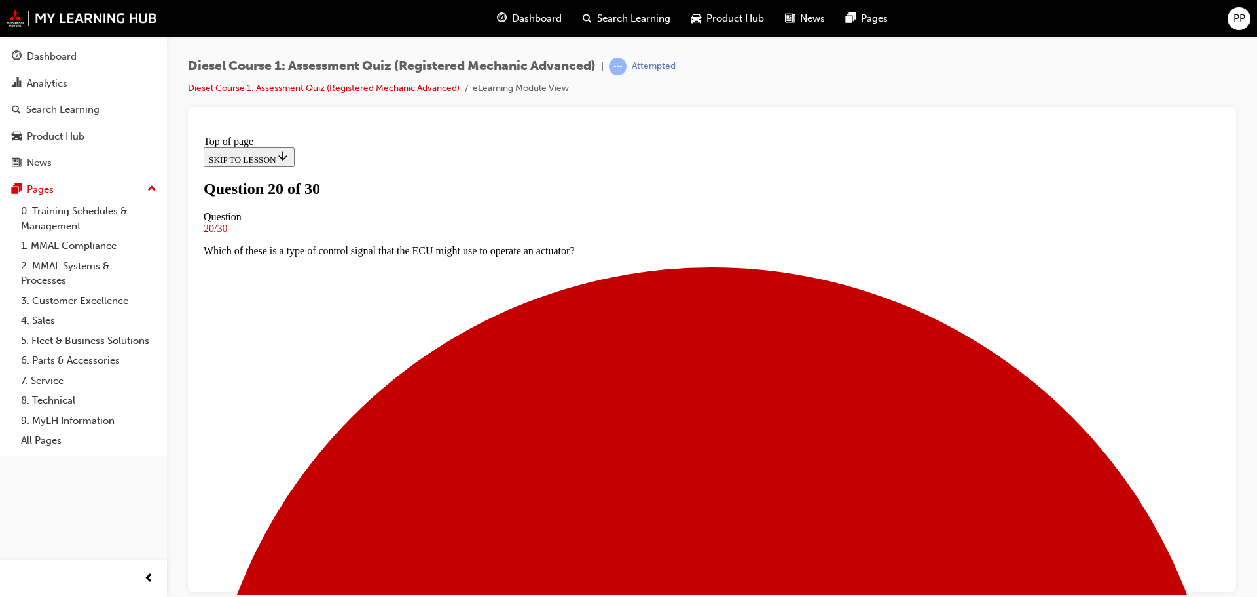
scroll to position [67, 0]
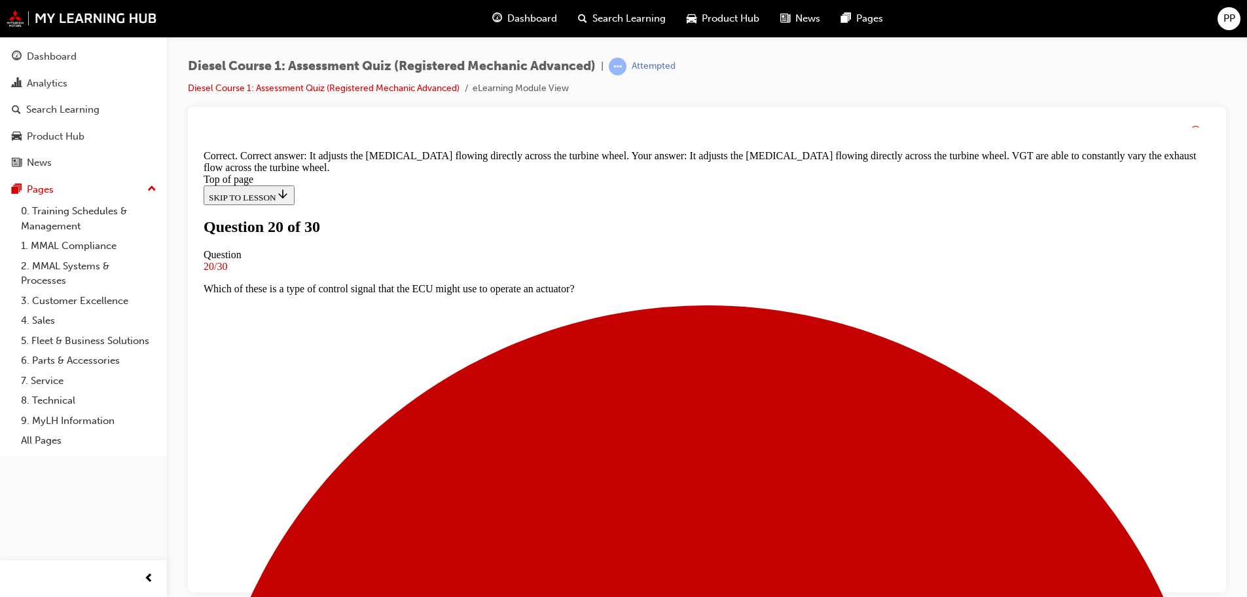
scroll to position [276, 0]
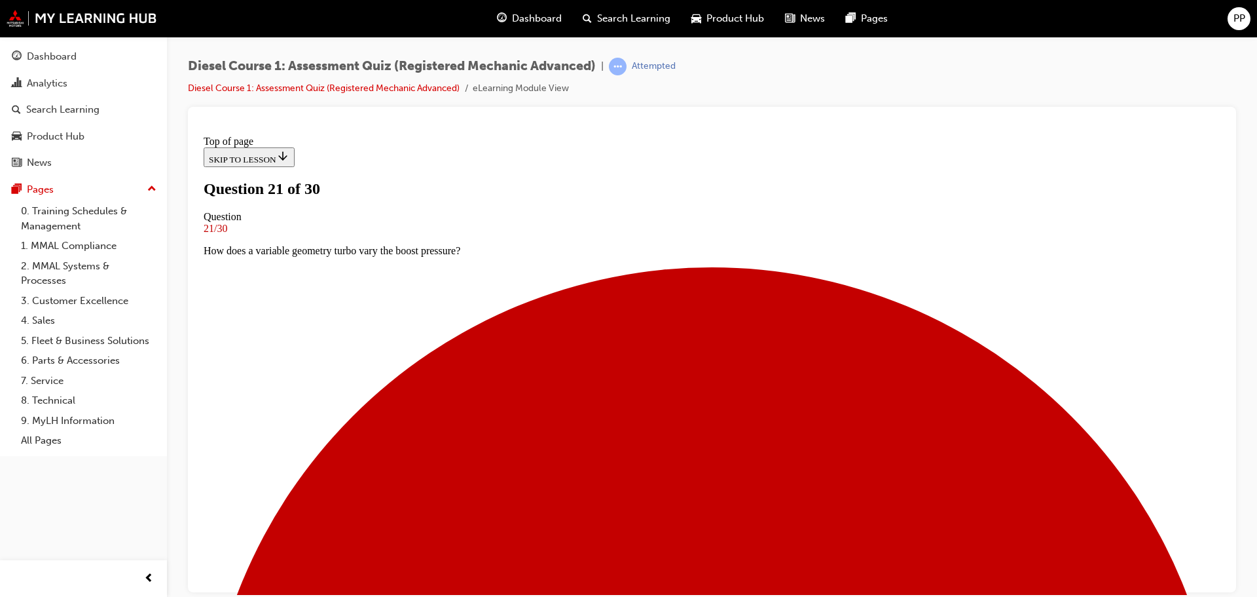
scroll to position [67, 0]
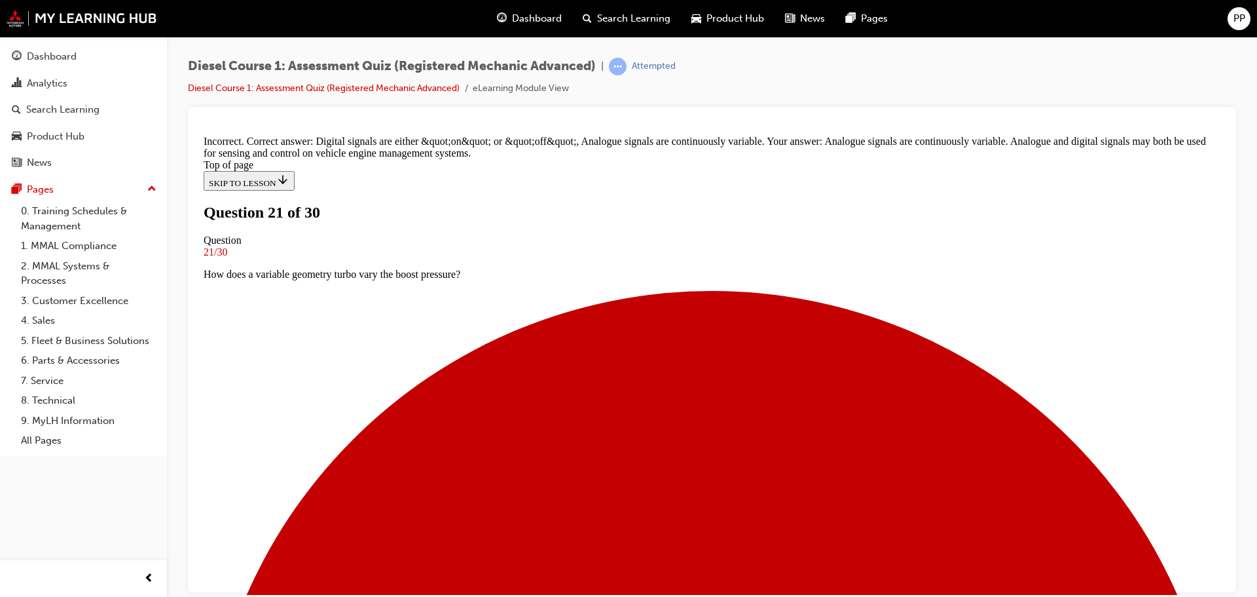
scroll to position [222, 0]
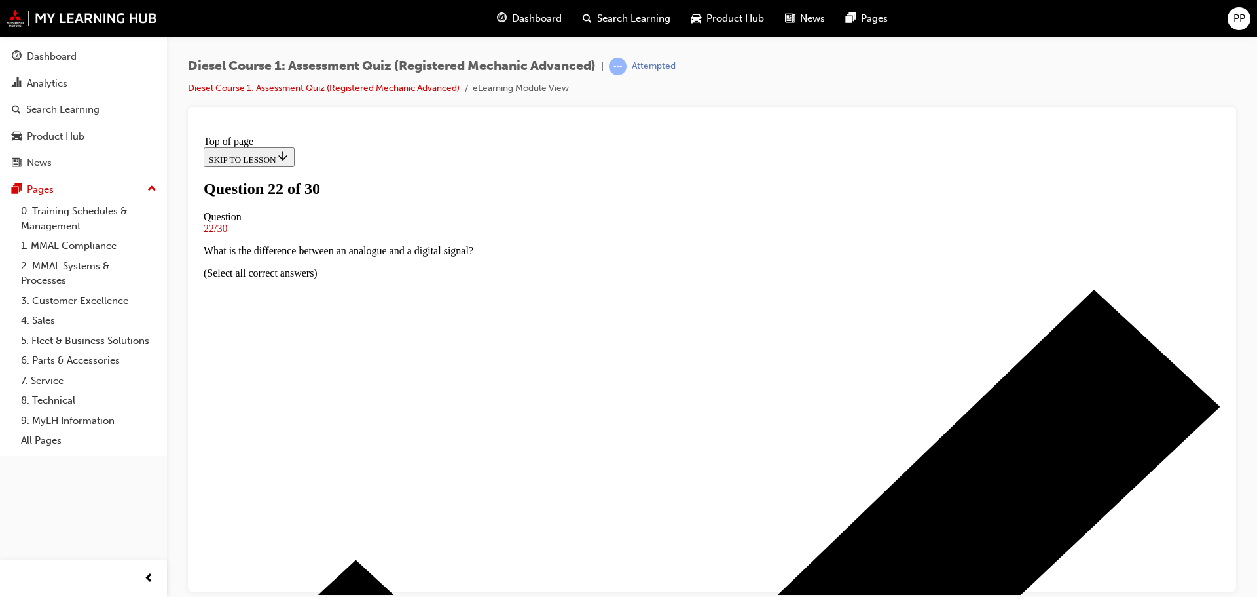
scroll to position [67, 0]
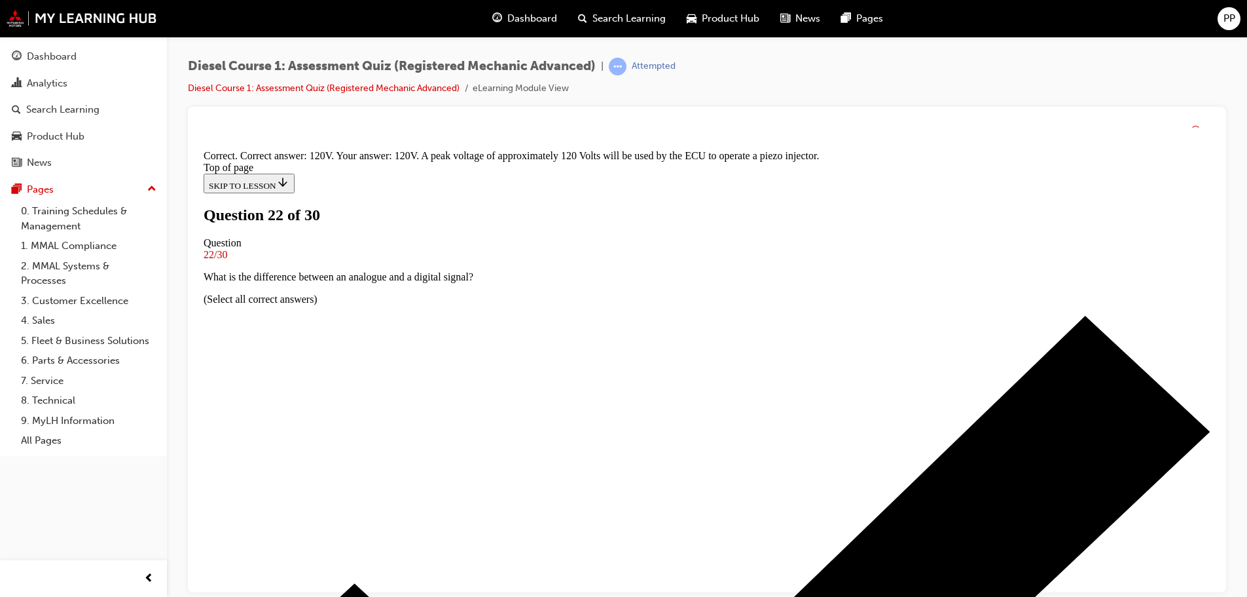
scroll to position [287, 0]
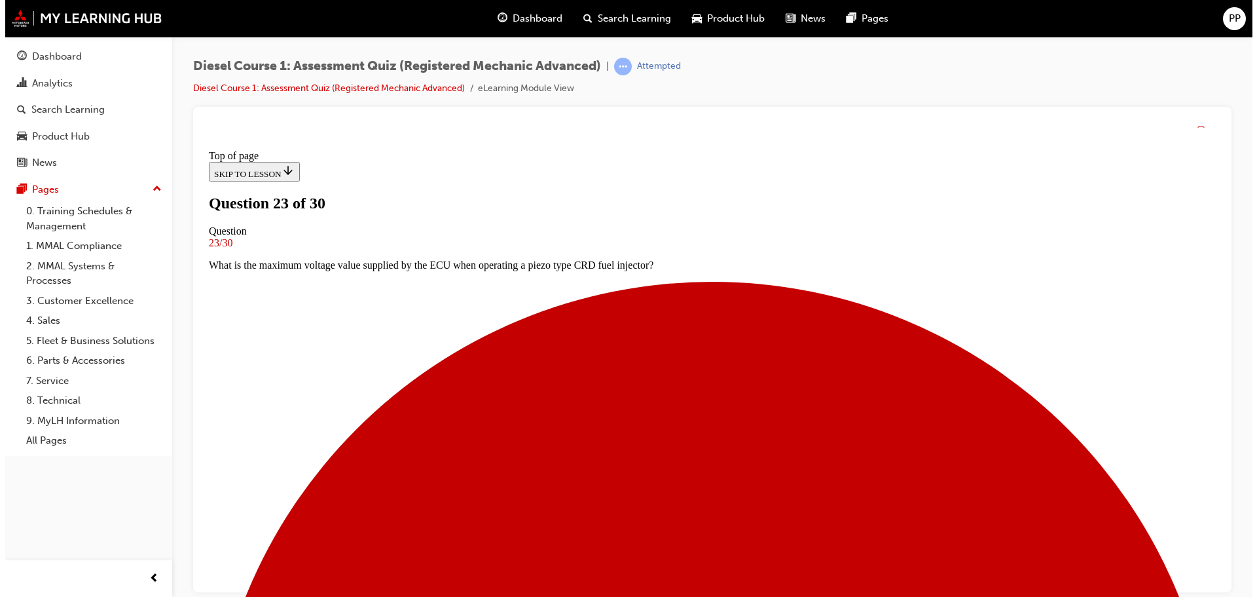
scroll to position [2, 0]
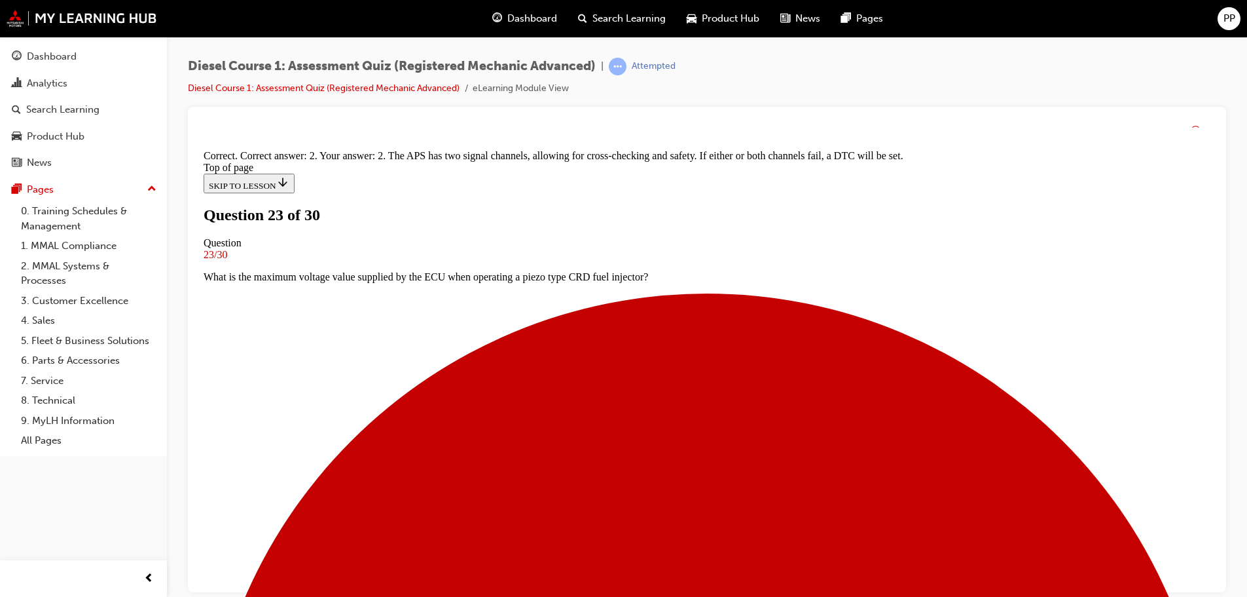
scroll to position [265, 0]
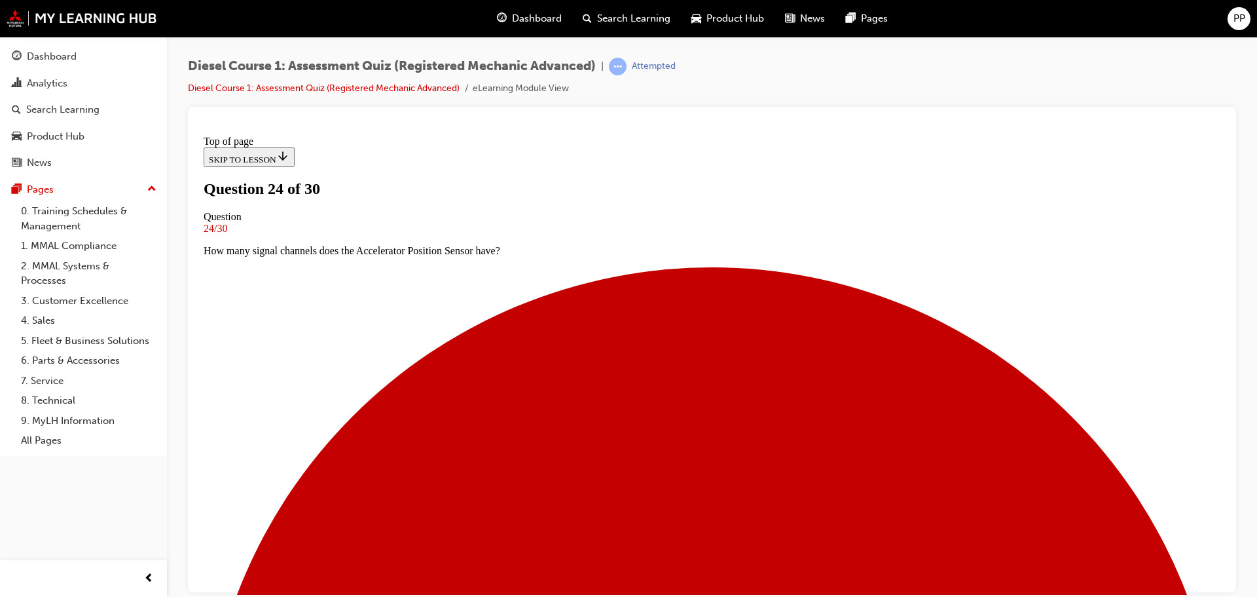
scroll to position [67, 0]
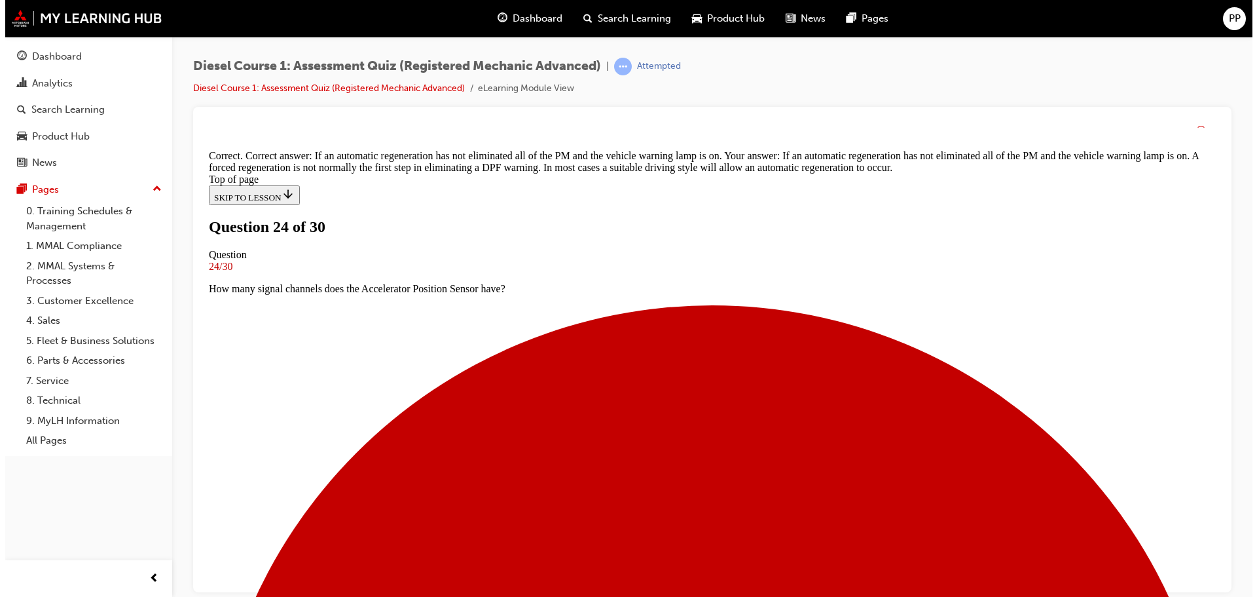
scroll to position [2, 0]
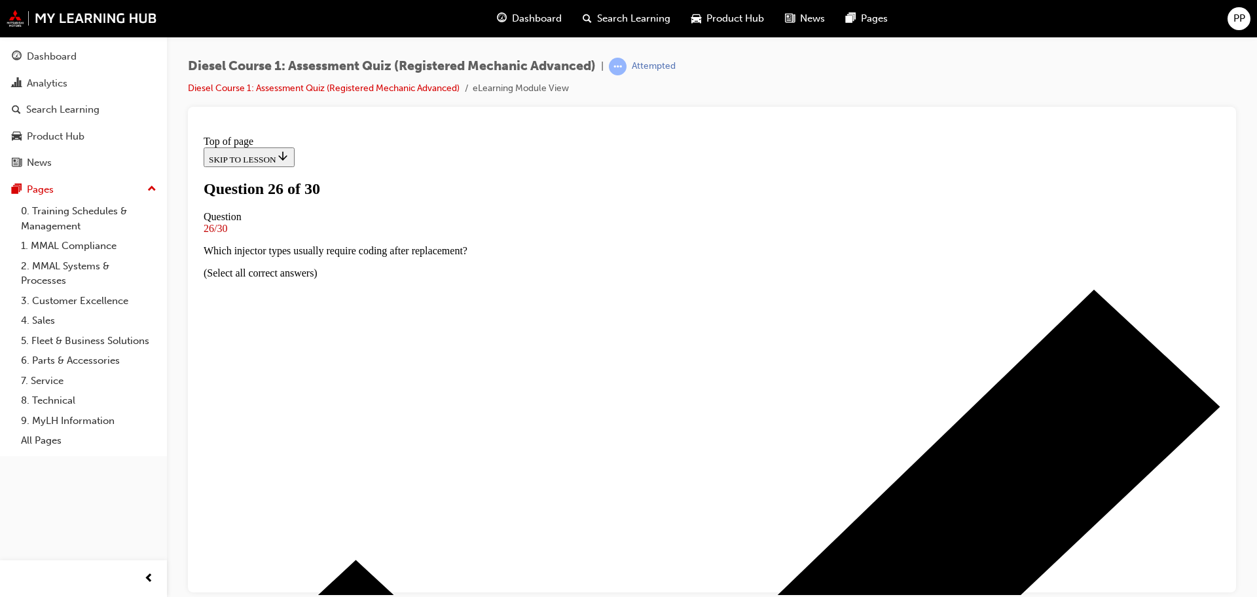
scroll to position [67, 0]
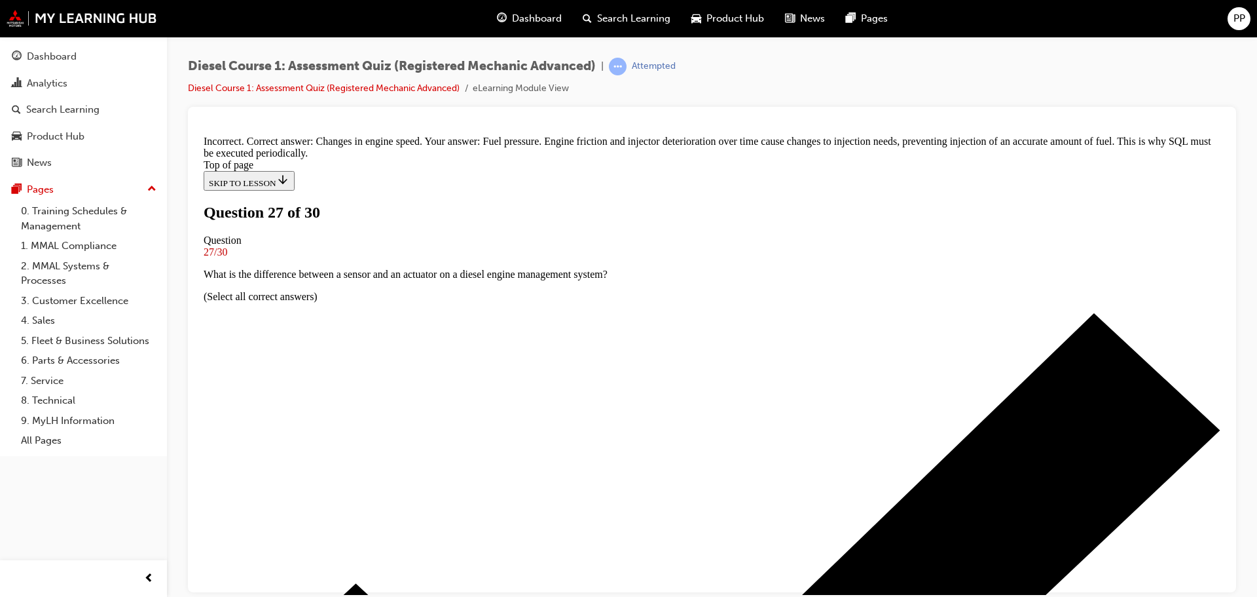
scroll to position [237, 0]
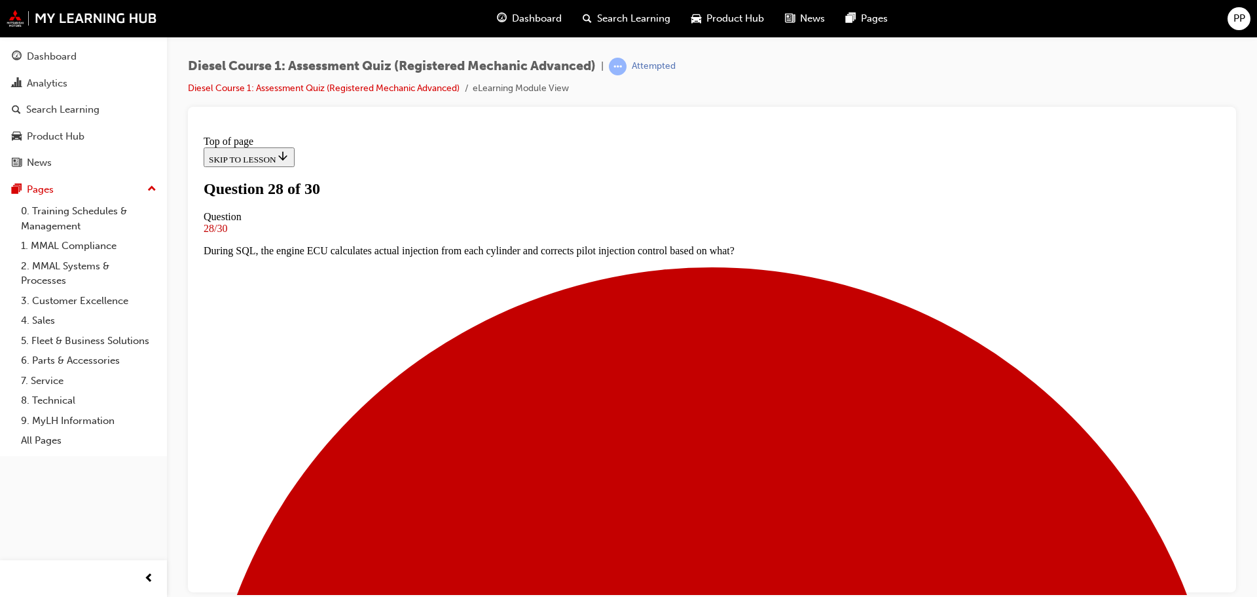
scroll to position [67, 0]
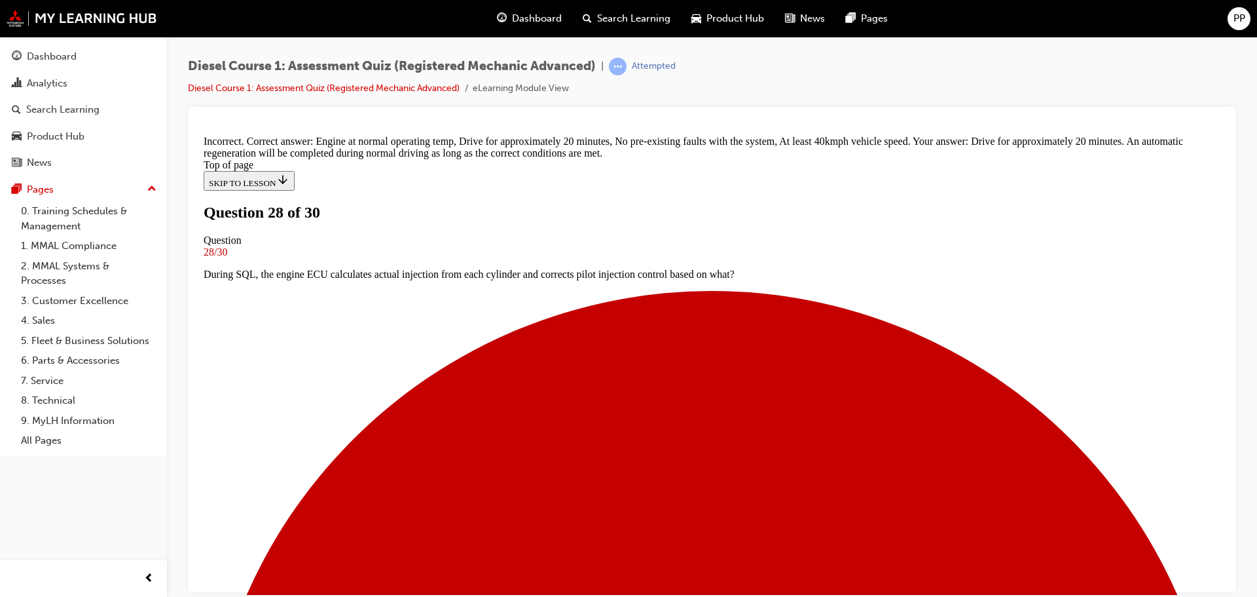
scroll to position [244, 0]
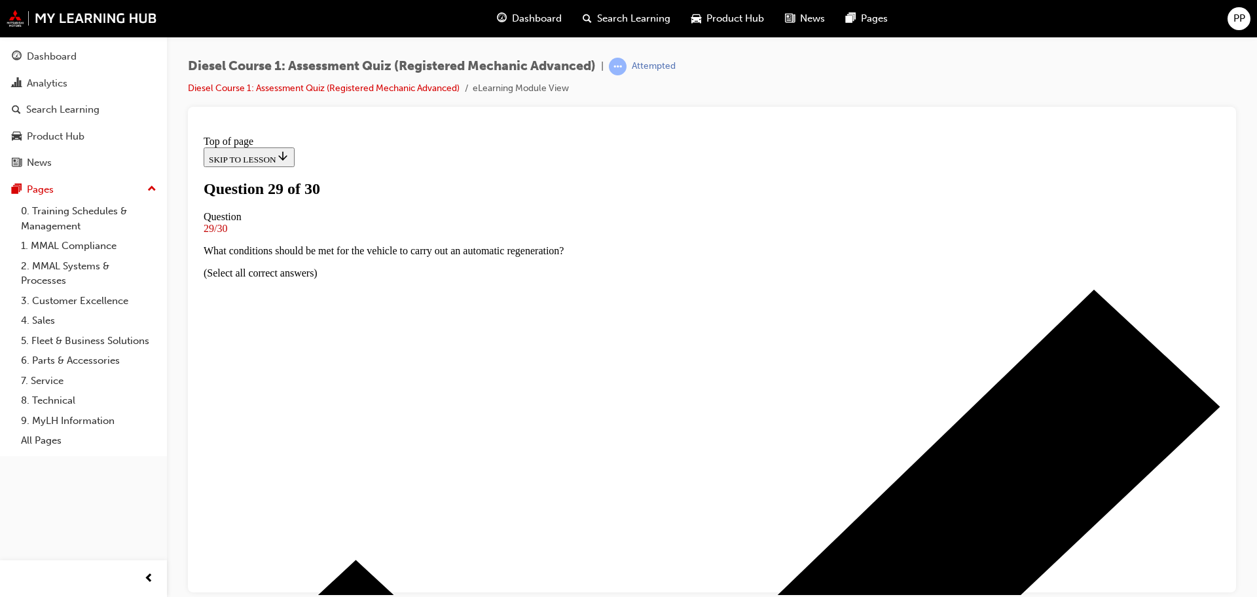
scroll to position [2, 0]
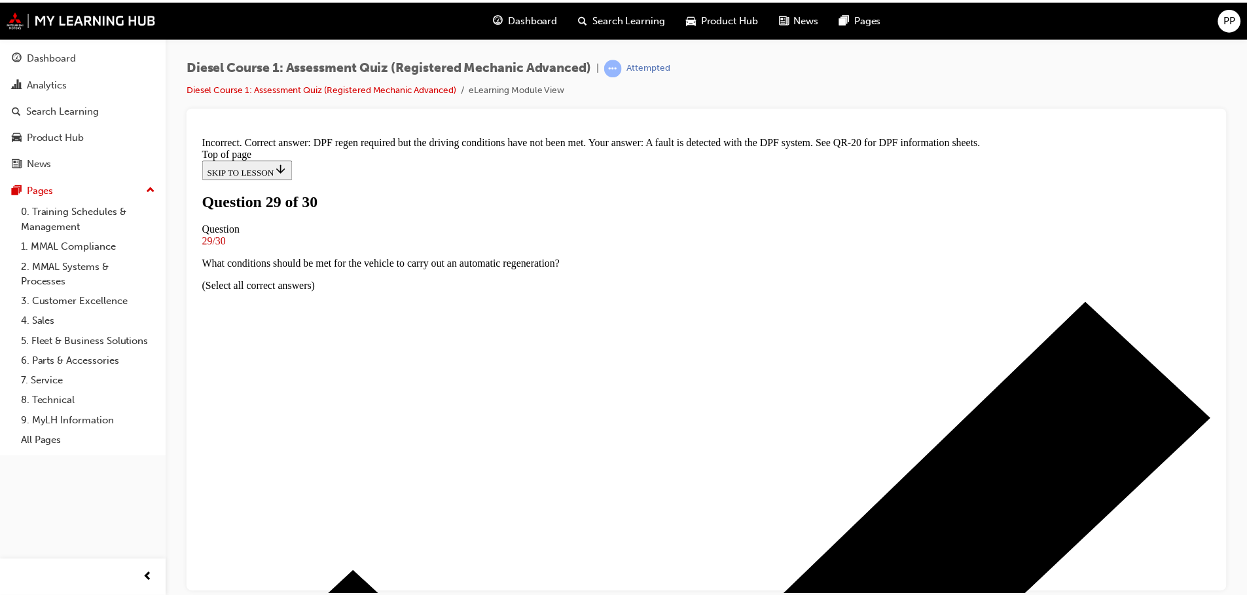
scroll to position [263, 0]
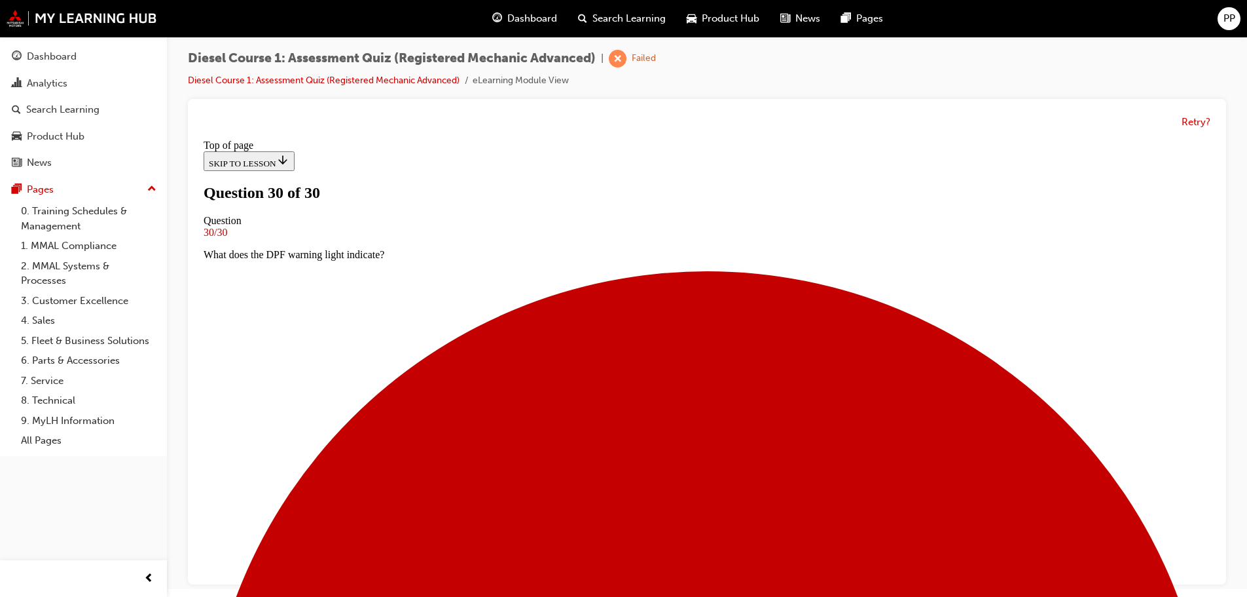
scroll to position [10, 0]
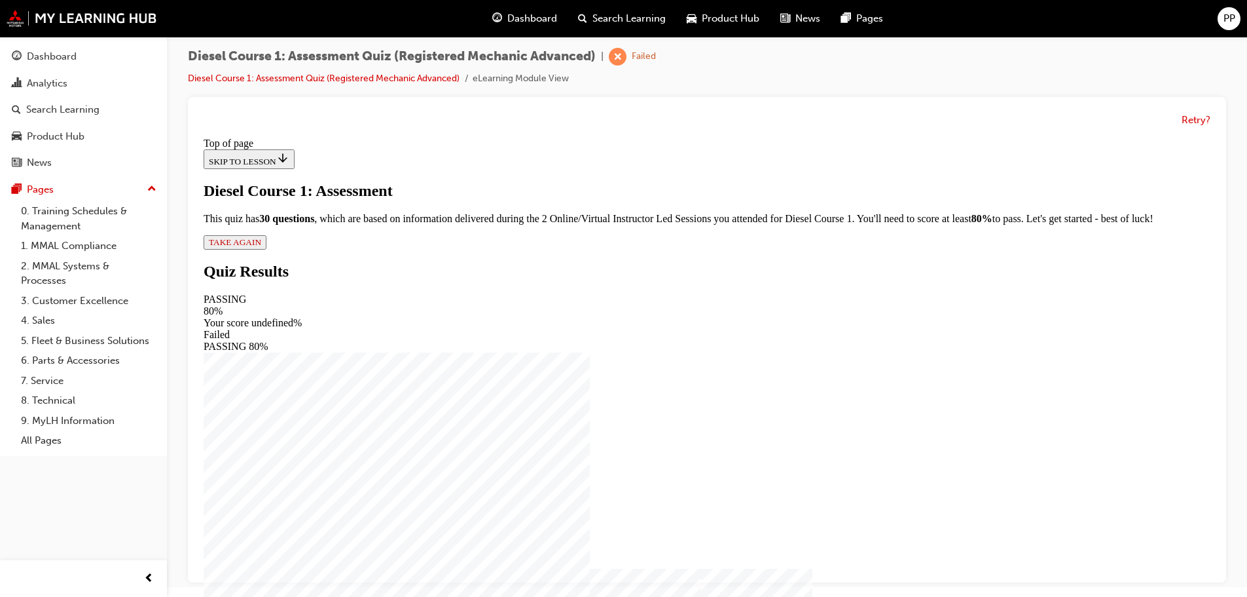
click at [261, 247] on span "TAKE AGAIN" at bounding box center [235, 242] width 52 height 10
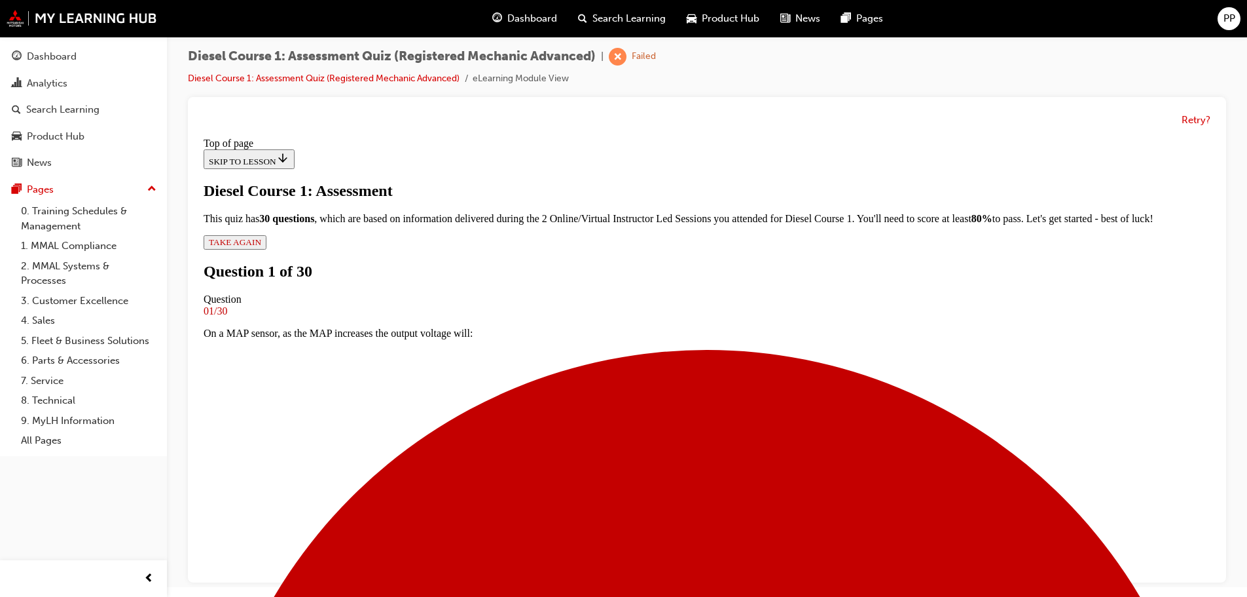
scroll to position [67, 0]
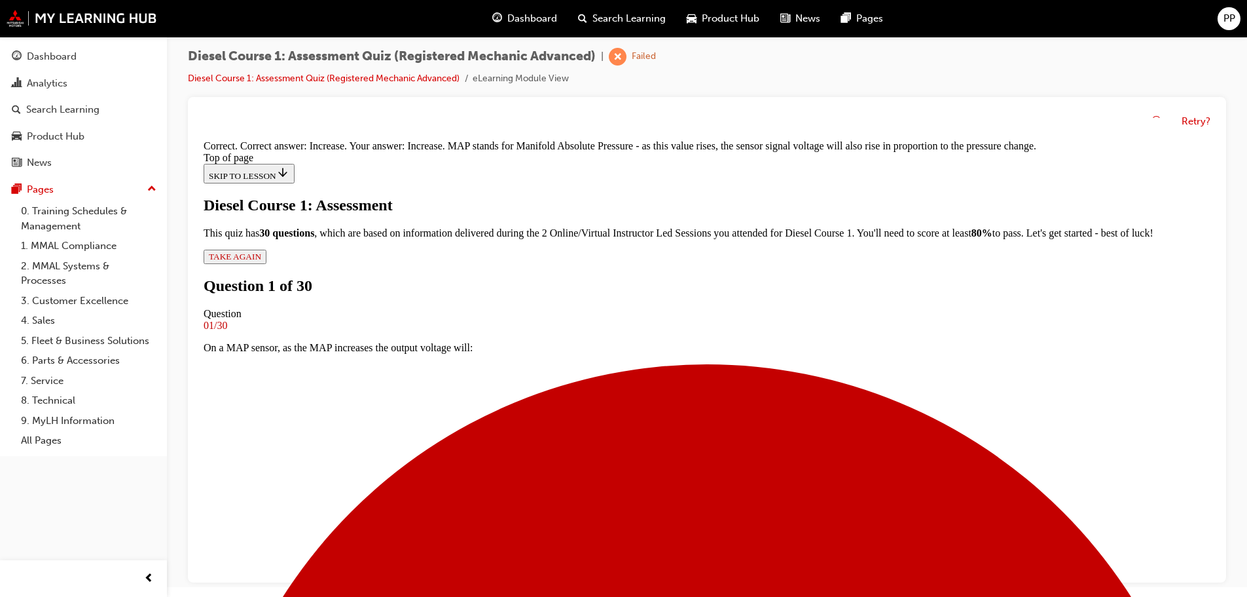
scroll to position [265, 0]
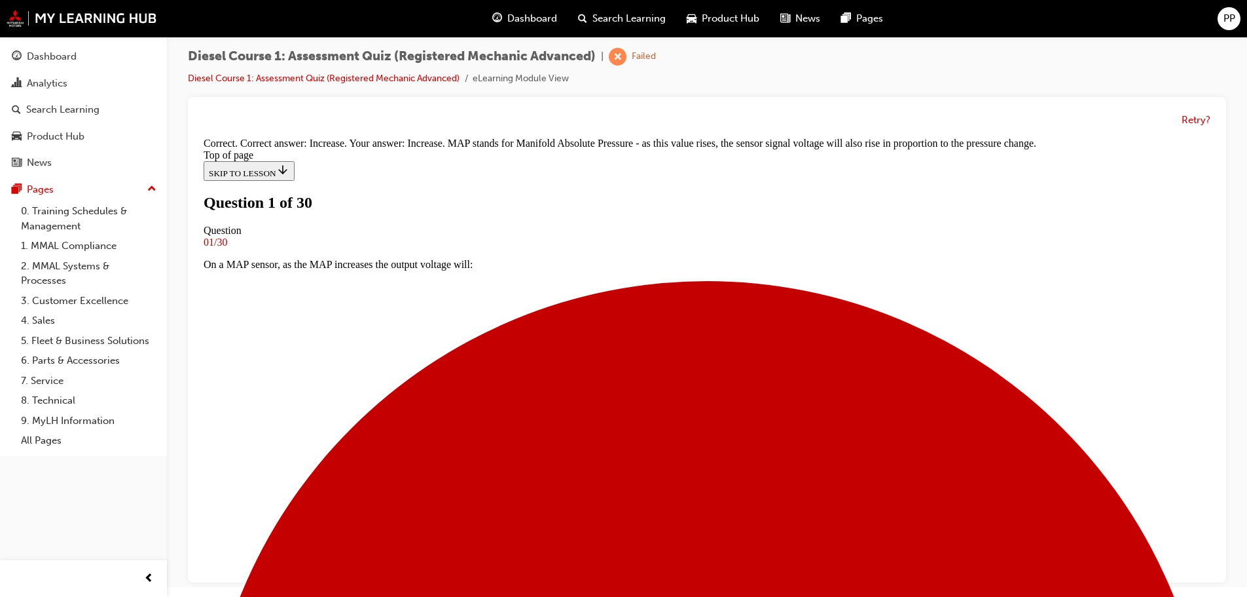
scroll to position [67, 0]
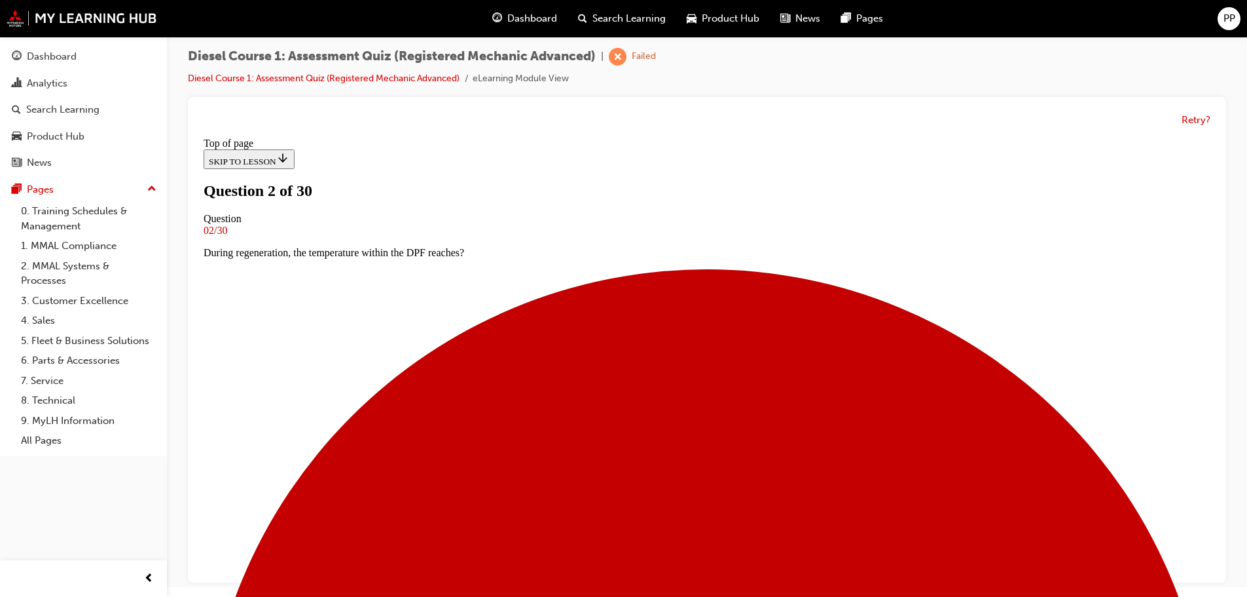
scroll to position [67, 0]
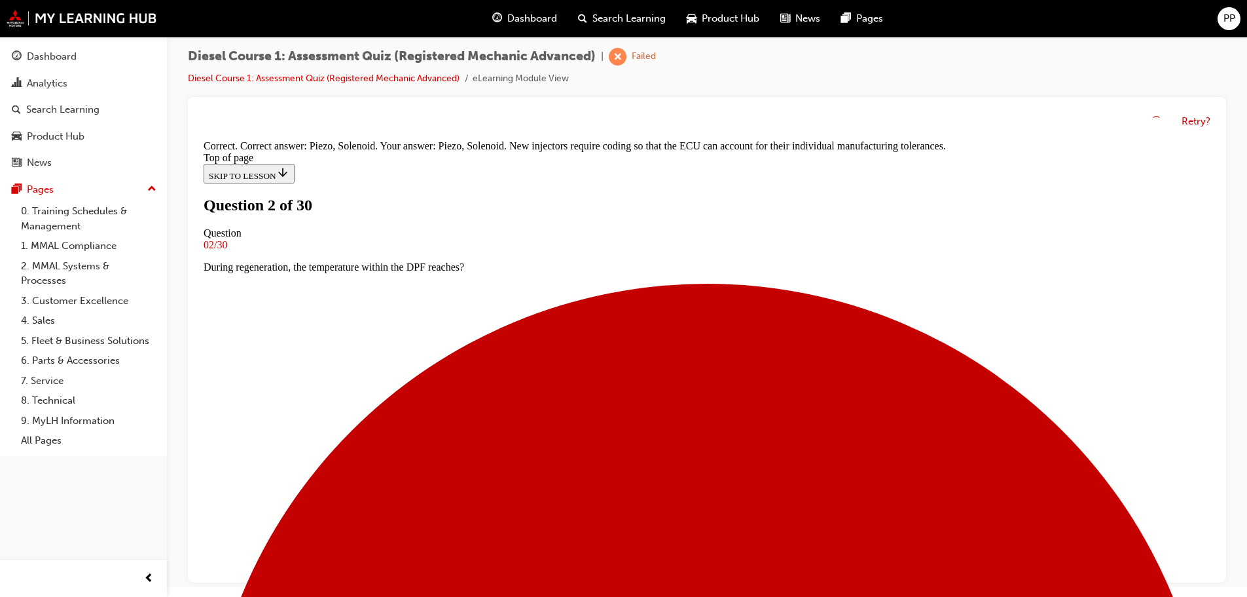
scroll to position [235, 0]
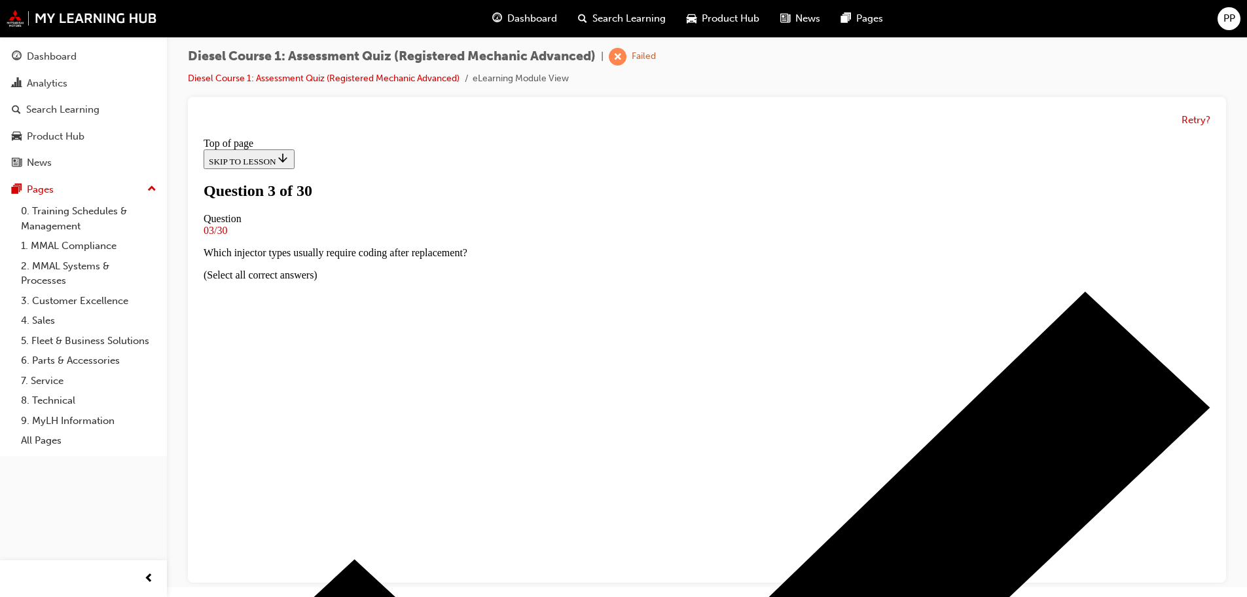
scroll to position [67, 0]
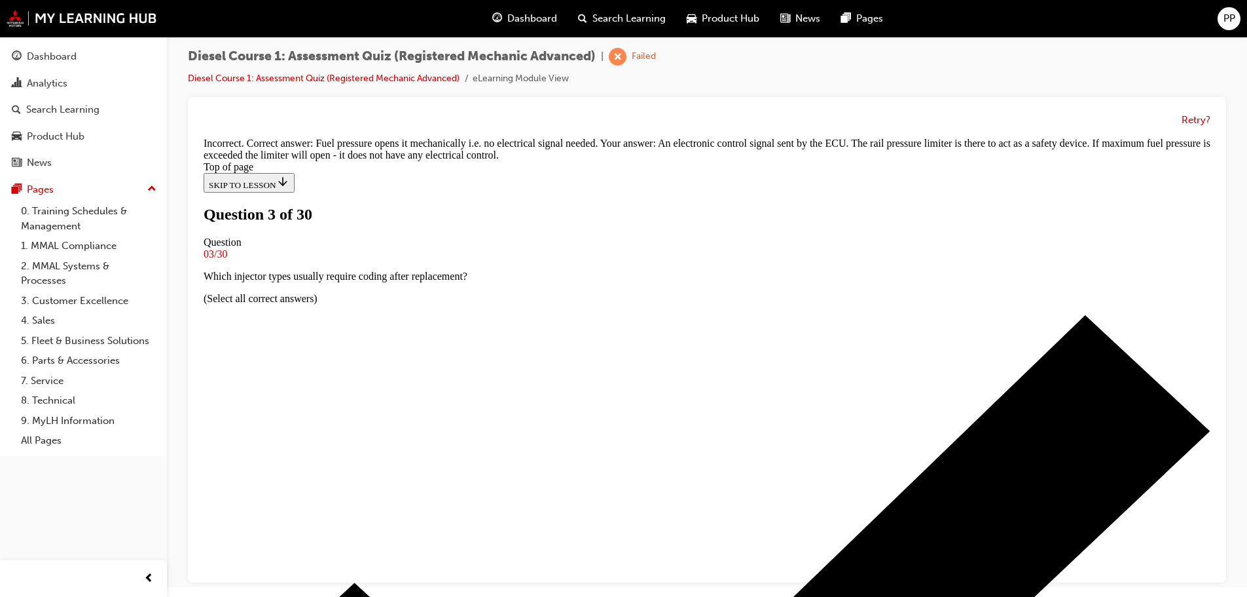
scroll to position [241, 0]
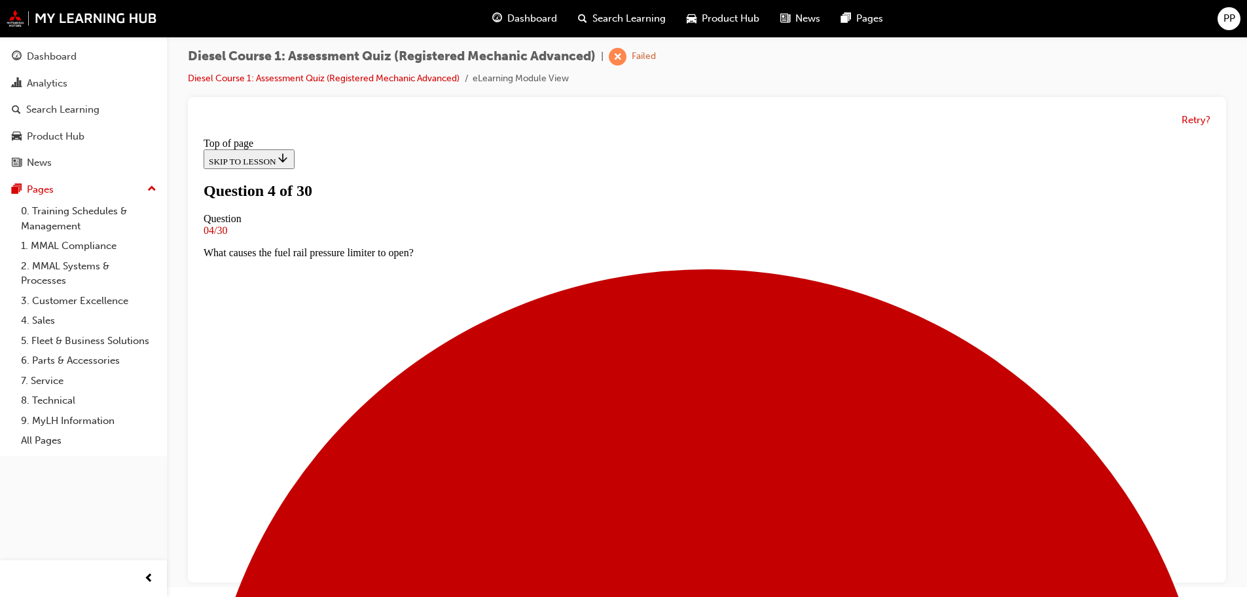
scroll to position [133, 0]
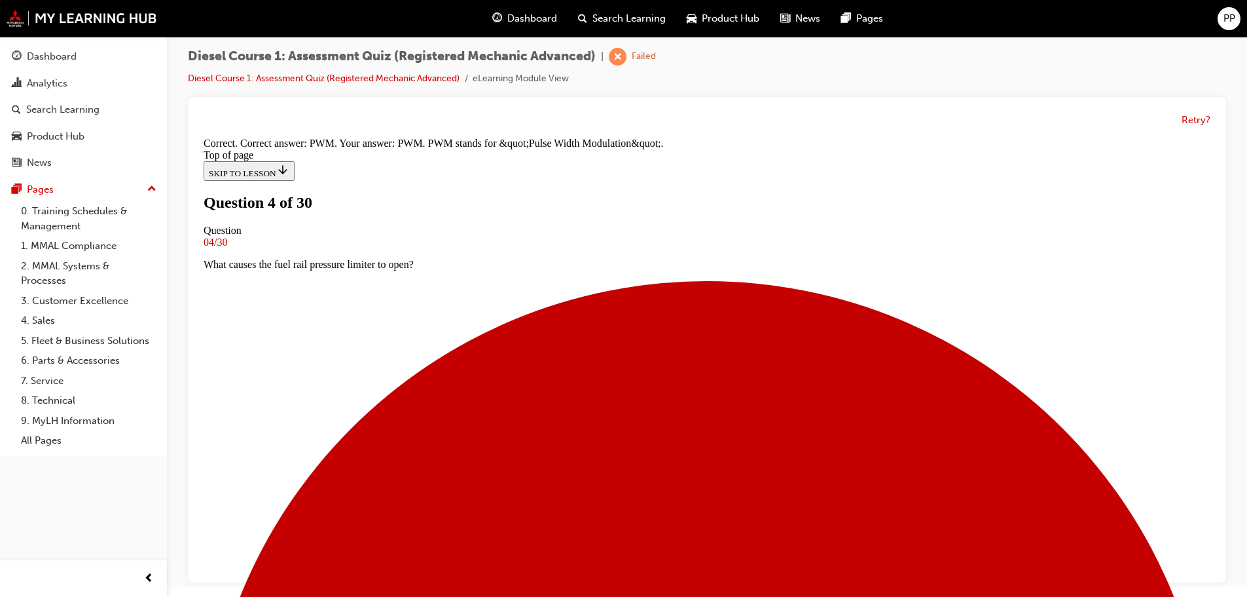
scroll to position [272, 0]
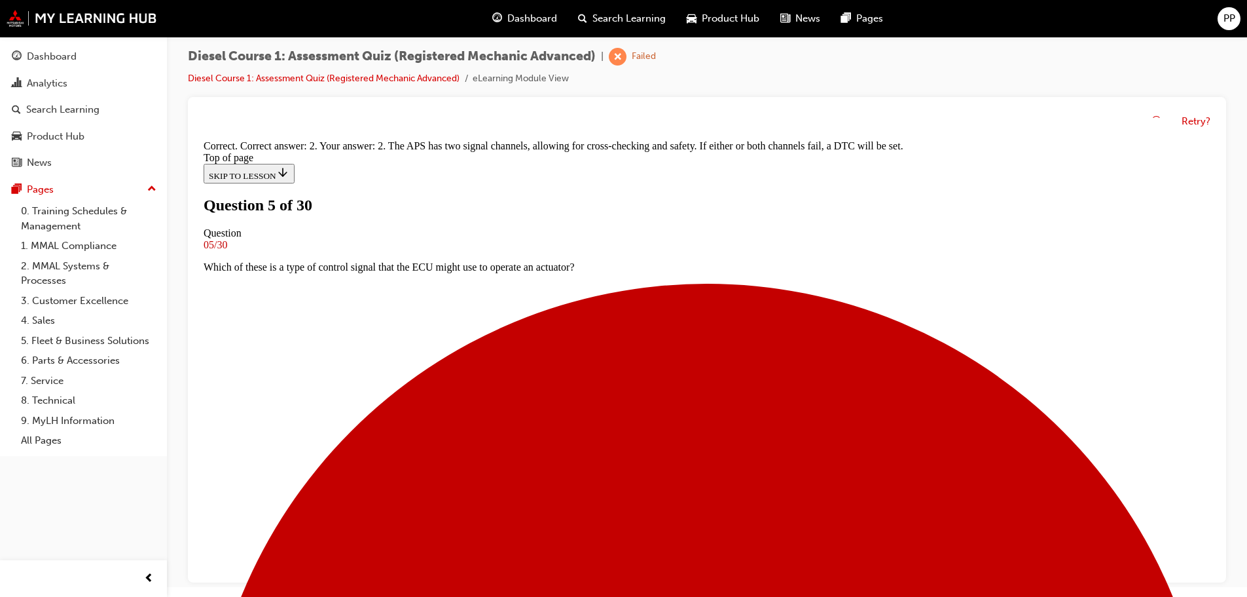
scroll to position [265, 0]
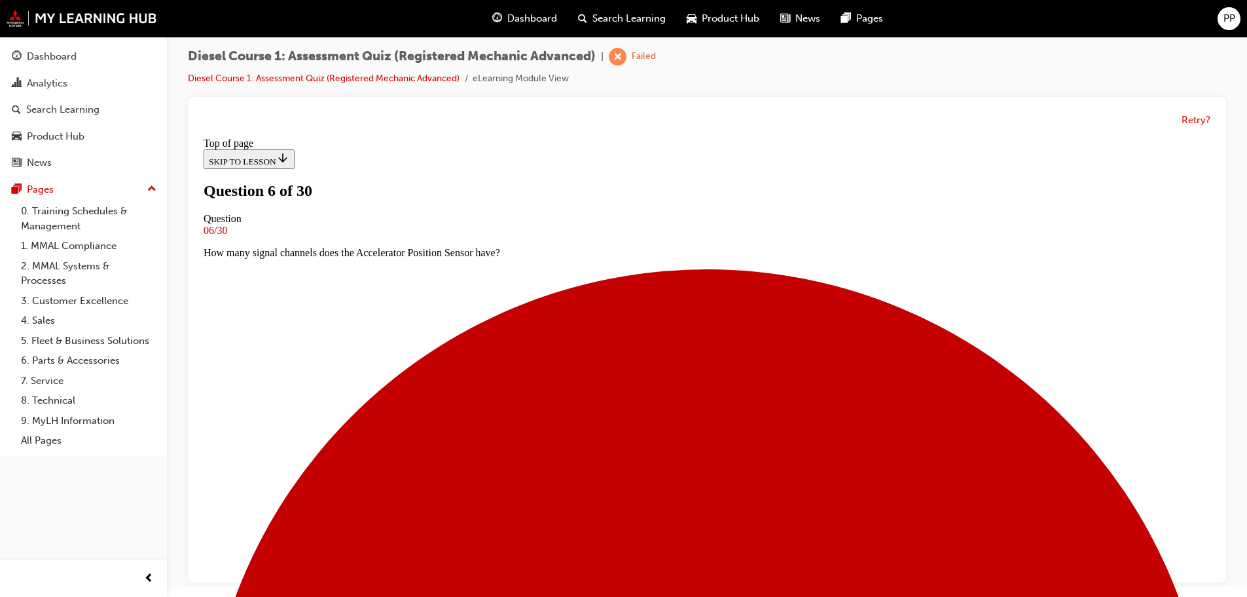
scroll to position [67, 0]
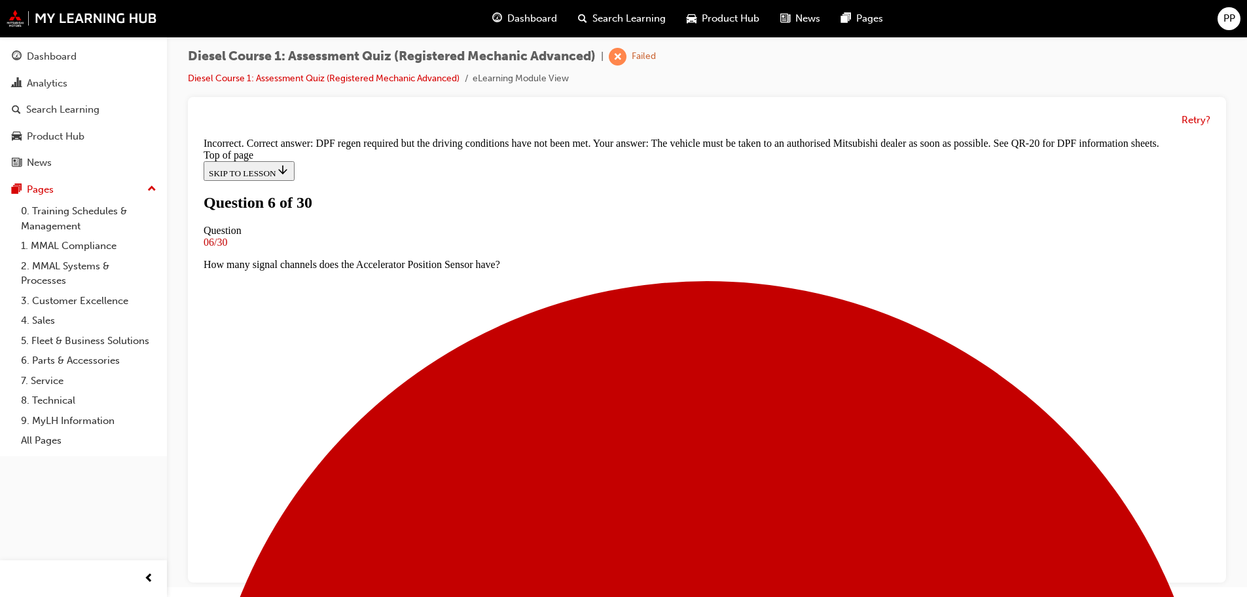
scroll to position [263, 0]
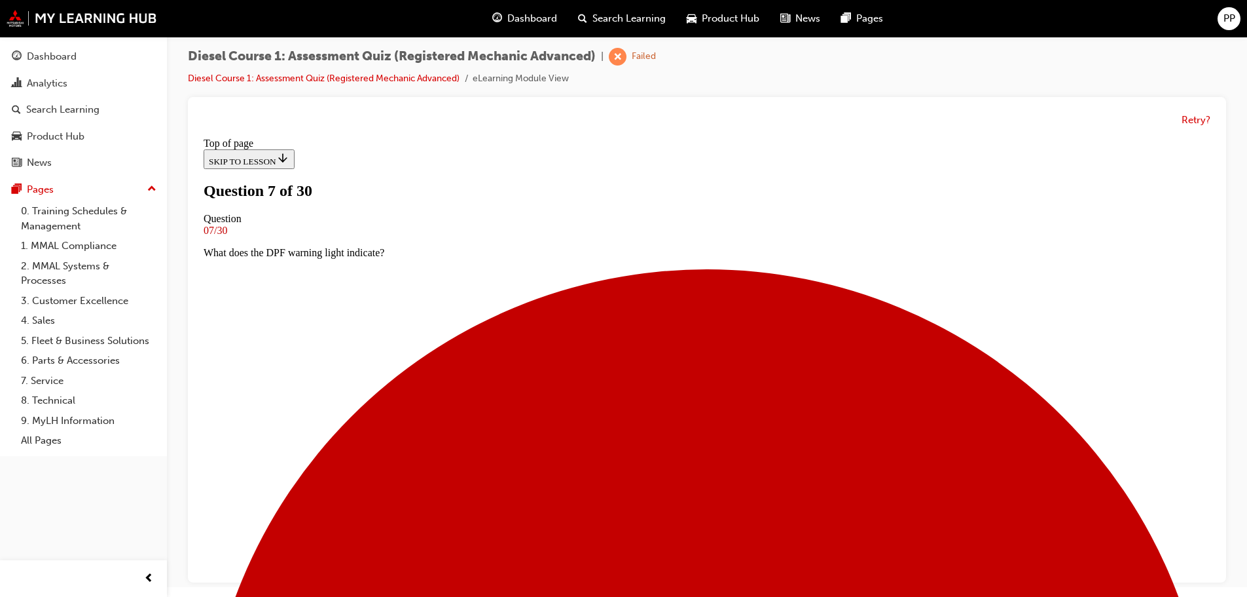
scroll to position [67, 0]
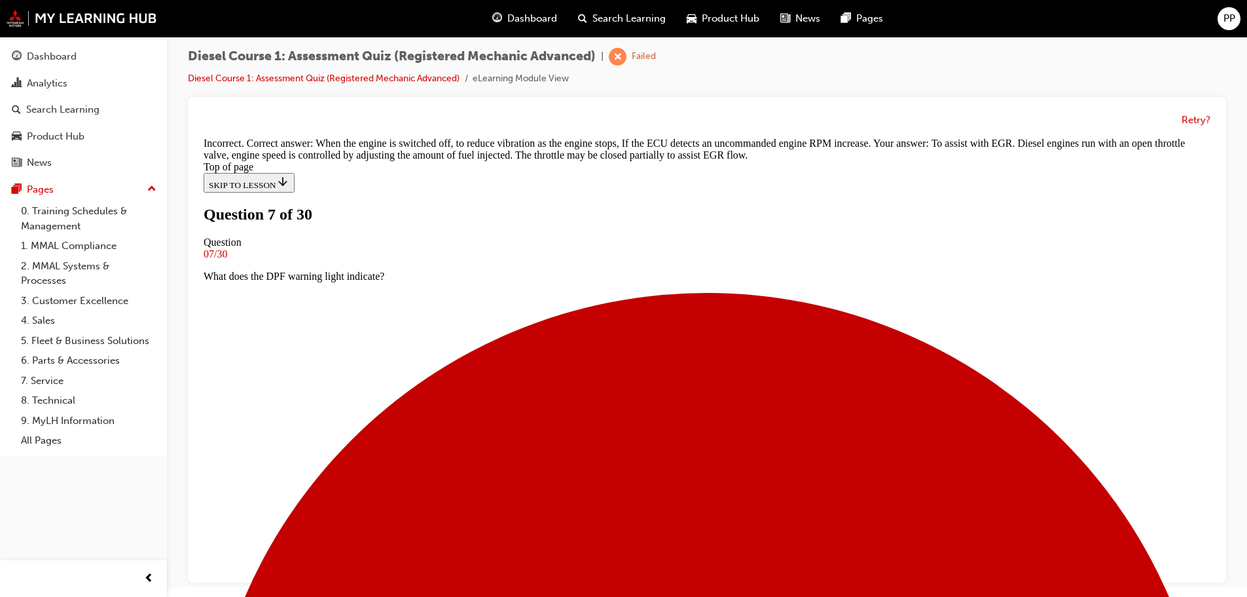
scroll to position [293, 0]
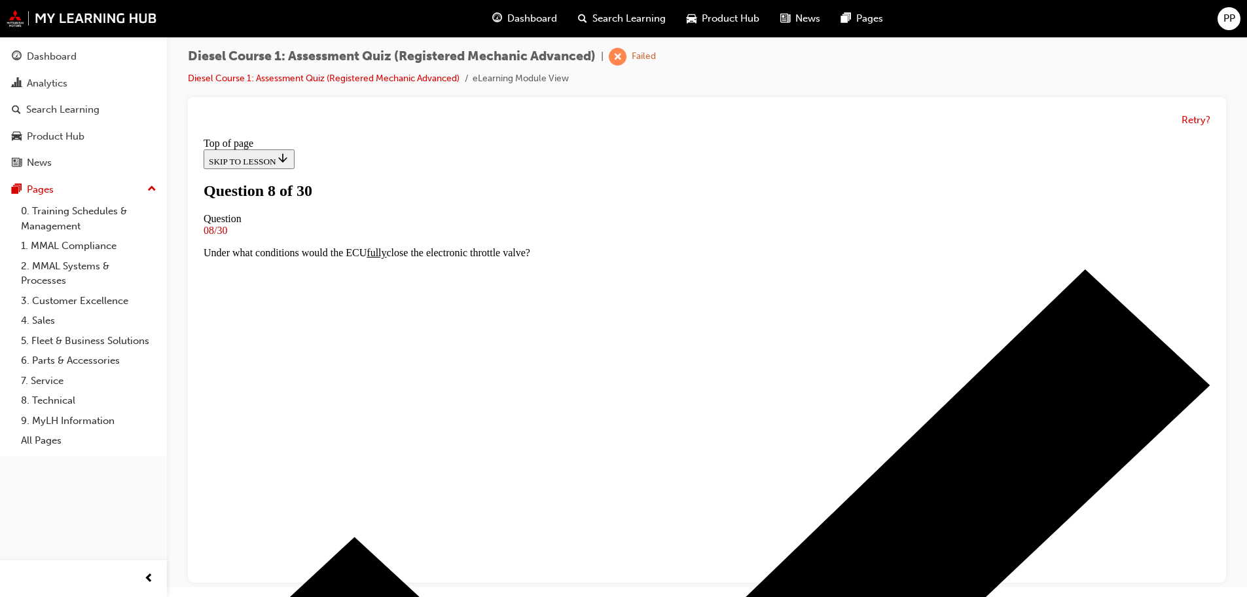
scroll to position [2, 0]
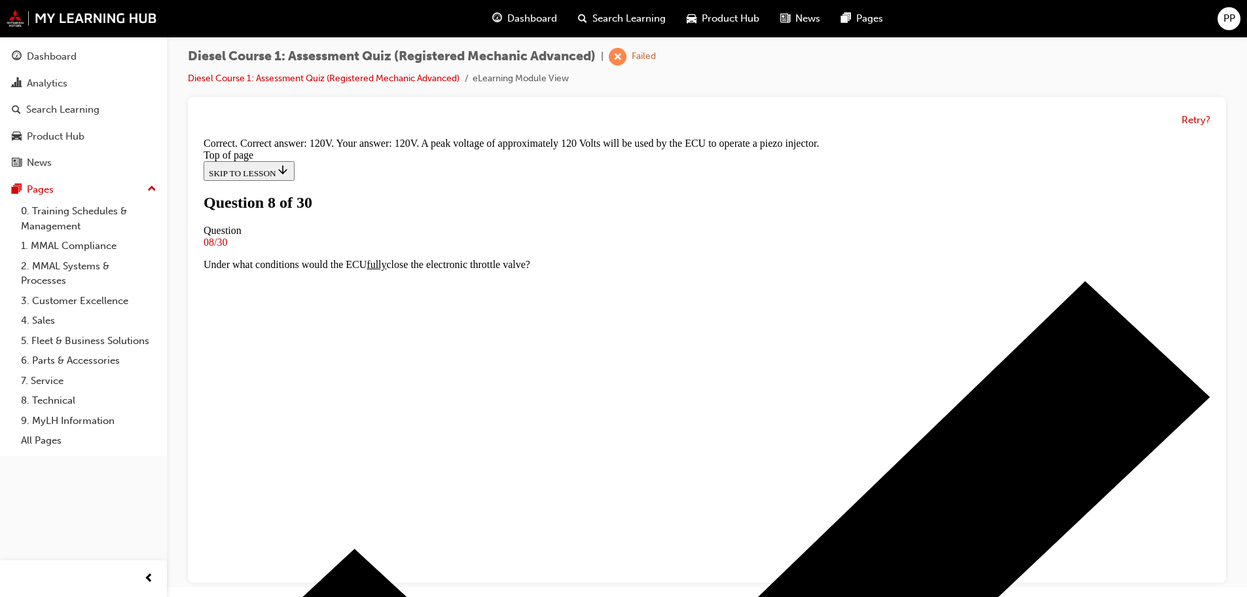
scroll to position [287, 0]
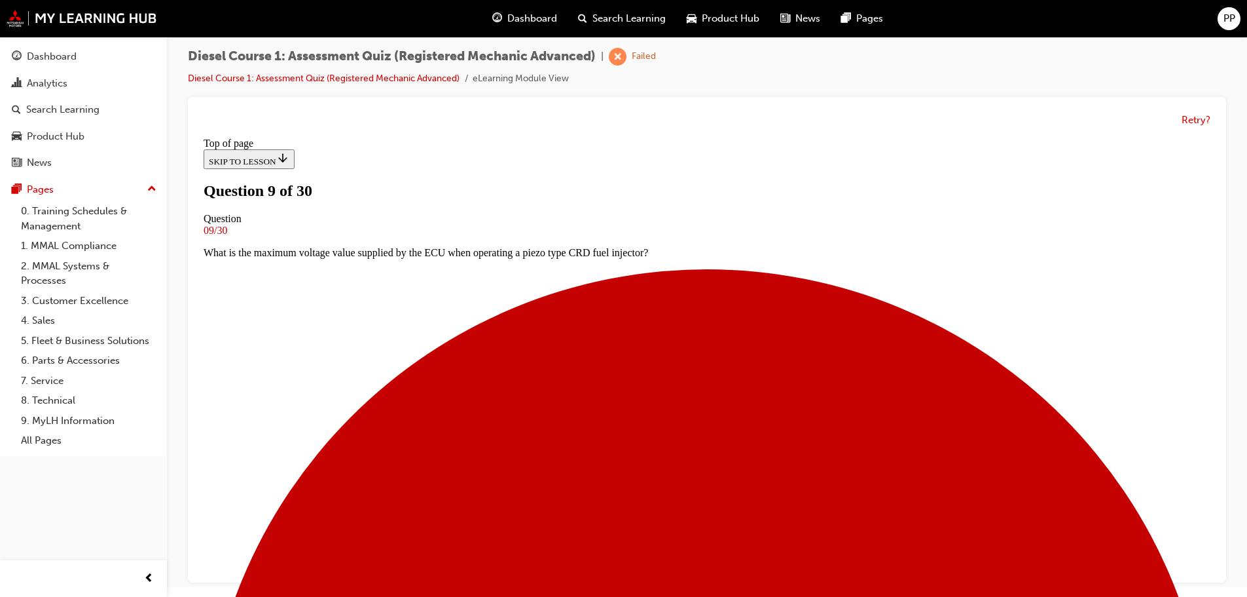
scroll to position [67, 0]
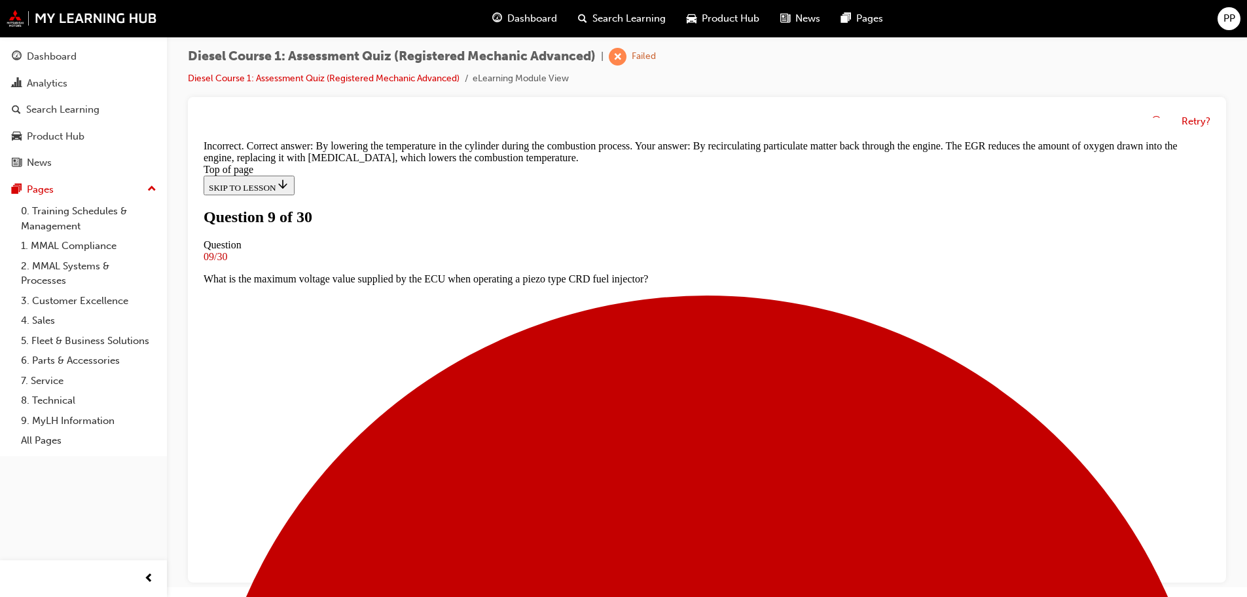
scroll to position [147, 0]
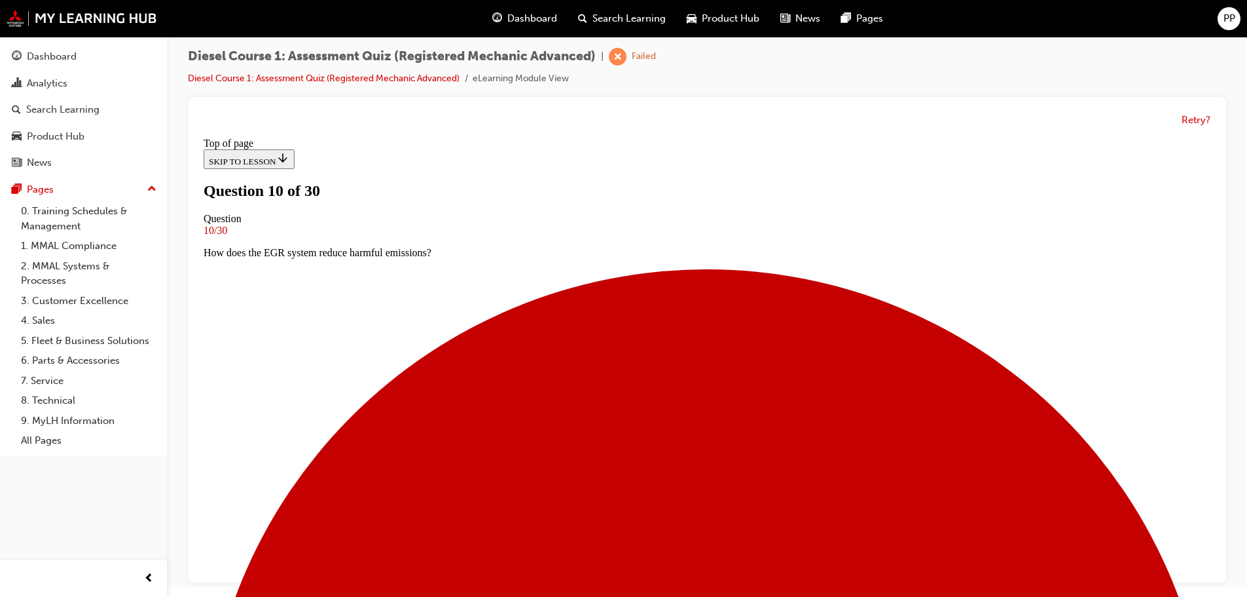
scroll to position [67, 0]
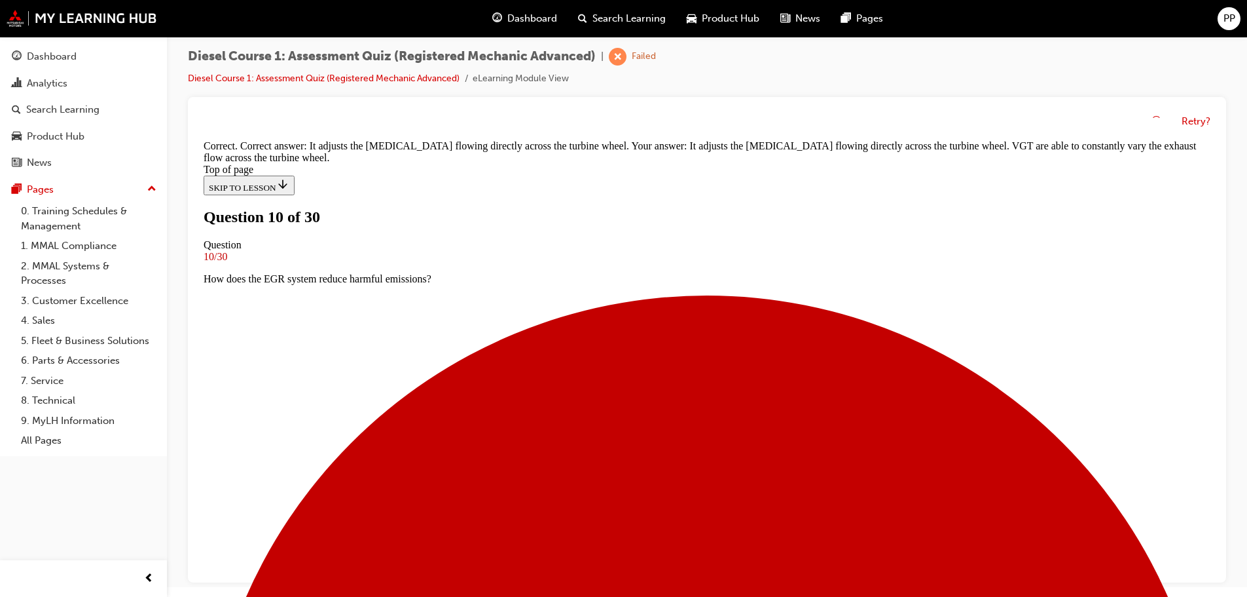
scroll to position [276, 0]
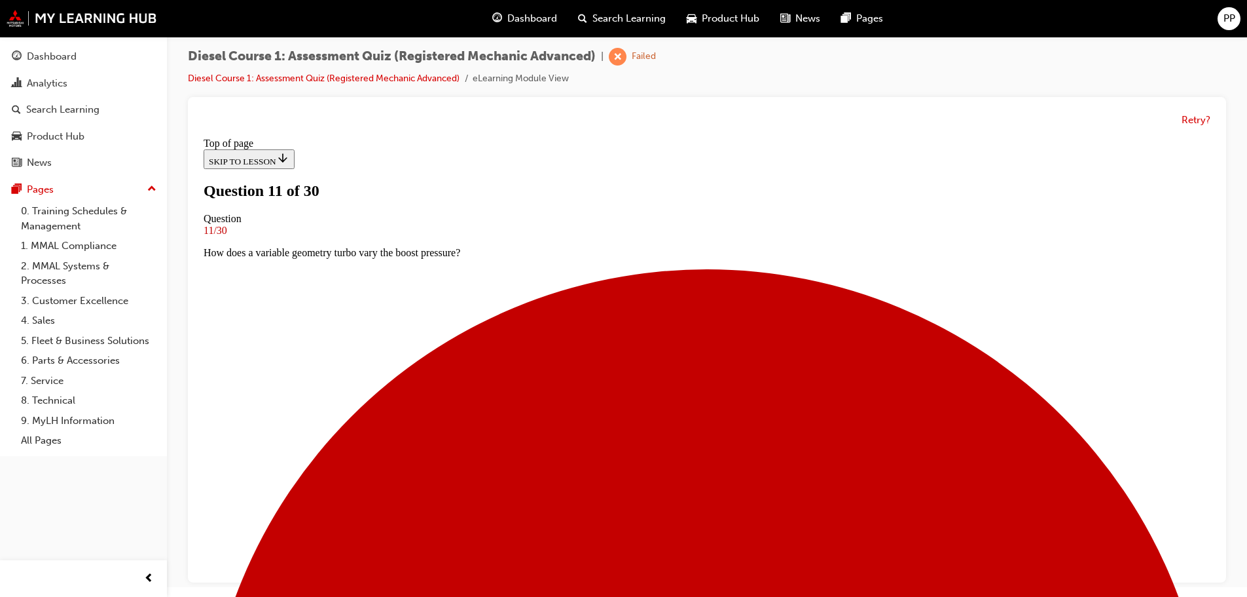
scroll to position [133, 0]
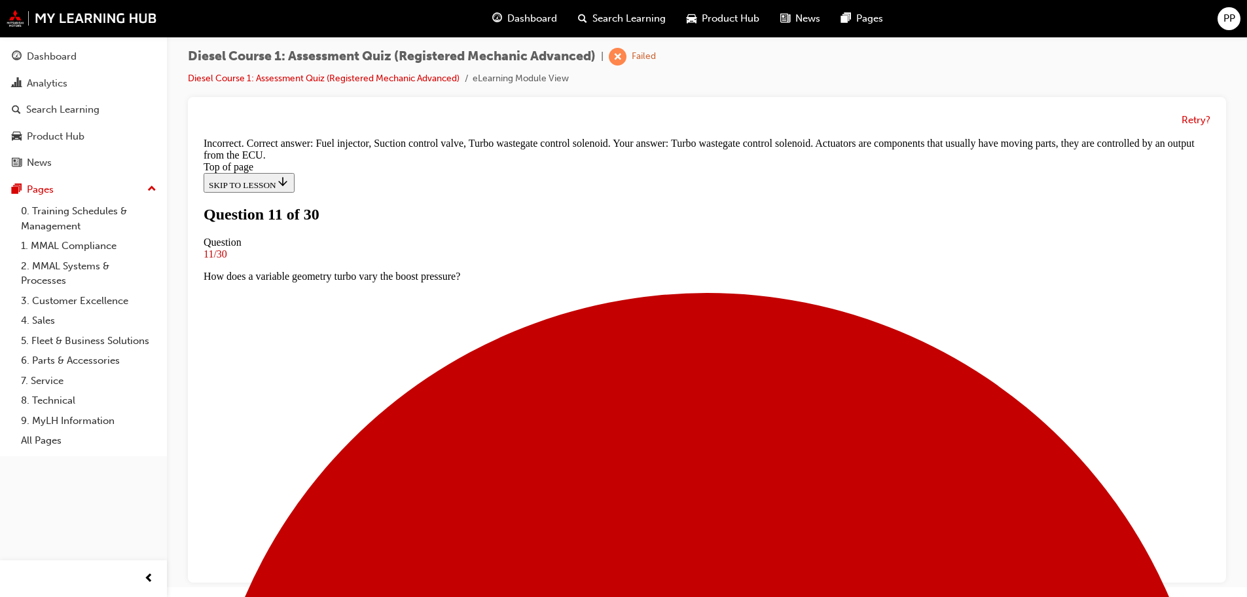
scroll to position [287, 0]
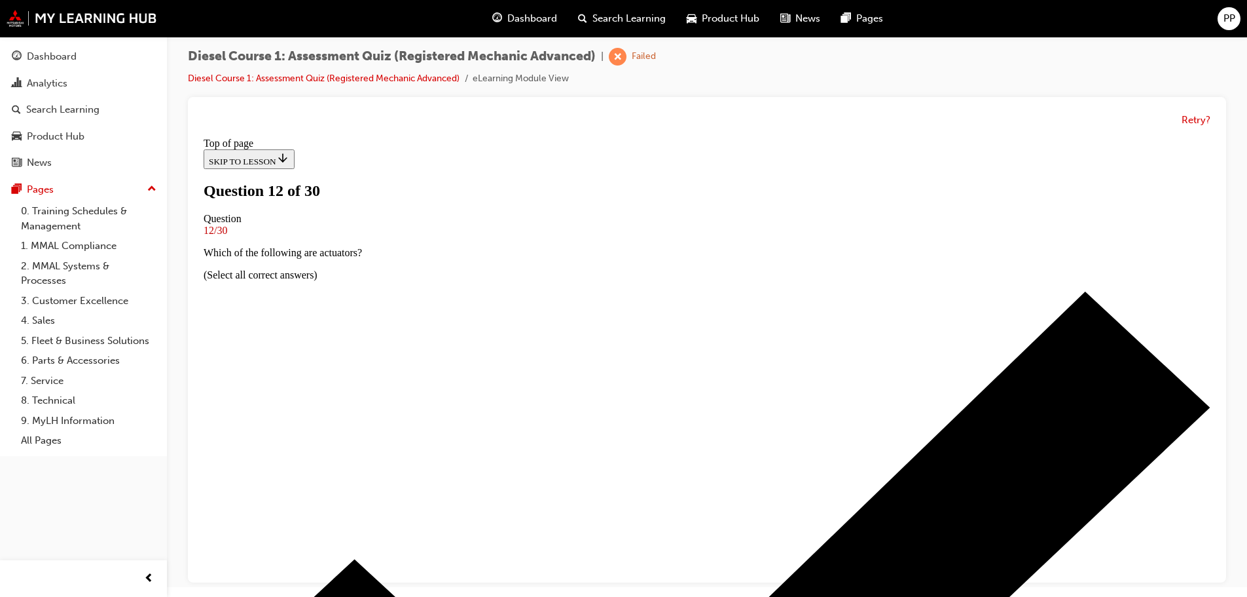
scroll to position [67, 0]
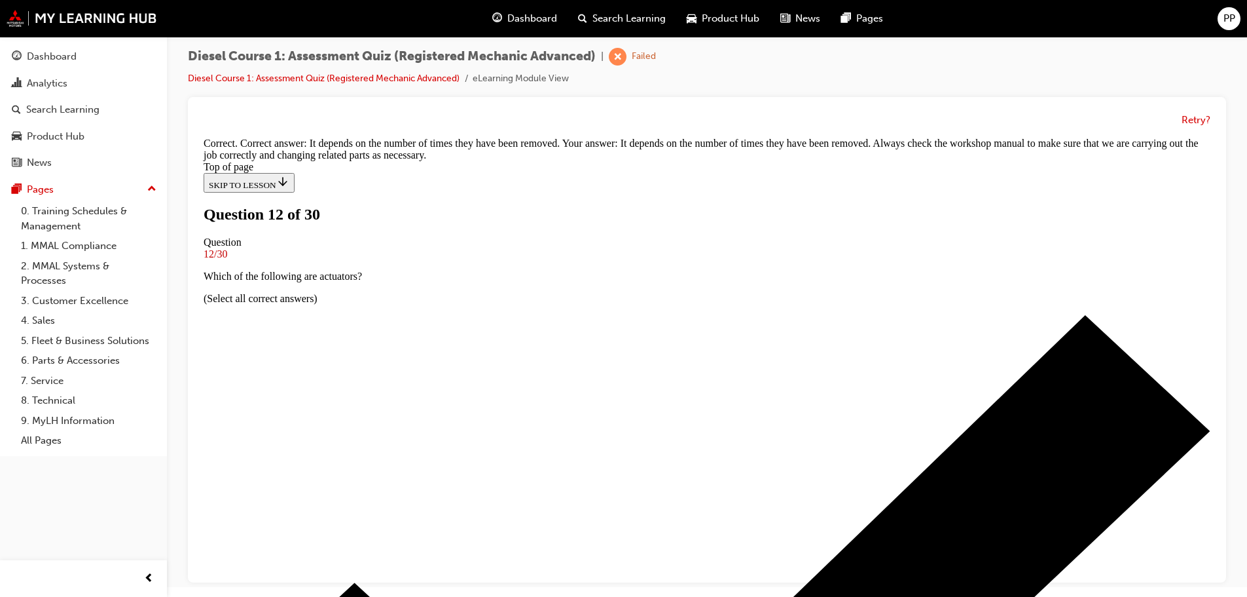
scroll to position [265, 0]
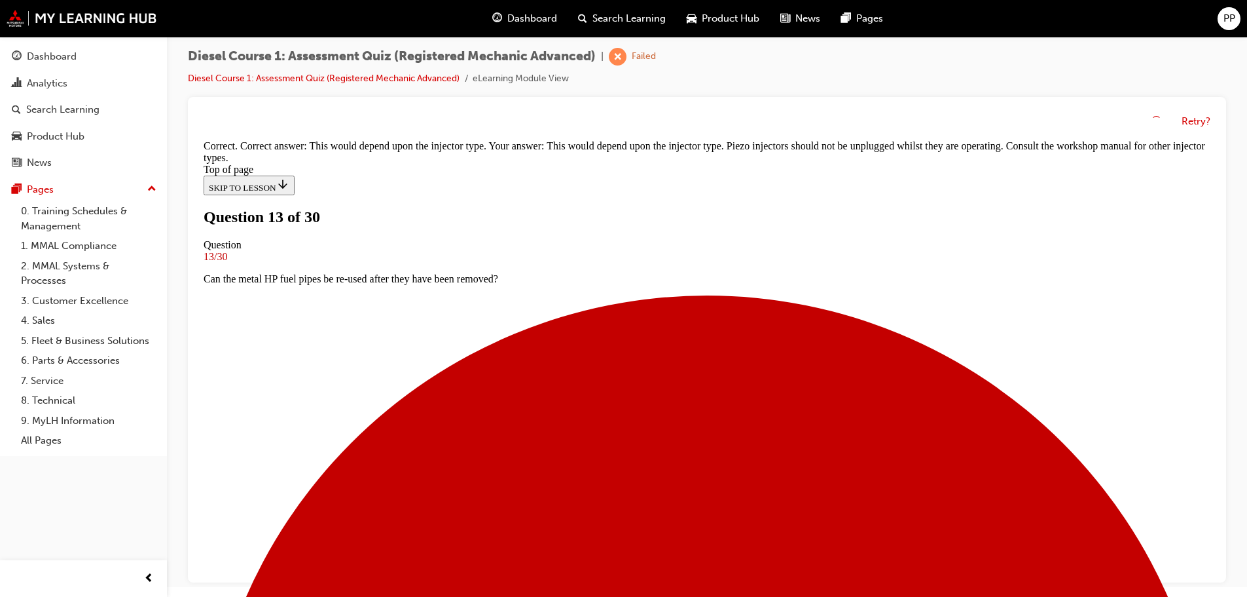
scroll to position [213, 0]
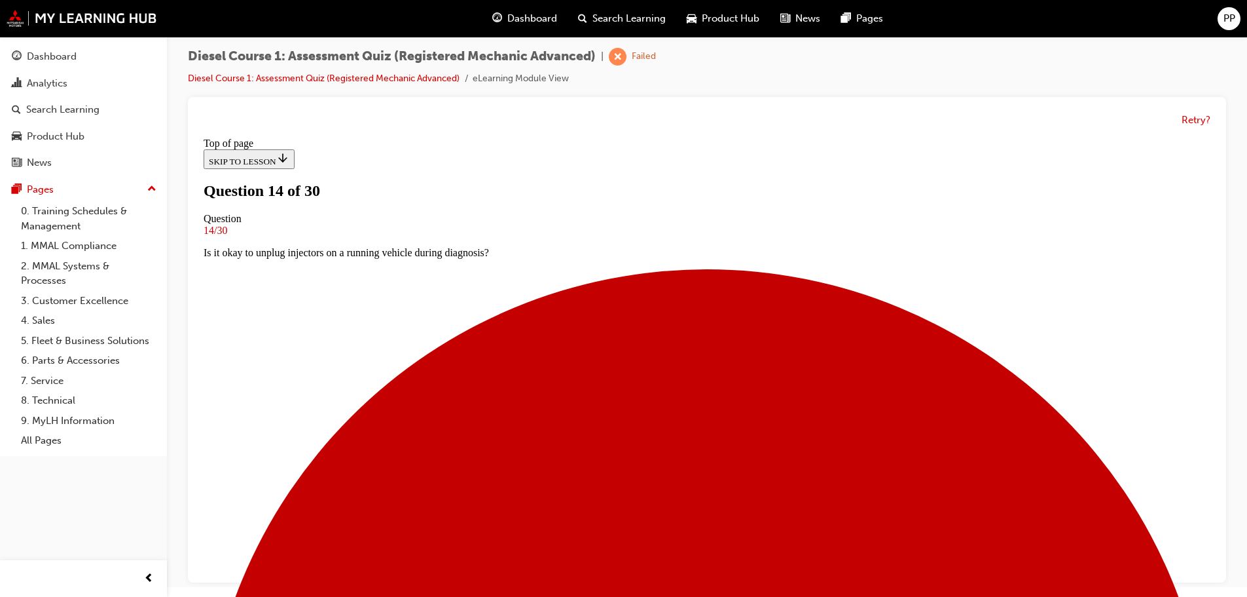
scroll to position [2, 0]
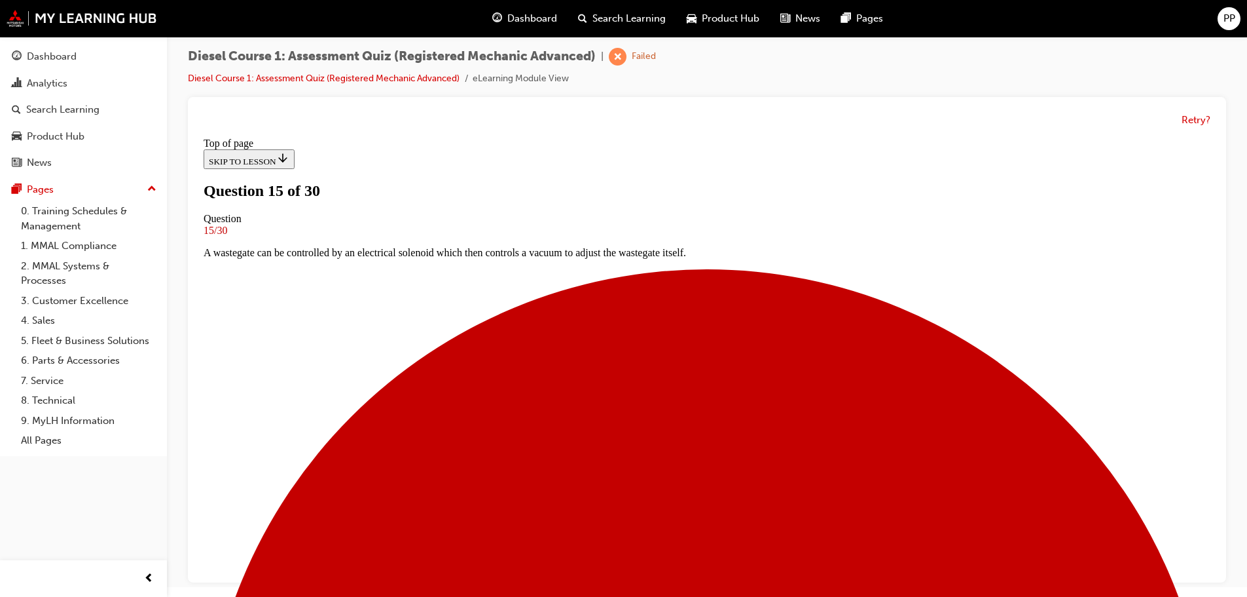
scroll to position [133, 0]
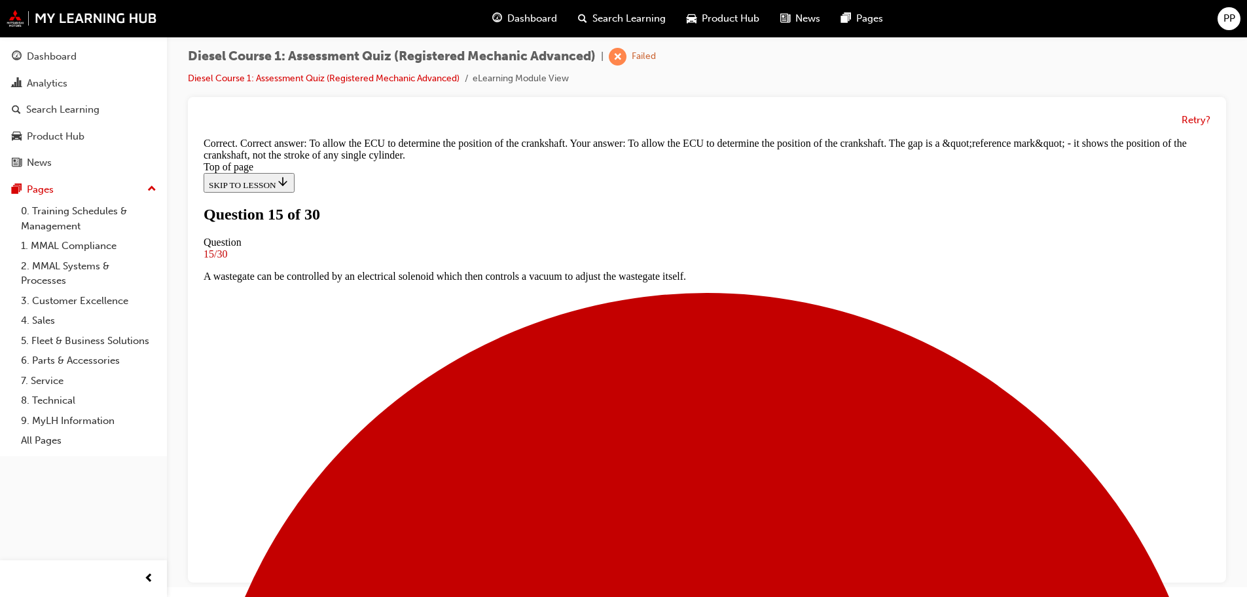
scroll to position [278, 0]
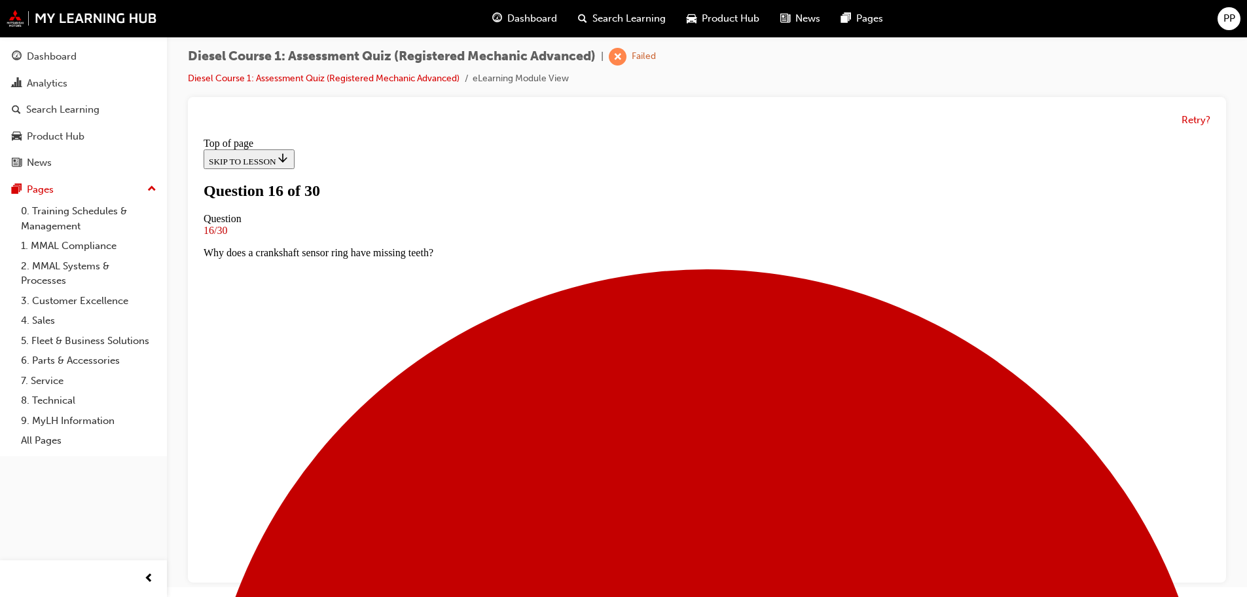
scroll to position [2, 0]
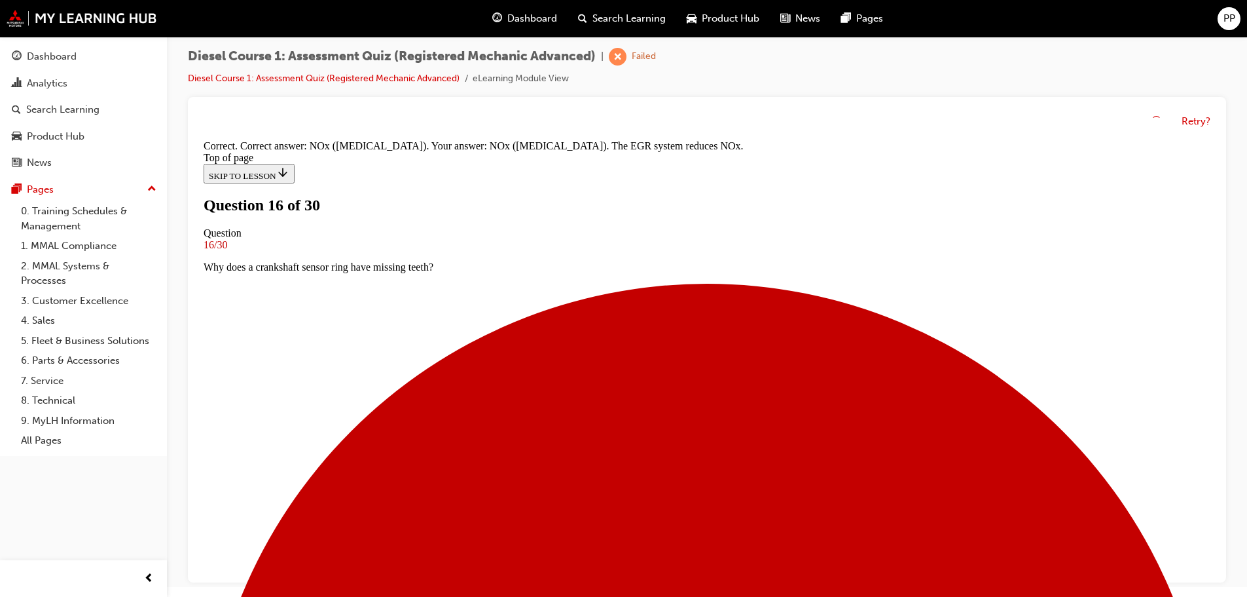
scroll to position [249, 0]
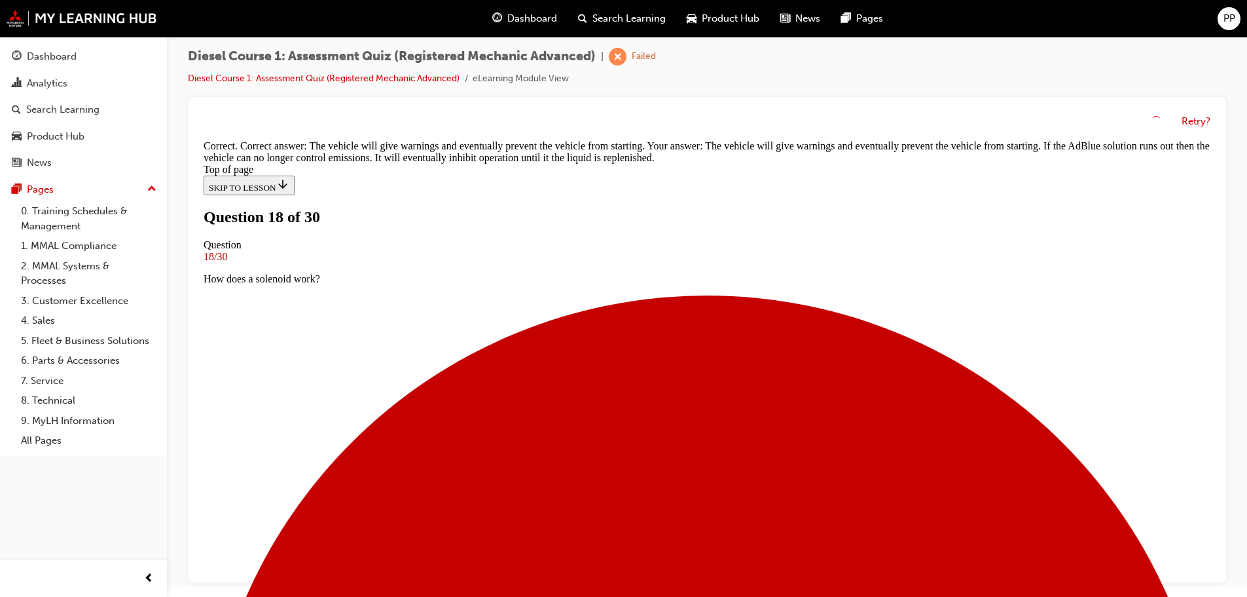
scroll to position [226, 0]
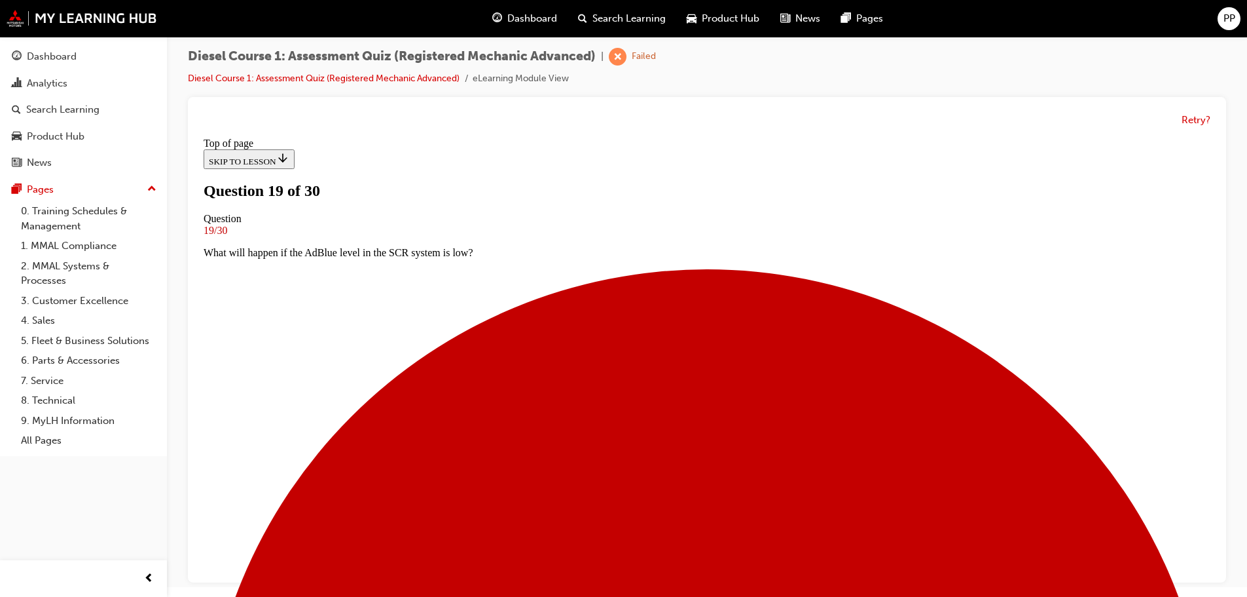
scroll to position [67, 0]
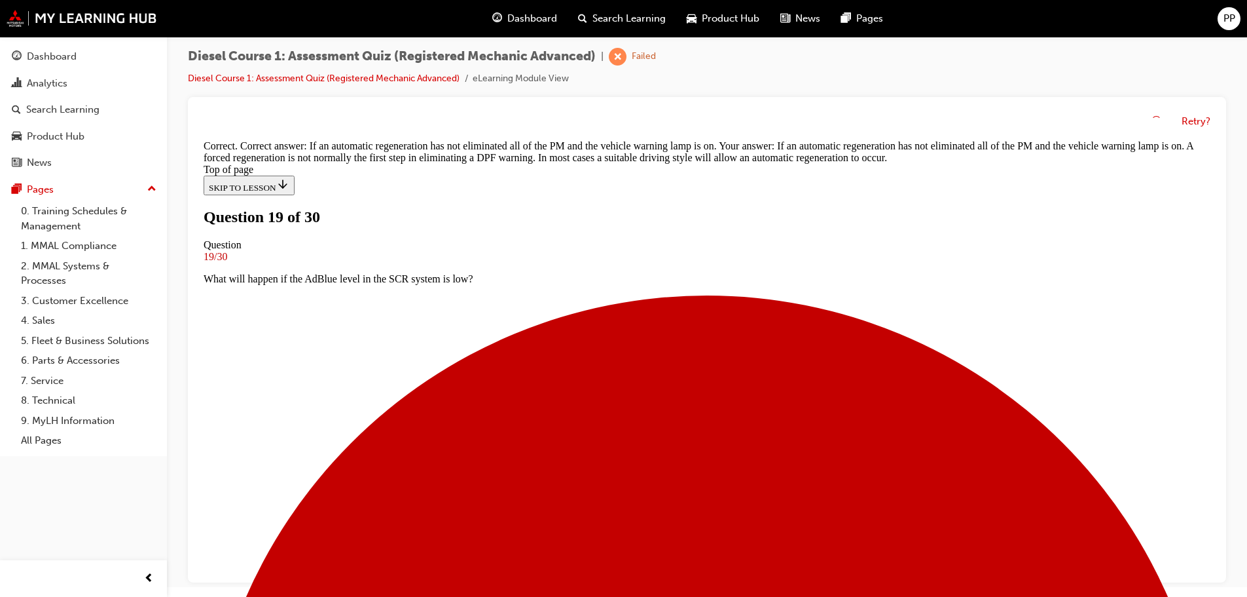
scroll to position [293, 0]
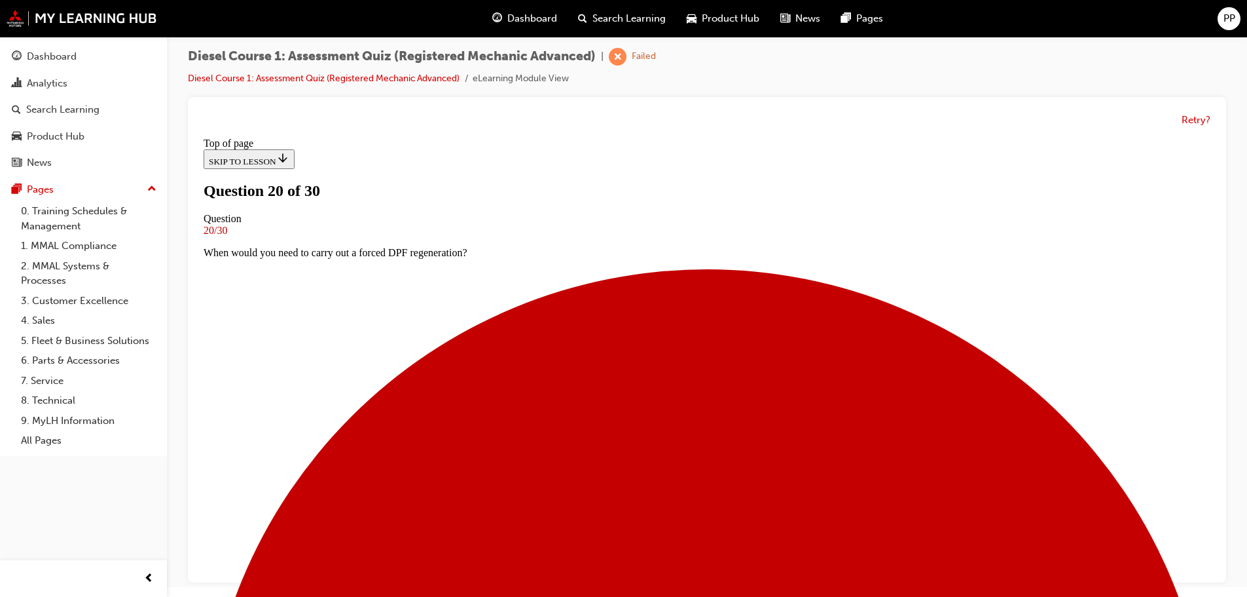
scroll to position [133, 0]
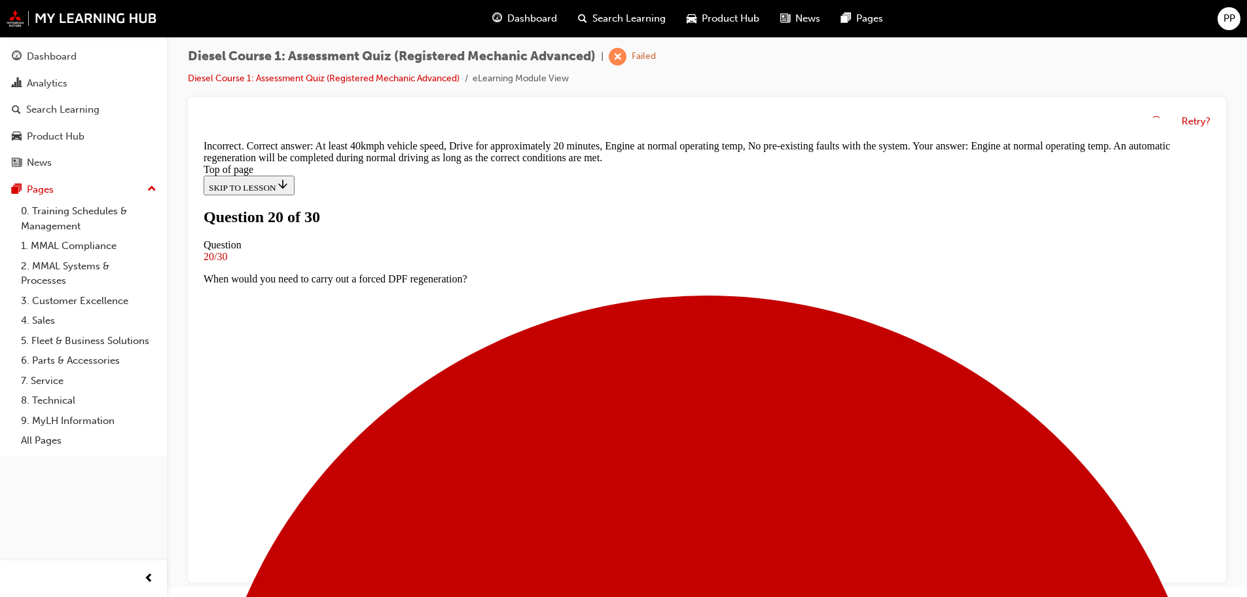
scroll to position [310, 0]
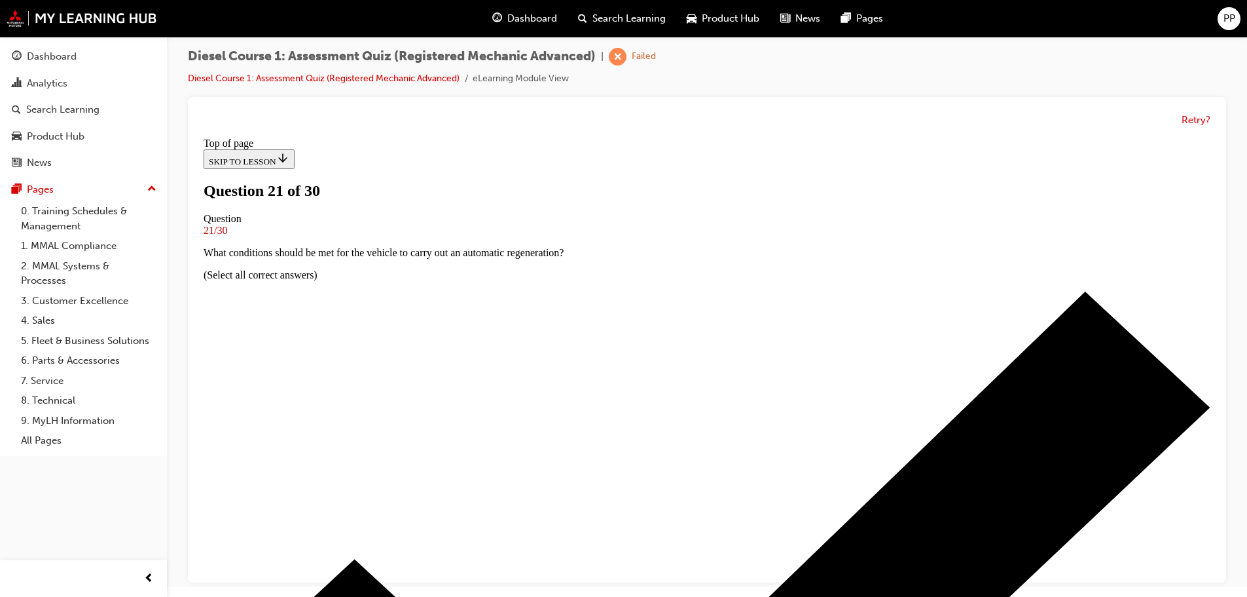
scroll to position [67, 0]
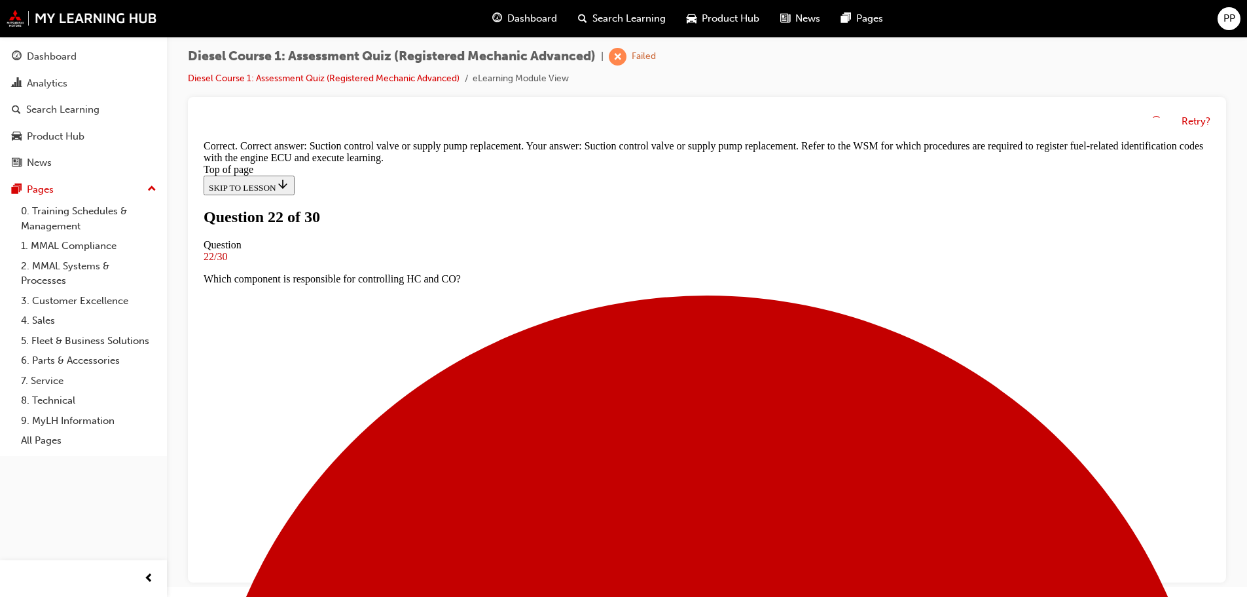
scroll to position [265, 0]
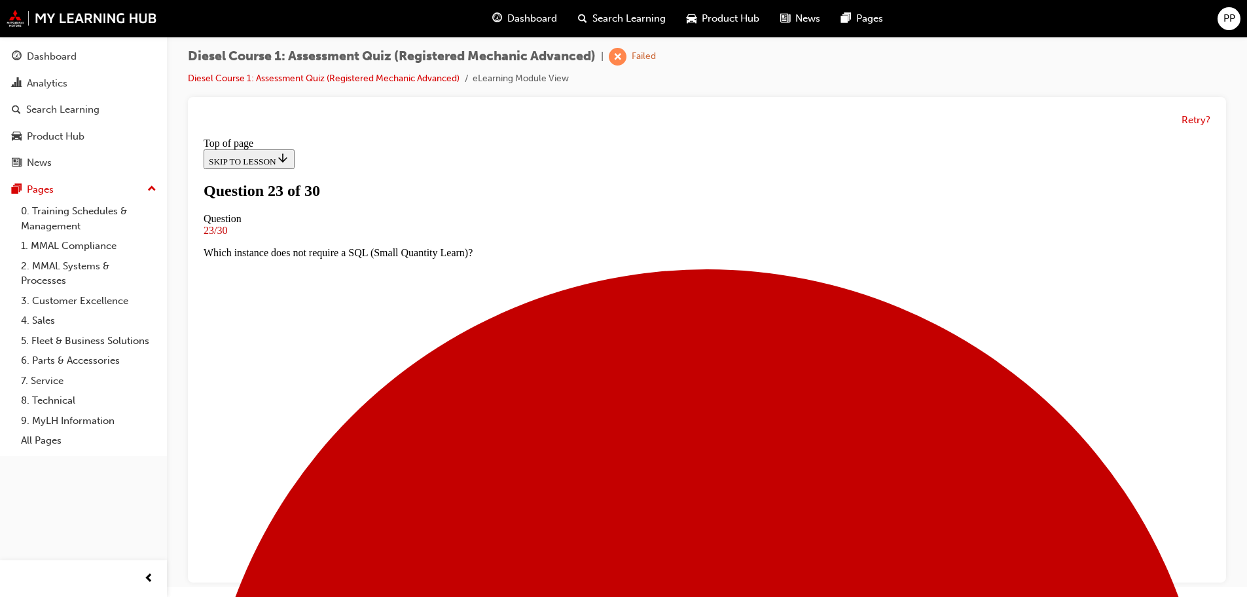
scroll to position [133, 0]
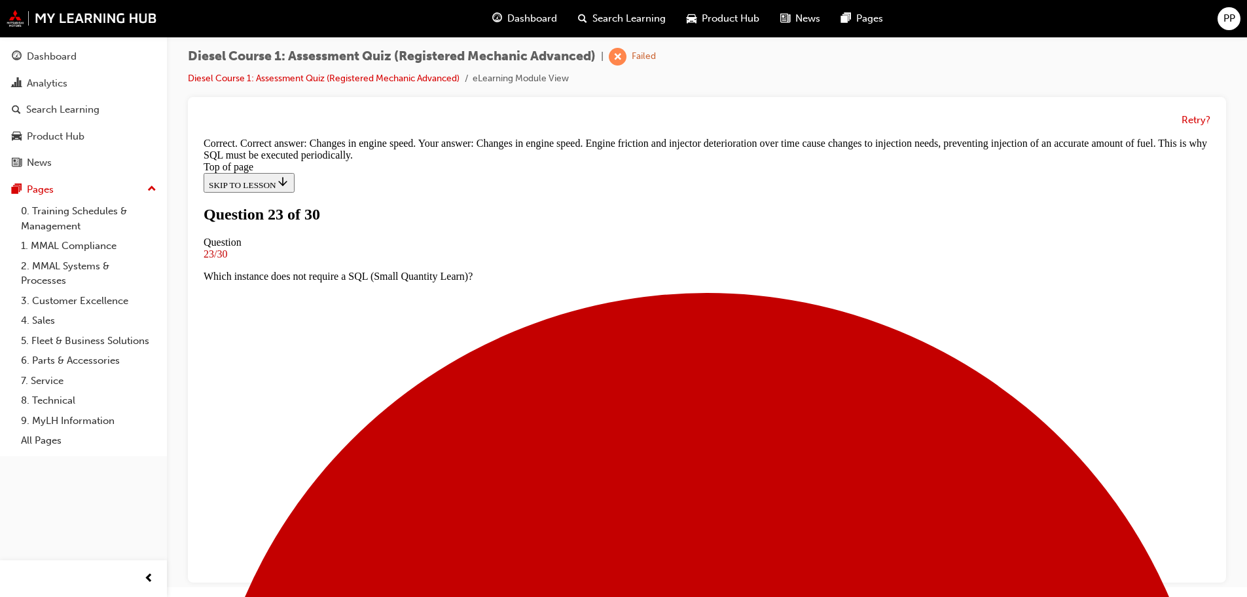
scroll to position [303, 0]
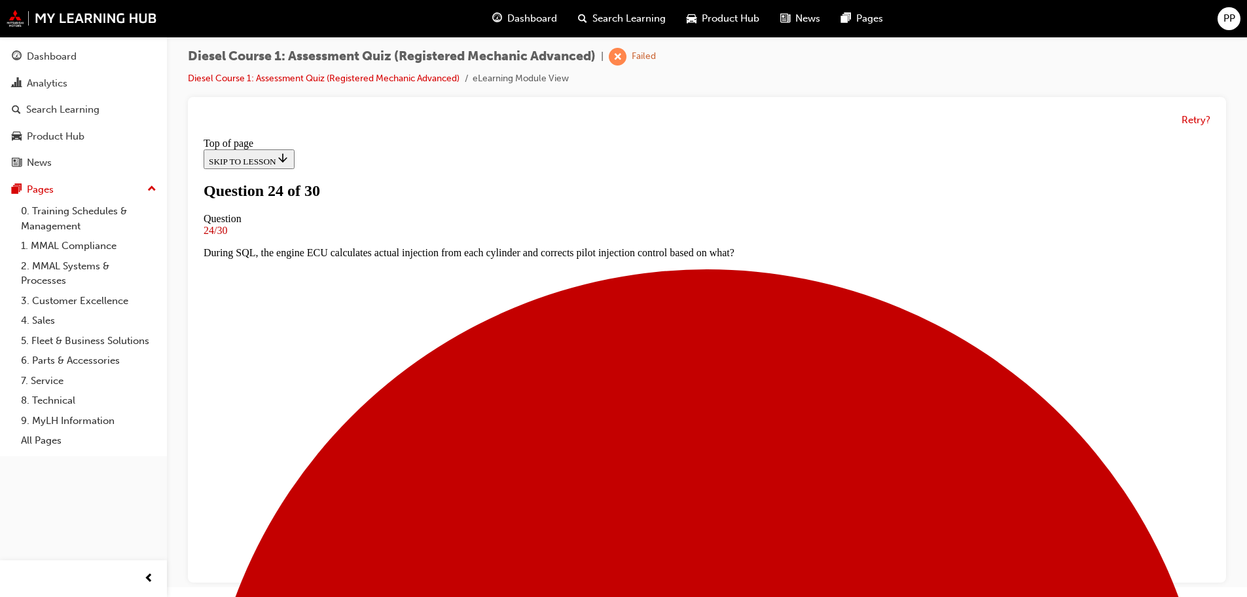
scroll to position [67, 0]
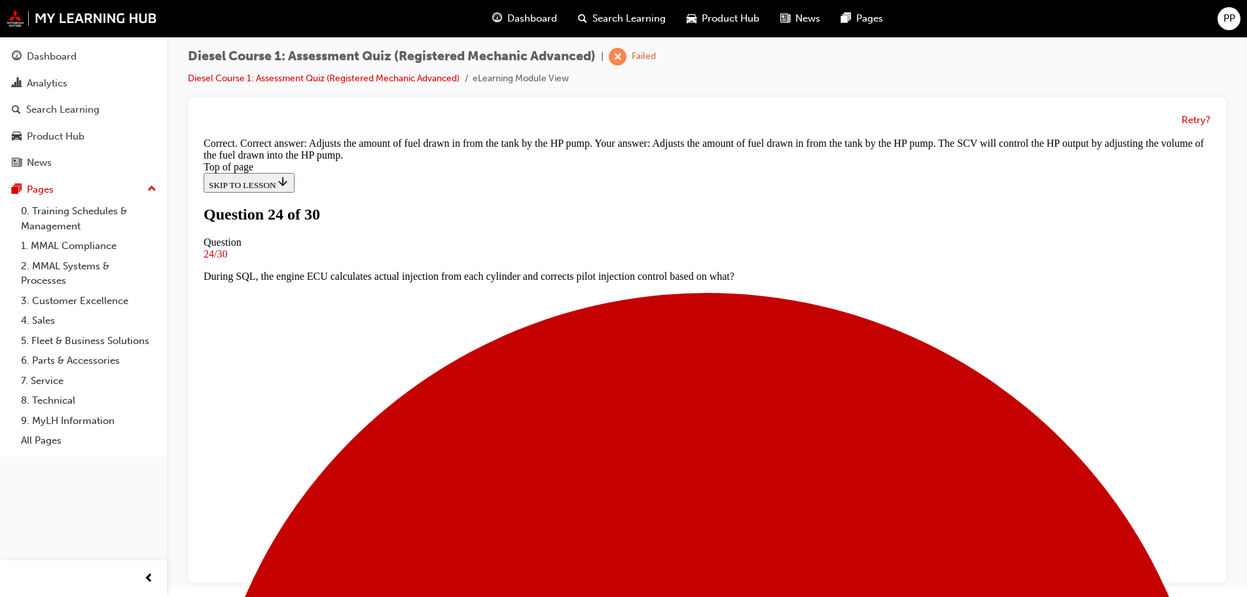
scroll to position [278, 0]
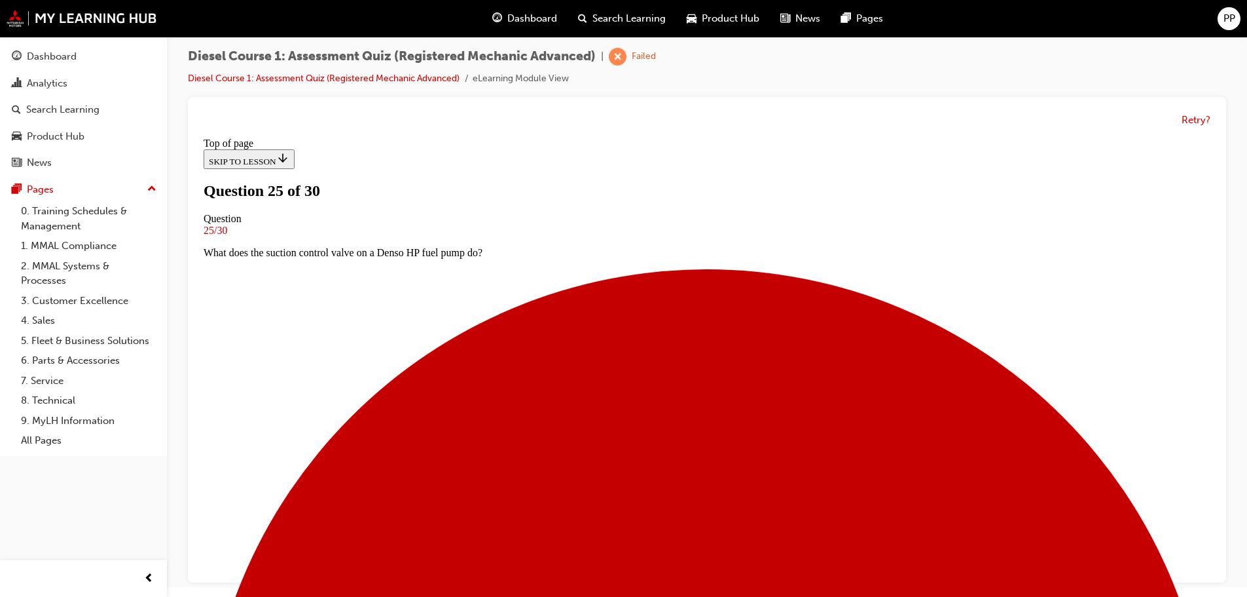
scroll to position [133, 0]
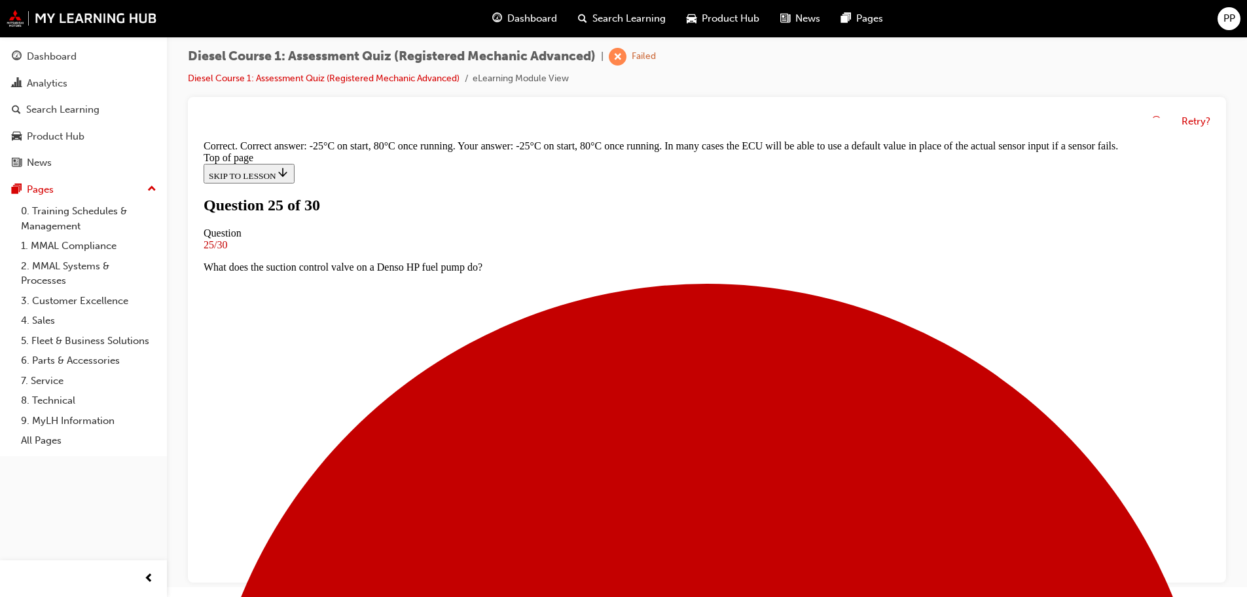
scroll to position [287, 0]
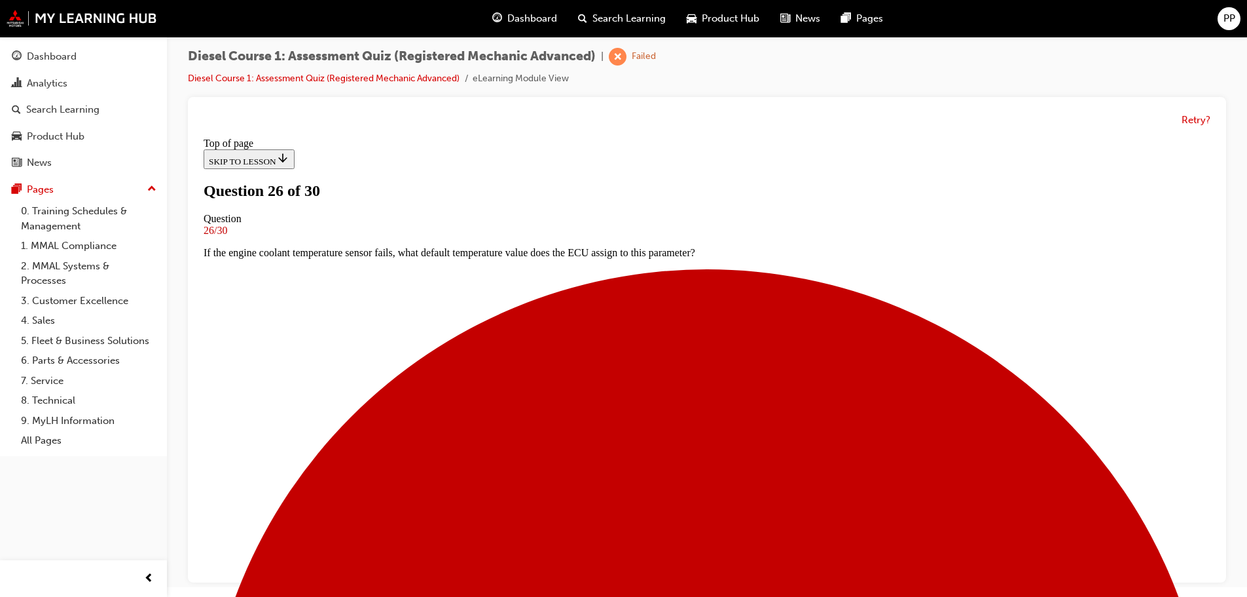
scroll to position [67, 0]
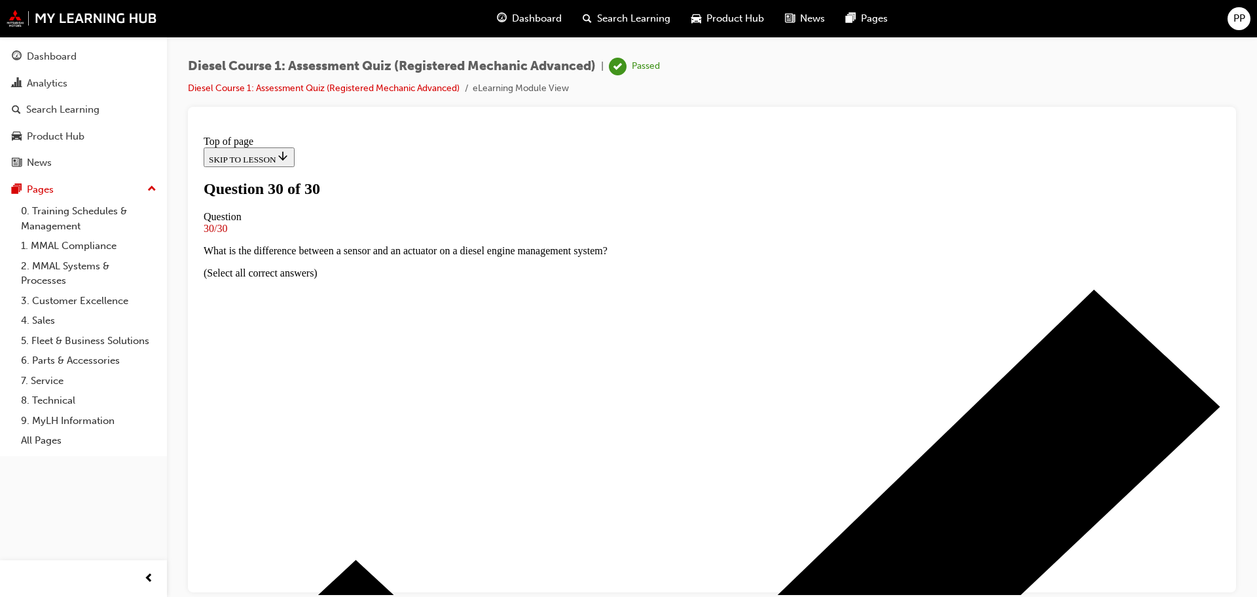
scroll to position [203, 0]
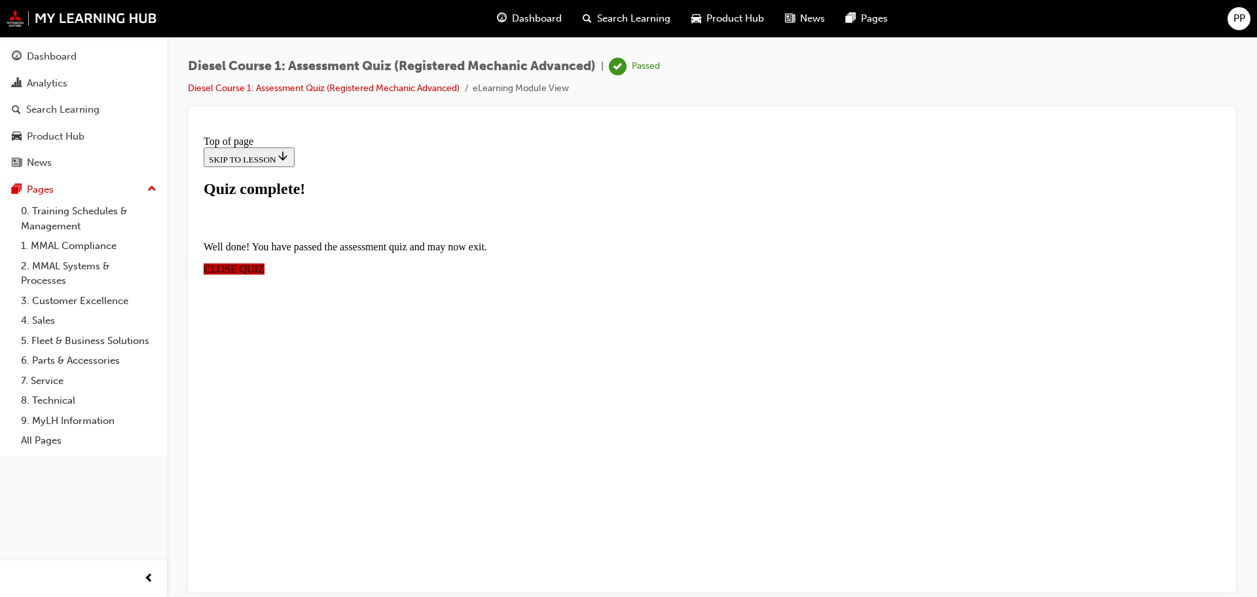
click at [265, 263] on span "CLOSE QUIZ" at bounding box center [234, 268] width 61 height 11
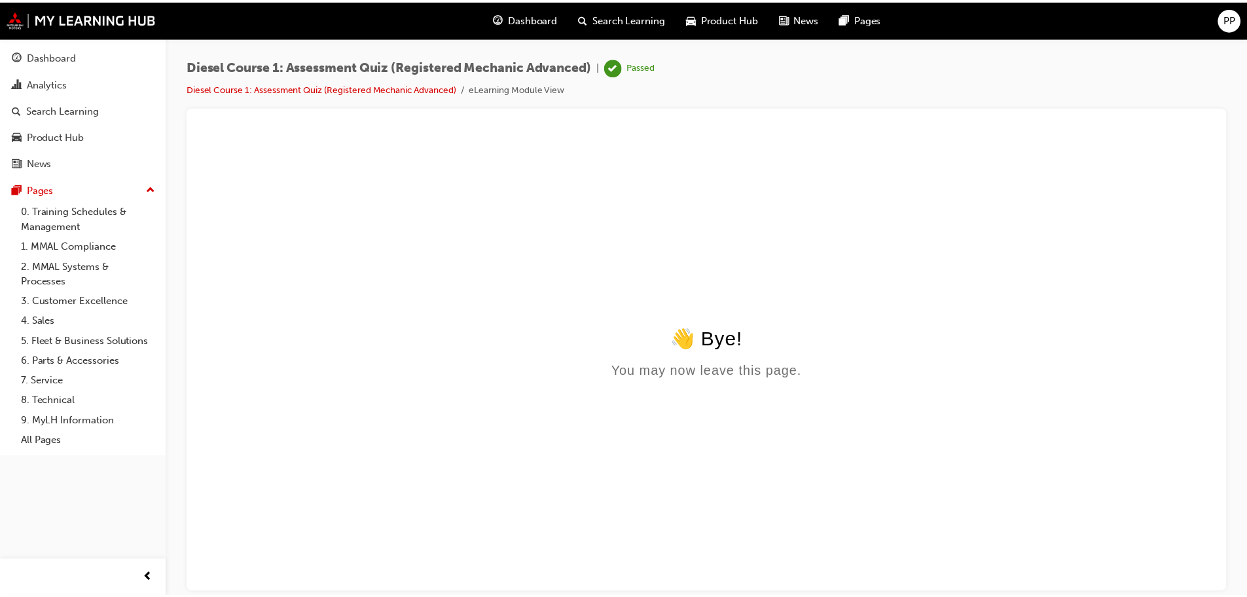
scroll to position [0, 0]
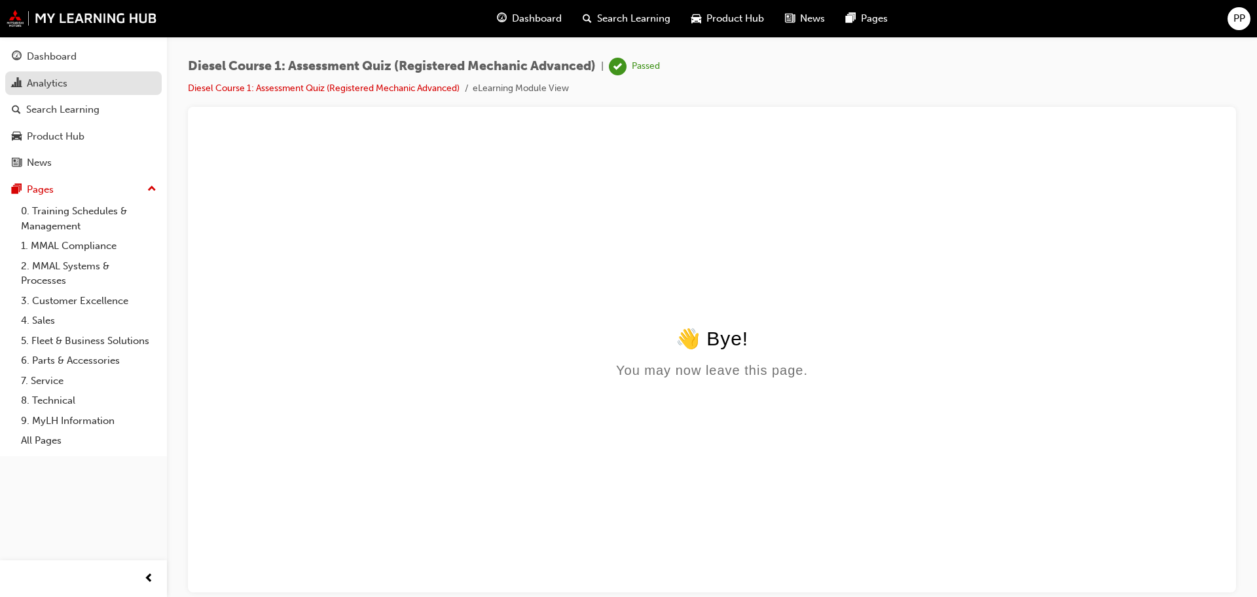
click at [28, 88] on div "Analytics" at bounding box center [47, 83] width 41 height 15
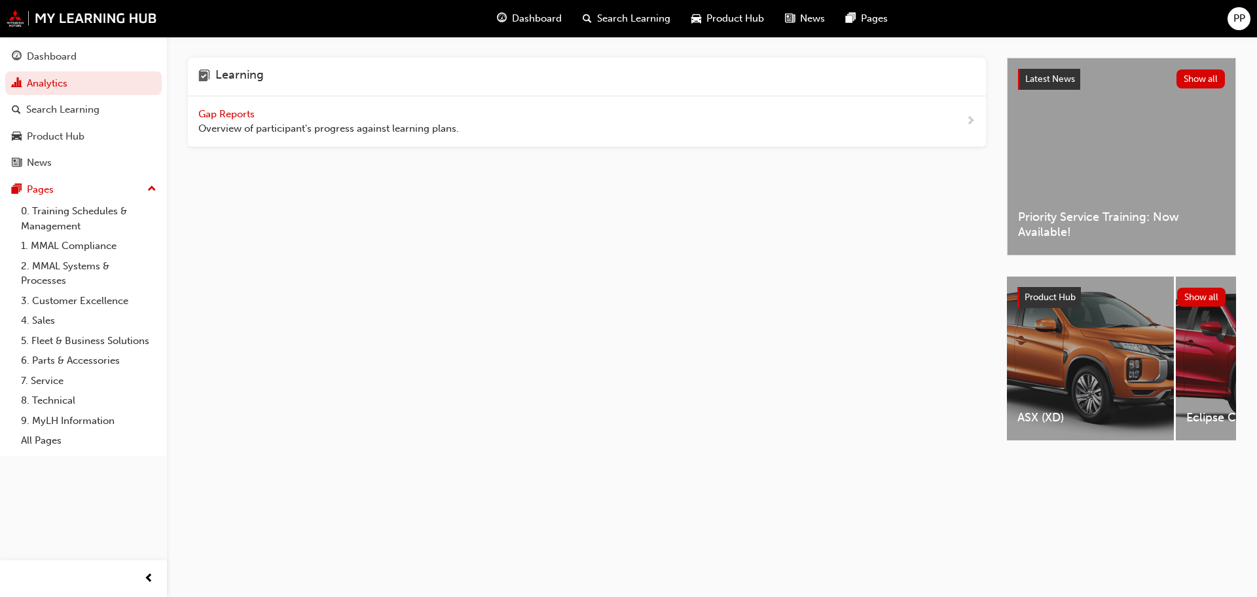
click at [223, 117] on span "Gap Reports" at bounding box center [227, 114] width 59 height 12
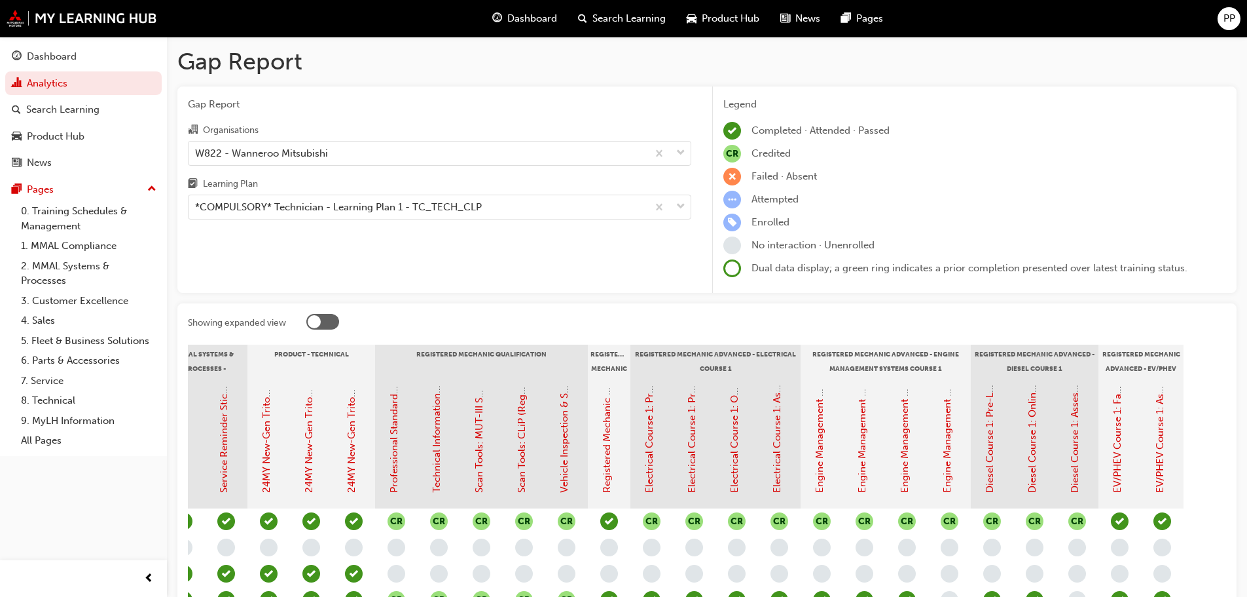
click at [1236, 22] on div "PP" at bounding box center [1229, 18] width 23 height 23
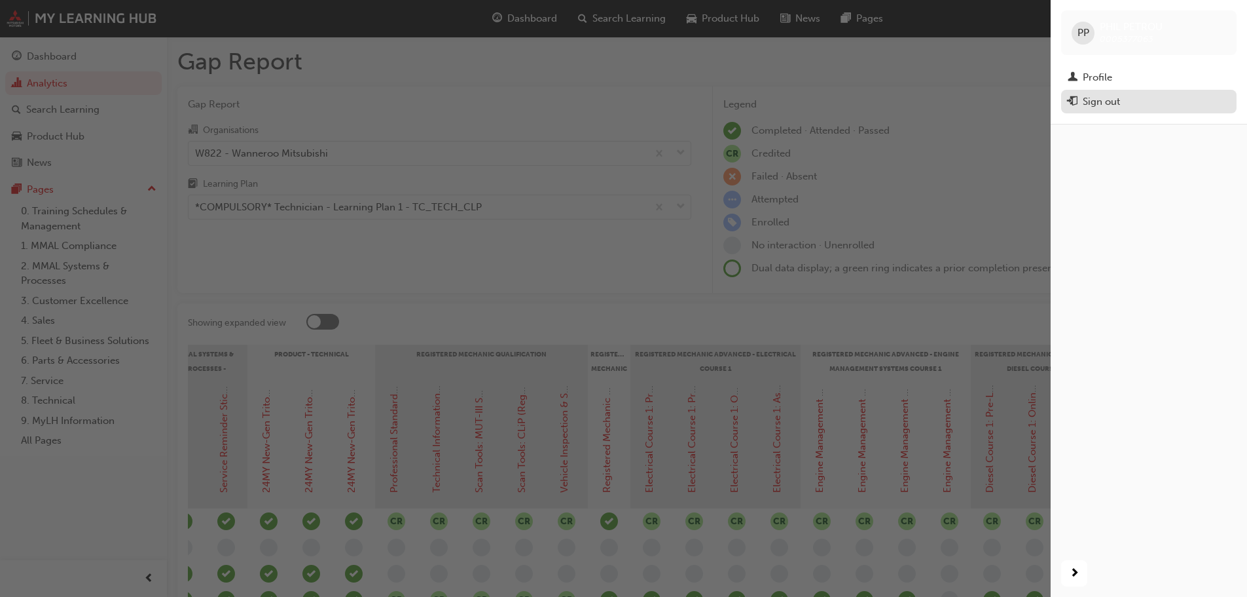
click at [1132, 100] on div "Sign out" at bounding box center [1149, 102] width 162 height 16
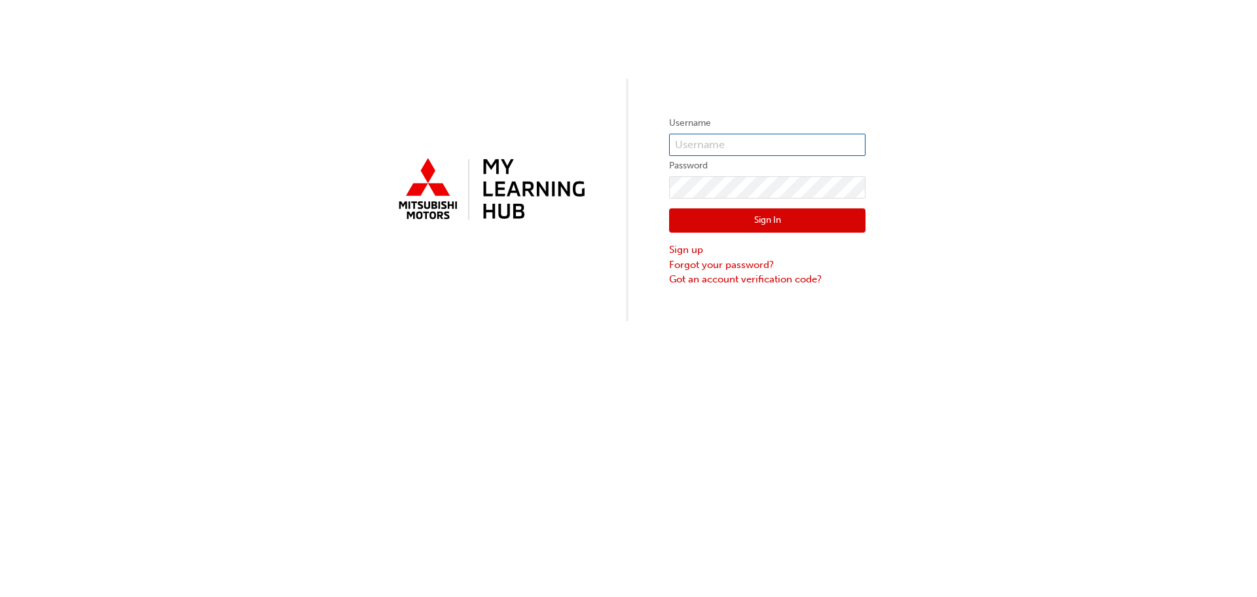
click at [728, 136] on input "text" at bounding box center [767, 145] width 196 height 22
